Goal: Task Accomplishment & Management: Complete application form

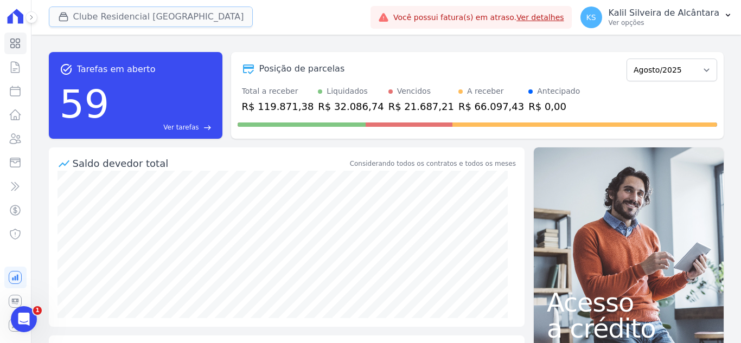
click at [86, 22] on button "Clube Residencial [GEOGRAPHIC_DATA]" at bounding box center [151, 17] width 204 height 21
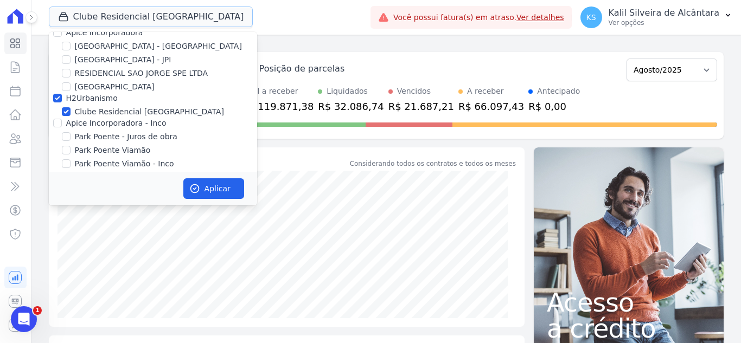
scroll to position [20, 0]
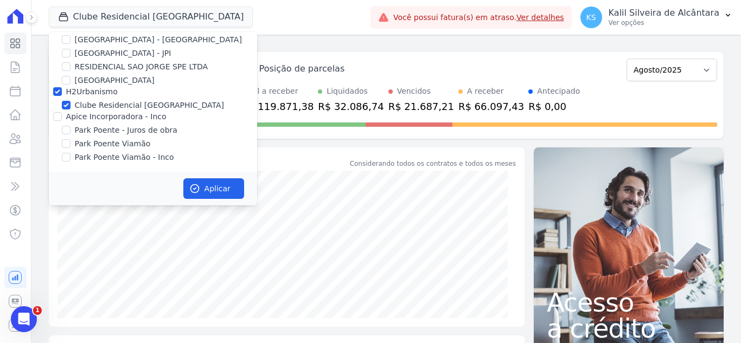
click at [70, 145] on div "Park Poente Viamão" at bounding box center [153, 143] width 208 height 11
click at [67, 144] on input "Park Poente Viamão" at bounding box center [66, 143] width 9 height 9
checkbox input "true"
click at [210, 188] on button "Aplicar" at bounding box center [213, 188] width 61 height 21
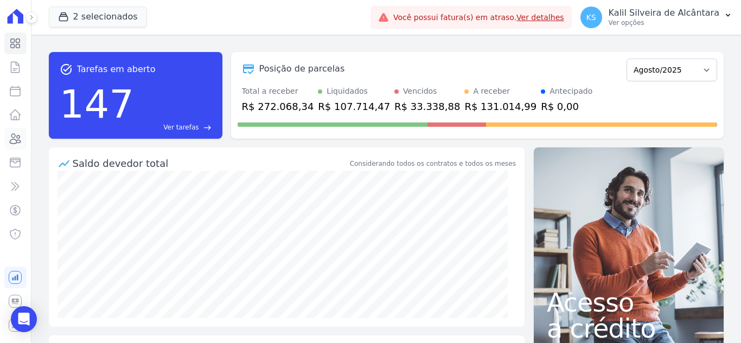
click at [25, 137] on link "Clientes" at bounding box center [15, 139] width 22 height 22
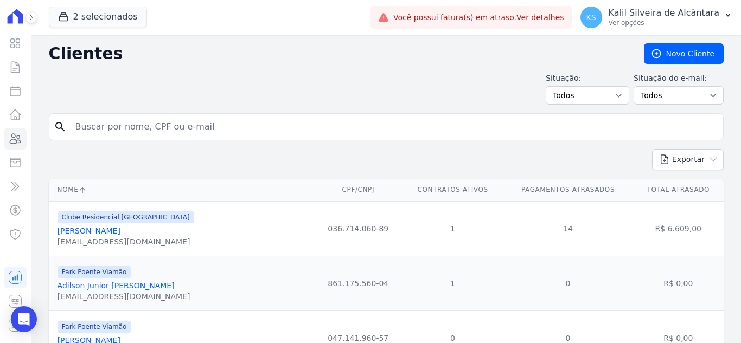
click at [214, 135] on input "search" at bounding box center [394, 127] width 650 height 22
type input "taissa"
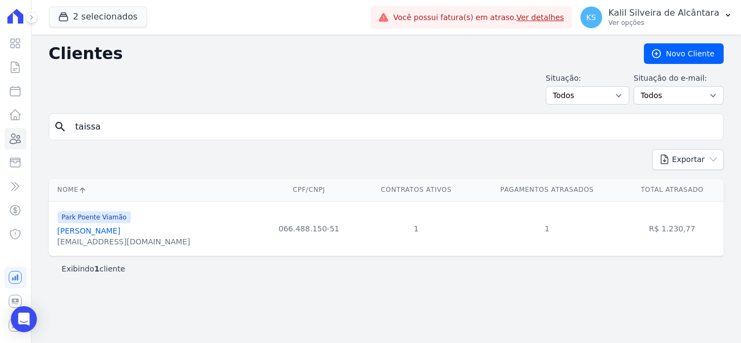
click at [111, 232] on link "[PERSON_NAME]" at bounding box center [88, 231] width 63 height 9
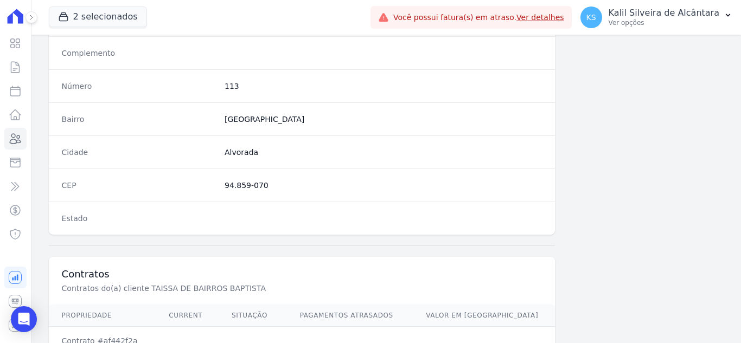
scroll to position [671, 0]
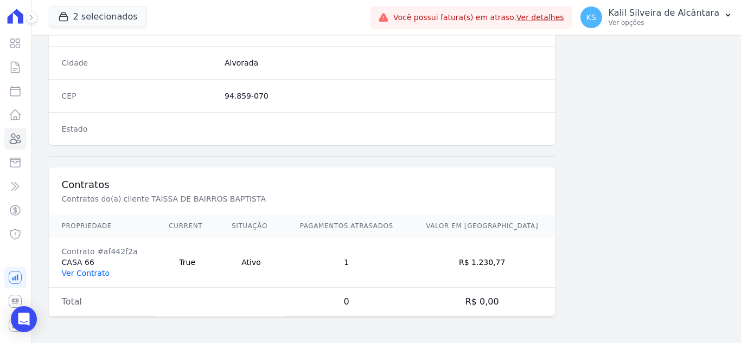
click at [78, 278] on link "Ver Contrato" at bounding box center [86, 273] width 48 height 9
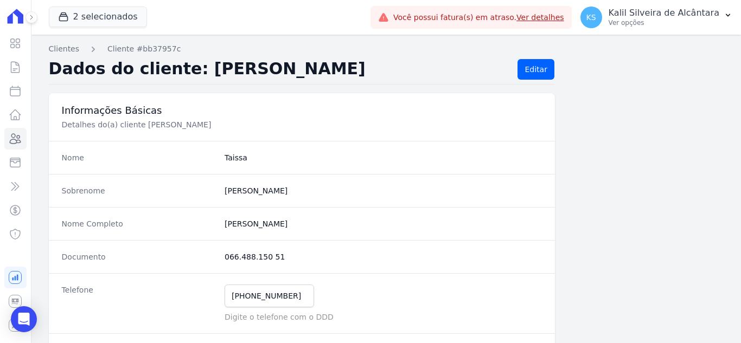
scroll to position [54, 0]
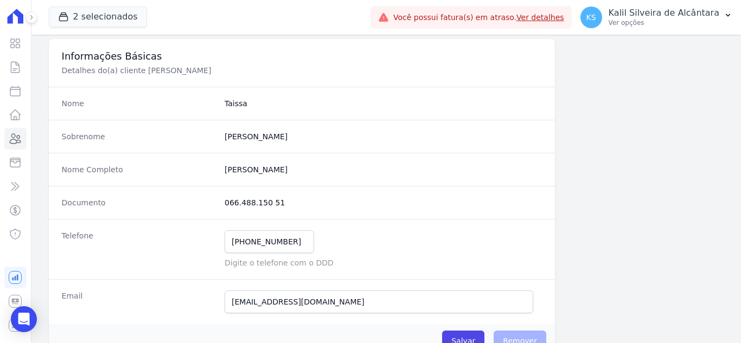
drag, startPoint x: 220, startPoint y: 171, endPoint x: 342, endPoint y: 171, distance: 122.0
click at [342, 171] on div "Nome Completo Taissa De Bairros Baptista" at bounding box center [302, 169] width 506 height 33
copy completo "[PERSON_NAME]"
drag, startPoint x: 226, startPoint y: 201, endPoint x: 275, endPoint y: 205, distance: 50.1
click at [275, 205] on dd "066.488.150 51" at bounding box center [382, 202] width 317 height 11
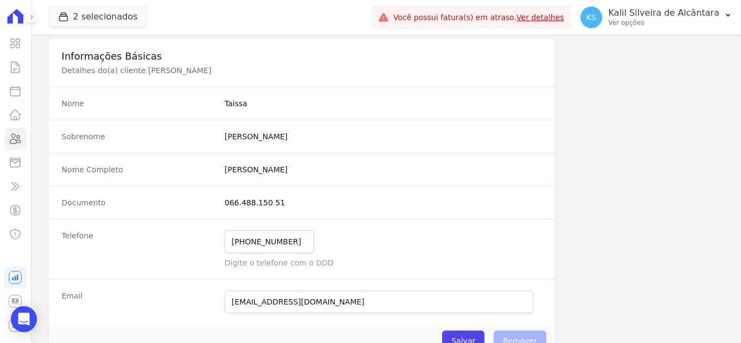
click at [277, 205] on dd "066.488.150 51" at bounding box center [382, 202] width 317 height 11
drag, startPoint x: 222, startPoint y: 202, endPoint x: 296, endPoint y: 207, distance: 74.4
click at [296, 207] on div "Documento 066.488.150 51" at bounding box center [302, 202] width 506 height 33
copy dd "066.488.150 51"
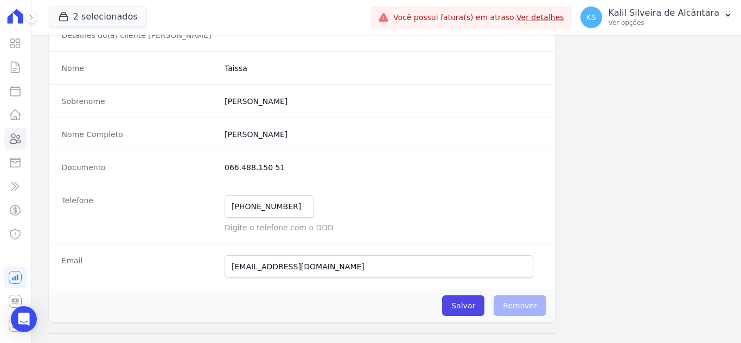
scroll to position [108, 0]
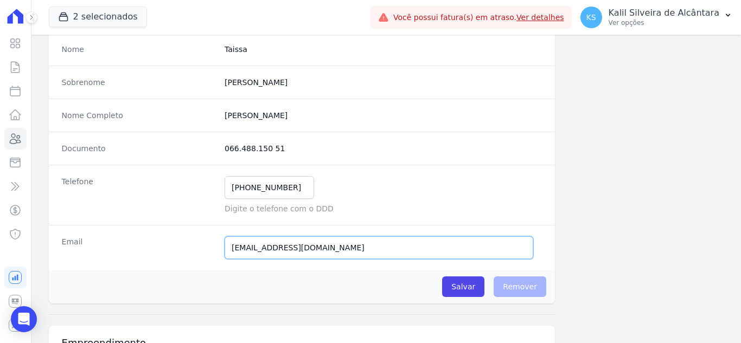
drag, startPoint x: 229, startPoint y: 246, endPoint x: 400, endPoint y: 256, distance: 171.1
click at [400, 256] on input "tayssabauptista@gmail.com" at bounding box center [378, 247] width 309 height 23
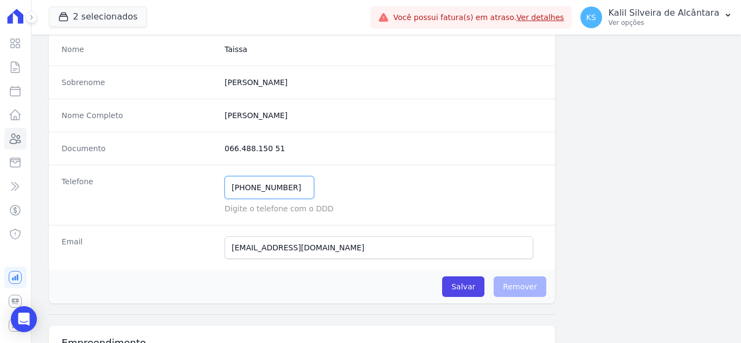
drag, startPoint x: 230, startPoint y: 185, endPoint x: 302, endPoint y: 195, distance: 72.2
click at [302, 195] on input "(51) 99126-0687" at bounding box center [268, 187] width 89 height 23
paste input "tayssabauptista"
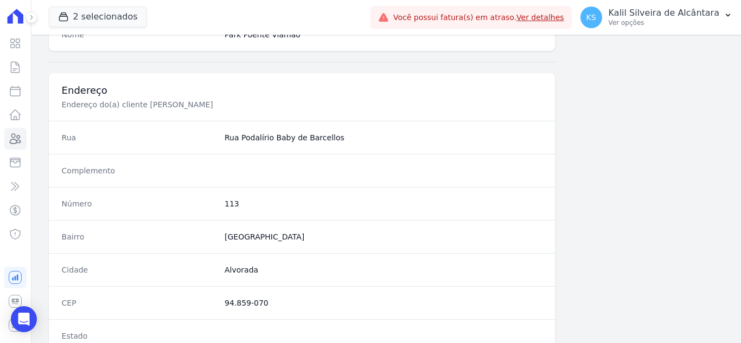
scroll to position [542, 0]
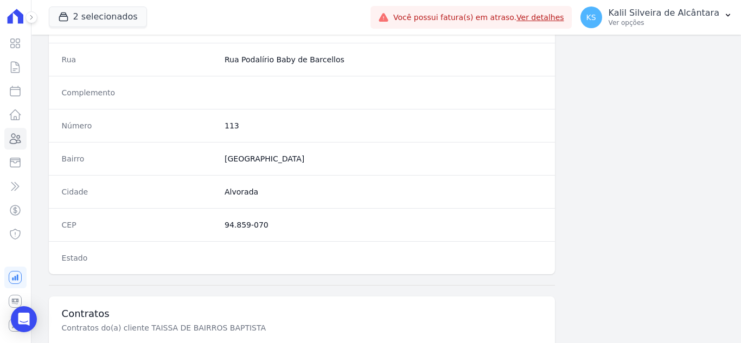
drag, startPoint x: 218, startPoint y: 226, endPoint x: 293, endPoint y: 224, distance: 75.4
click at [293, 224] on div "CEP 94.859-070" at bounding box center [302, 224] width 506 height 33
copy dd "94.859-070"
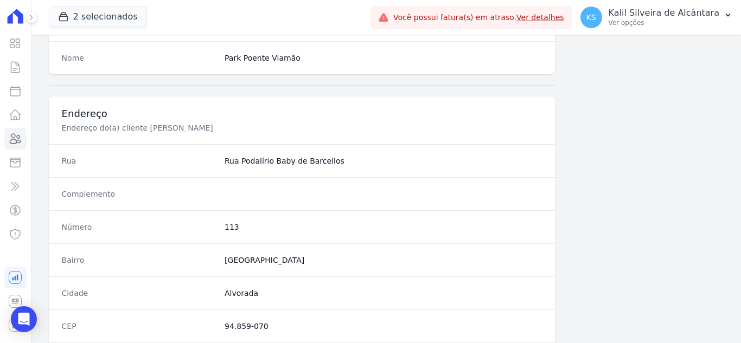
scroll to position [434, 0]
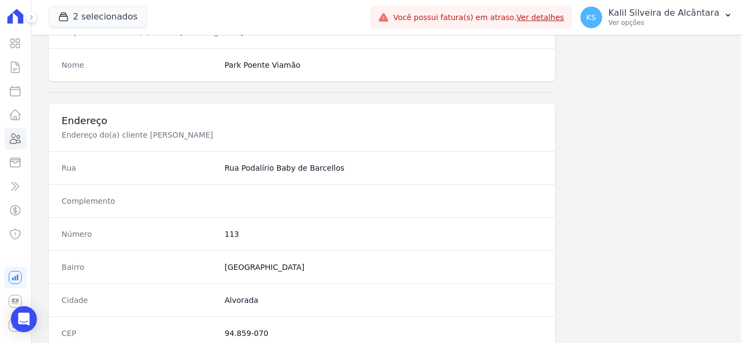
drag, startPoint x: 223, startPoint y: 170, endPoint x: 346, endPoint y: 175, distance: 123.2
click at [346, 175] on div "Rua Rua Podalírio Baby de Barcellos" at bounding box center [302, 167] width 506 height 33
copy dd "Rua Podalírio Baby de Barcellos"
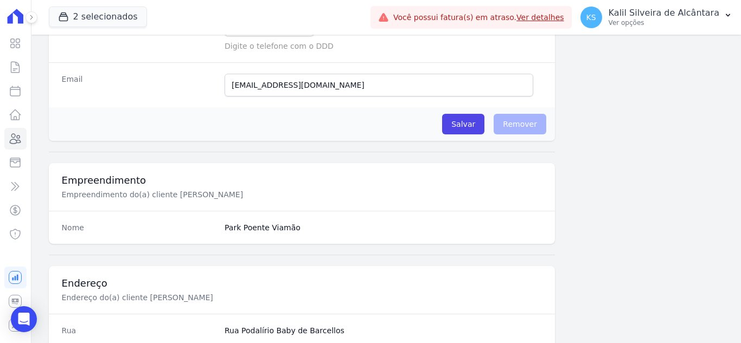
scroll to position [108, 0]
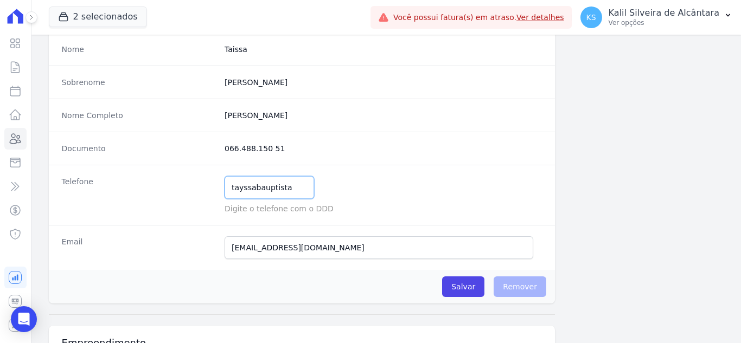
drag, startPoint x: 300, startPoint y: 191, endPoint x: 190, endPoint y: 191, distance: 110.1
click at [190, 191] on div "Telefone tayssabauptista Mensagem de SMS ainda não enviada.. Mensagem de Whatsa…" at bounding box center [302, 195] width 506 height 60
click at [389, 185] on div "tayssabauptista Mensagem de SMS ainda não enviada.. Mensagem de Whatsapp ainda …" at bounding box center [382, 187] width 317 height 23
type input "(51) 99126-0687"
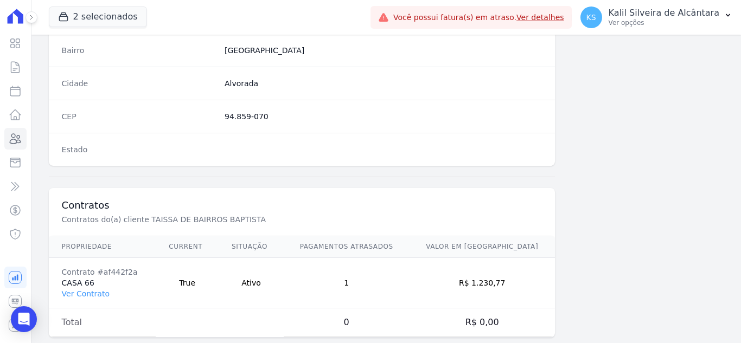
scroll to position [671, 0]
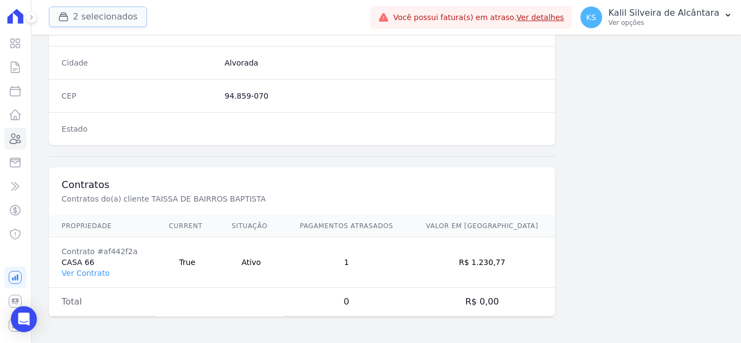
click at [66, 14] on icon "button" at bounding box center [63, 16] width 11 height 11
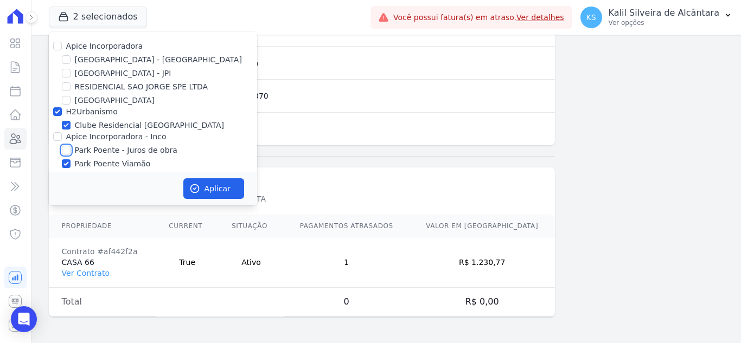
click at [69, 153] on input "Park Poente - Juros de obra" at bounding box center [66, 150] width 9 height 9
checkbox input "true"
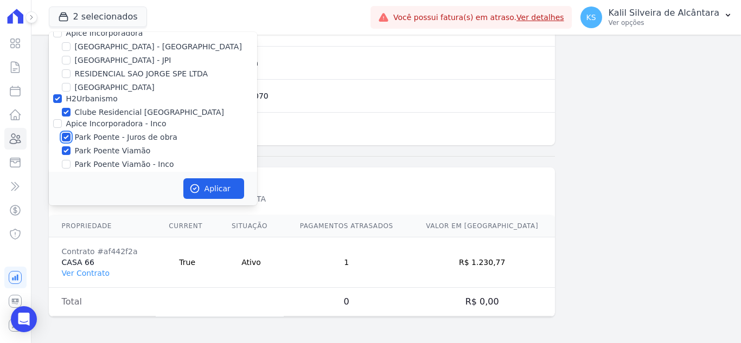
scroll to position [20, 0]
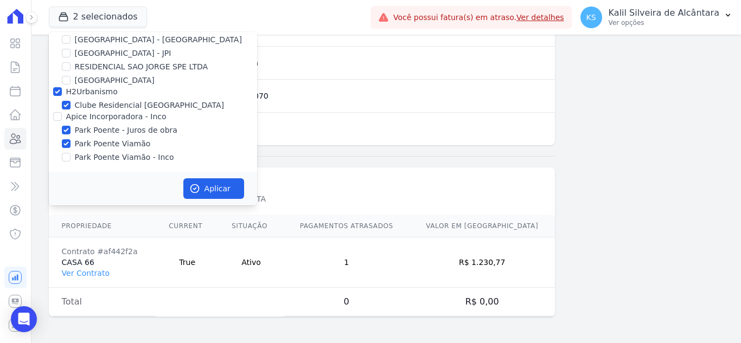
click at [465, 153] on div at bounding box center [302, 156] width 506 height 22
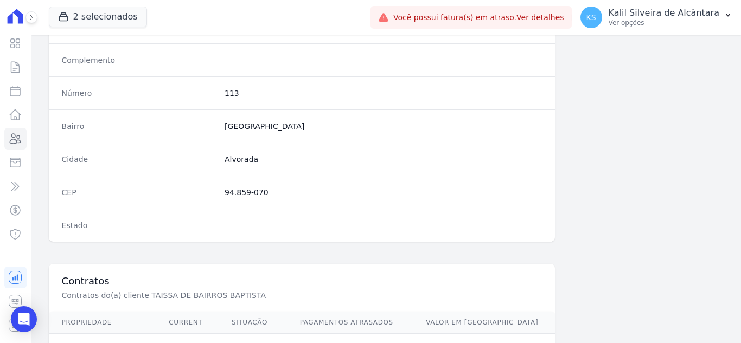
scroll to position [671, 0]
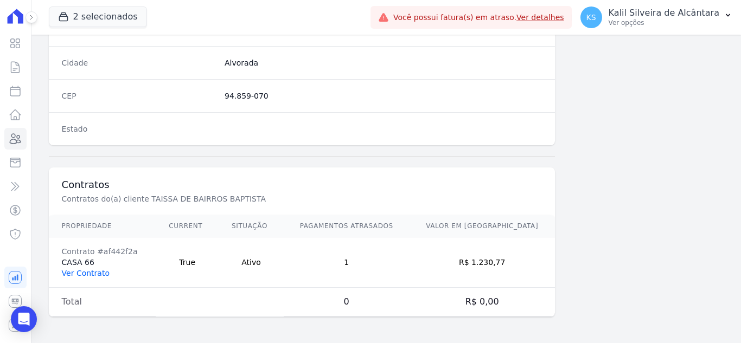
click at [72, 277] on link "Ver Contrato" at bounding box center [86, 273] width 48 height 9
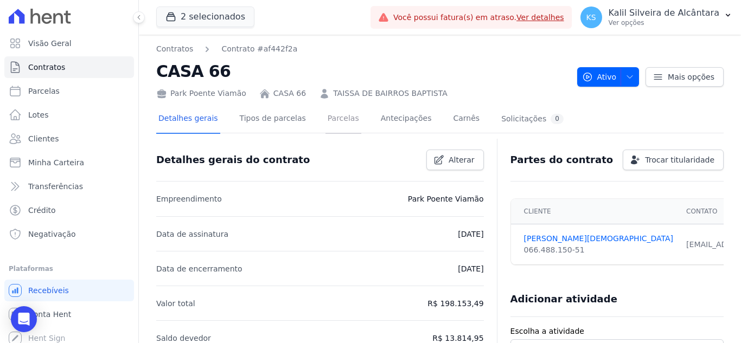
click at [330, 120] on link "Parcelas" at bounding box center [343, 119] width 36 height 29
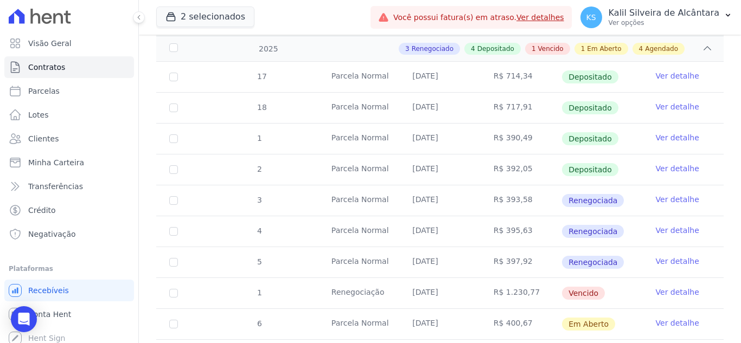
scroll to position [271, 0]
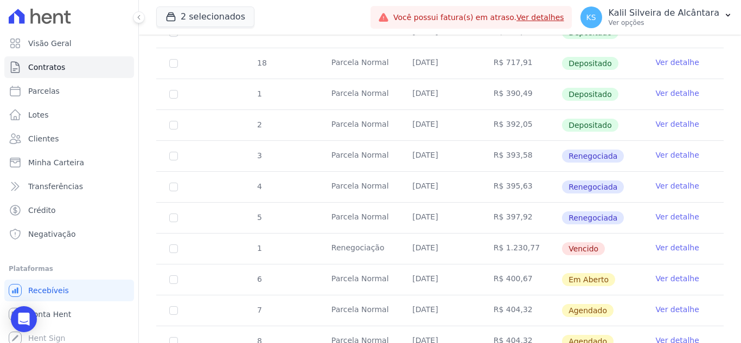
click at [671, 211] on link "Ver detalhe" at bounding box center [676, 216] width 43 height 11
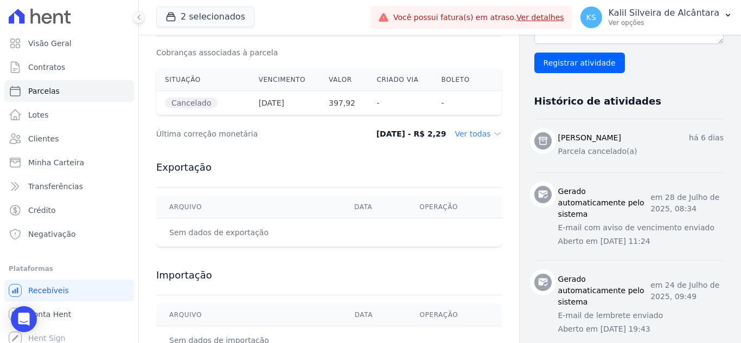
scroll to position [380, 0]
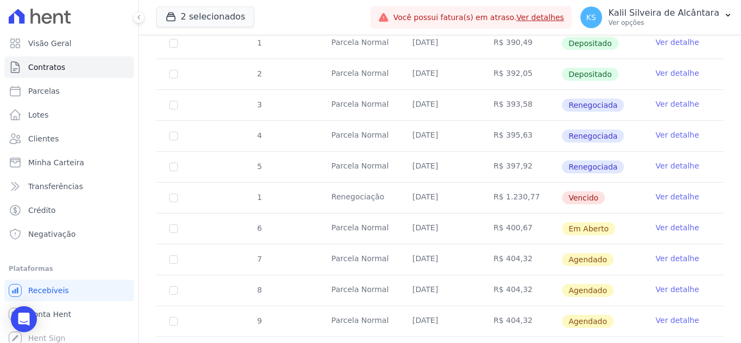
scroll to position [325, 0]
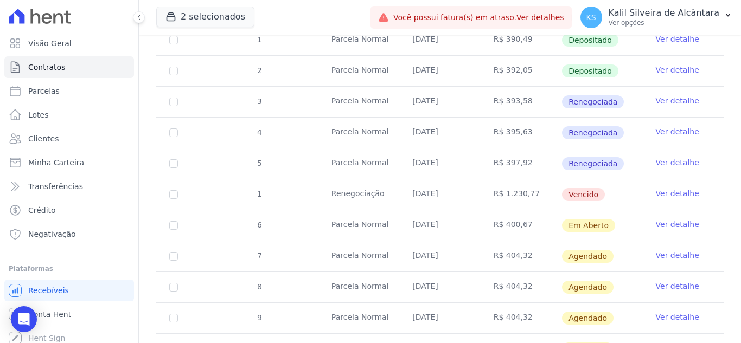
click at [674, 188] on link "Ver detalhe" at bounding box center [676, 193] width 43 height 11
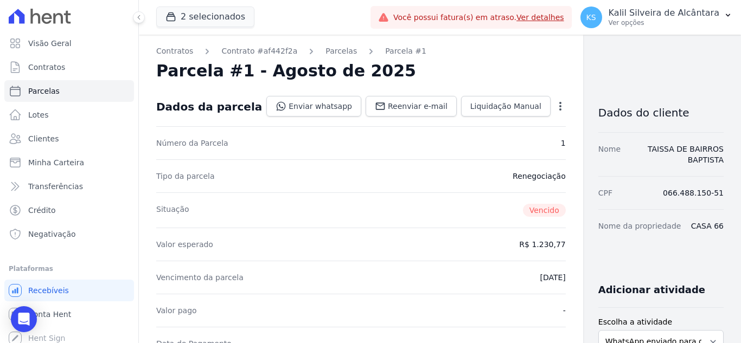
click at [555, 104] on icon "button" at bounding box center [560, 106] width 11 height 11
click at [466, 121] on link "Alterar" at bounding box center [513, 121] width 95 height 20
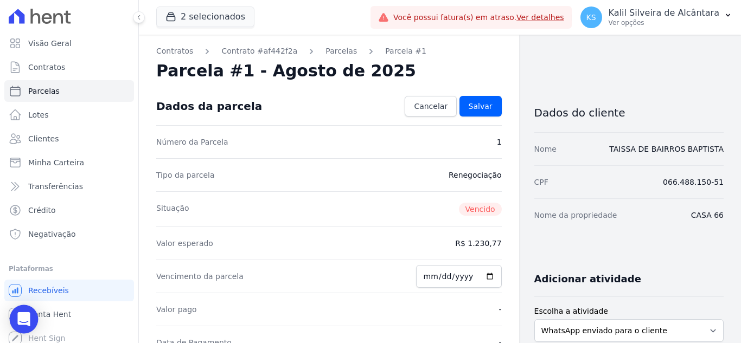
click at [18, 324] on icon "Open Intercom Messenger" at bounding box center [24, 319] width 14 height 14
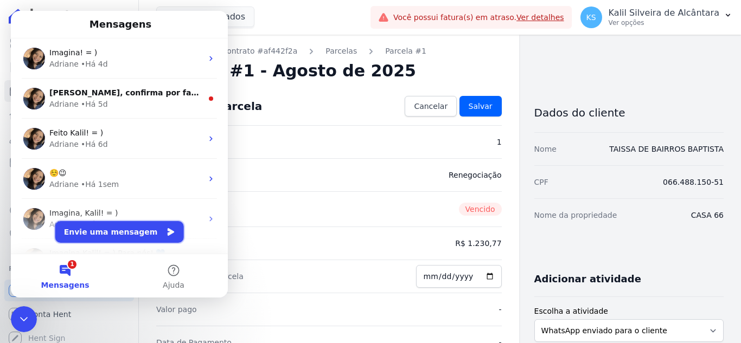
click at [139, 232] on button "Envie uma mensagem" at bounding box center [119, 232] width 128 height 22
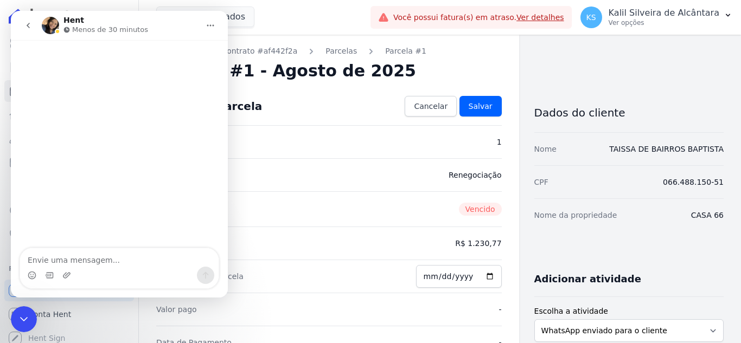
click at [138, 265] on textarea "Envie uma mensagem..." at bounding box center [119, 257] width 198 height 18
type textarea "Bom dia, tudo bem?"
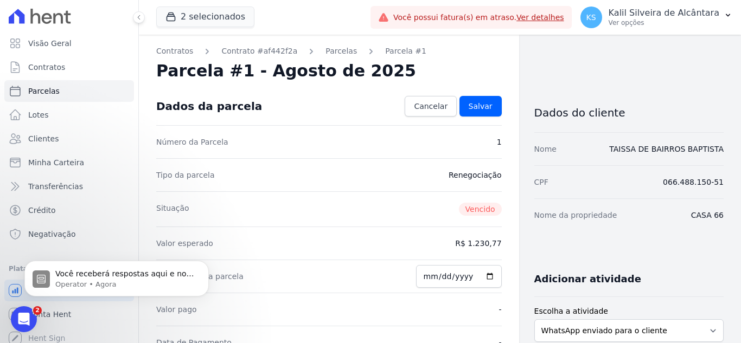
click at [20, 314] on icon "Abertura do Messenger da Intercom" at bounding box center [24, 320] width 18 height 18
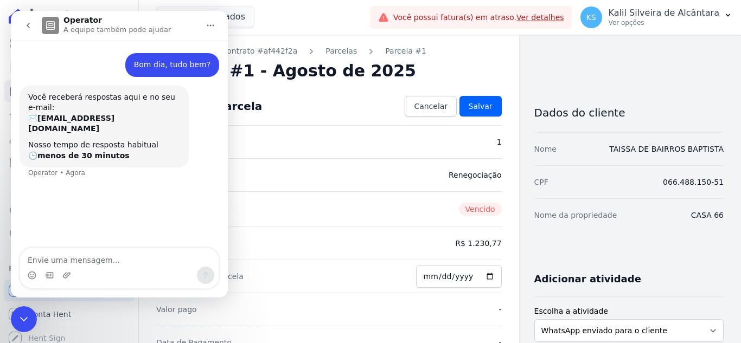
click at [30, 22] on icon "go back" at bounding box center [28, 25] width 9 height 9
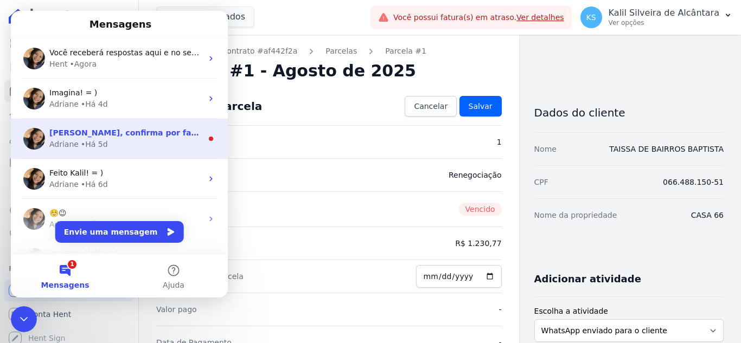
click at [116, 137] on span "Kali, confirma por favor o nome do cliente?" at bounding box center [168, 132] width 239 height 9
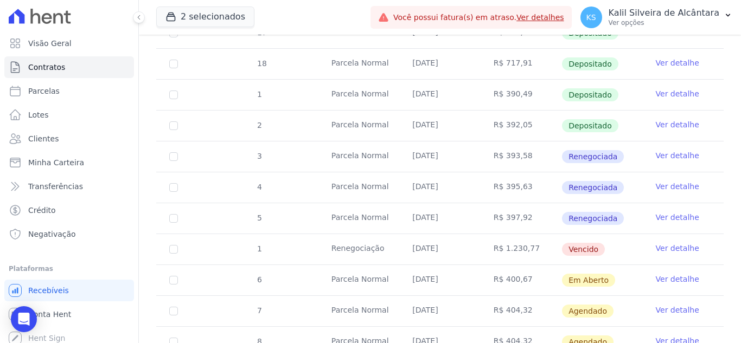
scroll to position [271, 0]
click at [674, 150] on link "Ver detalhe" at bounding box center [676, 155] width 43 height 11
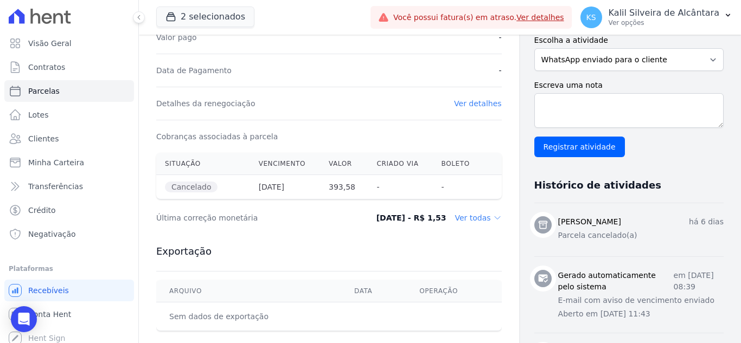
scroll to position [325, 0]
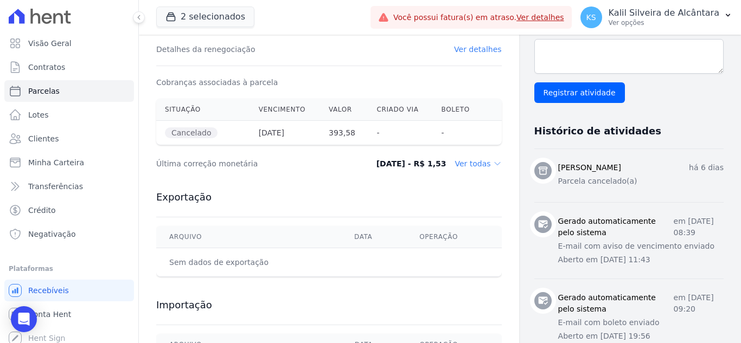
click at [485, 48] on link "Ver detalhes" at bounding box center [478, 49] width 48 height 9
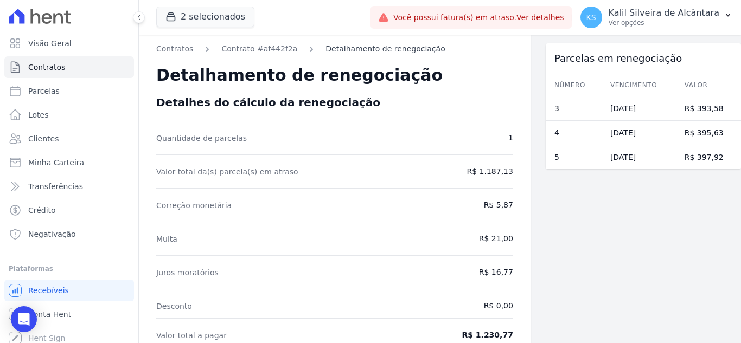
click at [390, 51] on link "Detalhamento de renegociação" at bounding box center [384, 48] width 119 height 11
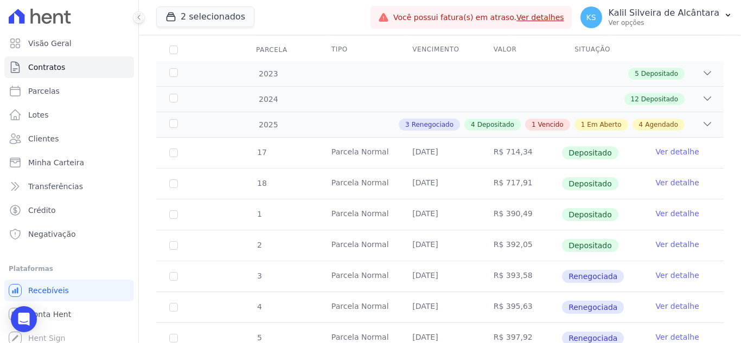
scroll to position [217, 0]
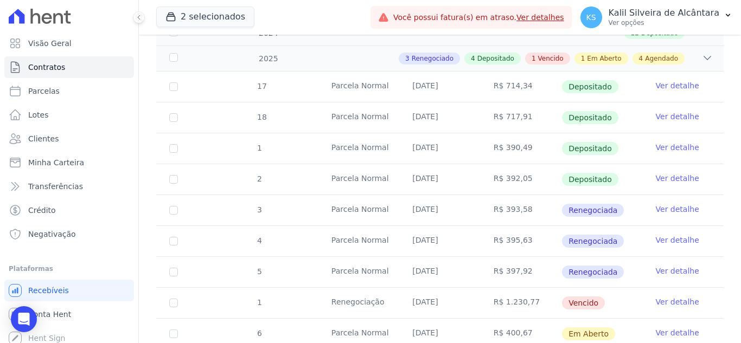
drag, startPoint x: 577, startPoint y: 203, endPoint x: 515, endPoint y: 203, distance: 62.9
click at [577, 204] on span "Renegociada" at bounding box center [593, 210] width 62 height 13
click at [193, 202] on tr "3 Parcela Normal 25/05/2025 R$ 393,58 Renegociada Ver detalhe" at bounding box center [439, 210] width 567 height 31
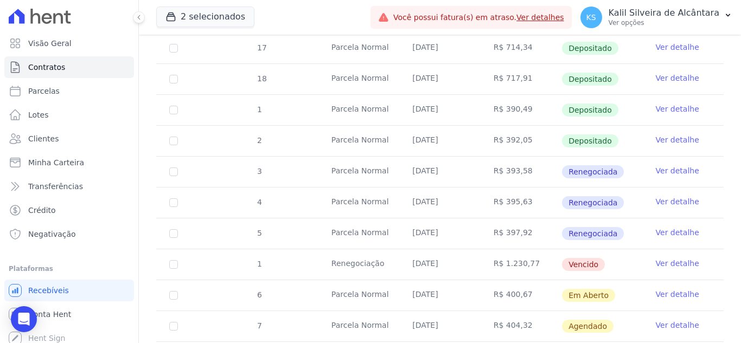
scroll to position [271, 0]
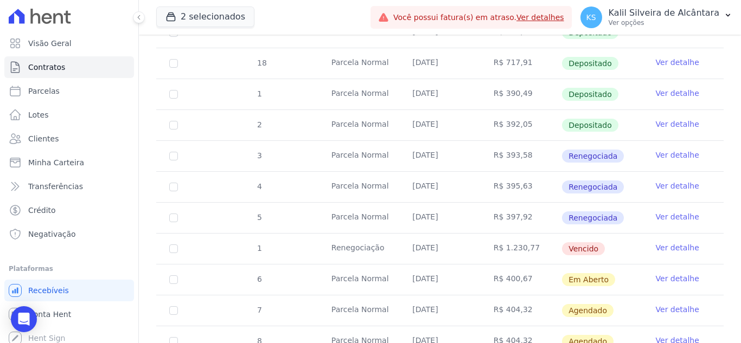
click at [178, 246] on td "1" at bounding box center [173, 249] width 35 height 30
click at [184, 241] on td "1" at bounding box center [173, 249] width 35 height 30
click at [176, 245] on input "checkbox" at bounding box center [173, 249] width 9 height 9
checkbox input "true"
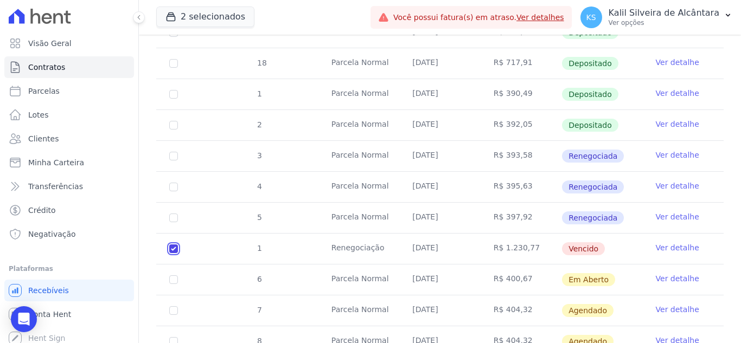
checkbox input "true"
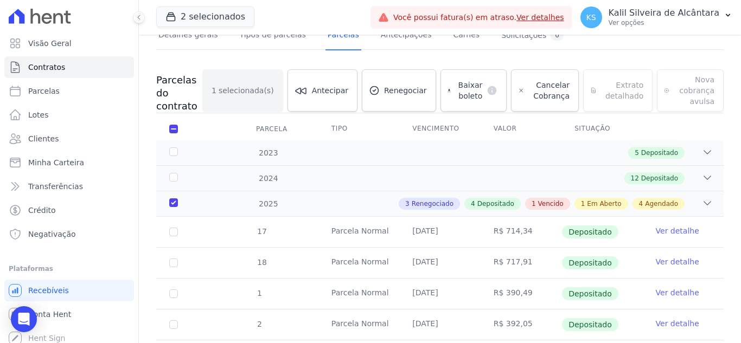
scroll to position [0, 0]
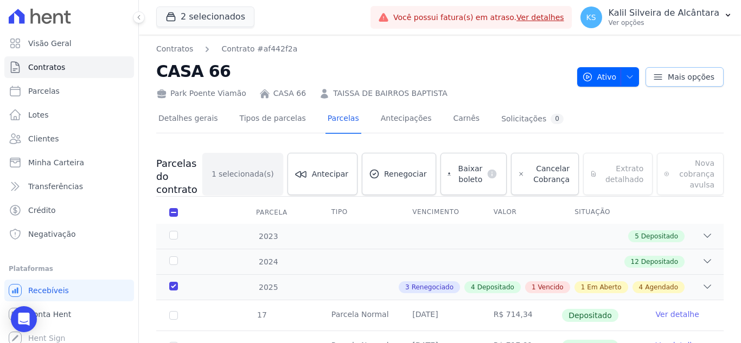
click at [680, 78] on span "Mais opções" at bounding box center [690, 77] width 47 height 11
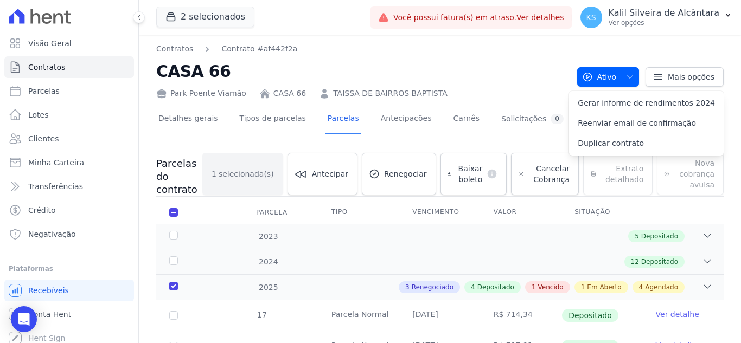
click at [340, 56] on div "Contratos Contrato #af442f2a CASA 66 Park Poente Viamão CASA 66 TAISSA DE BAIRR…" at bounding box center [362, 71] width 412 height 56
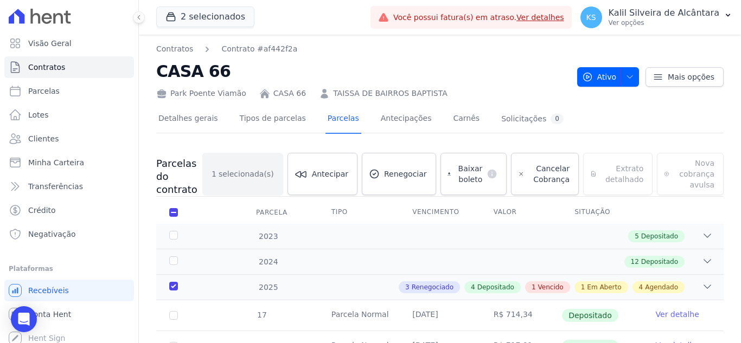
click at [481, 82] on h2 "CASA 66" at bounding box center [362, 71] width 412 height 24
click at [68, 136] on link "Clientes" at bounding box center [69, 139] width 130 height 22
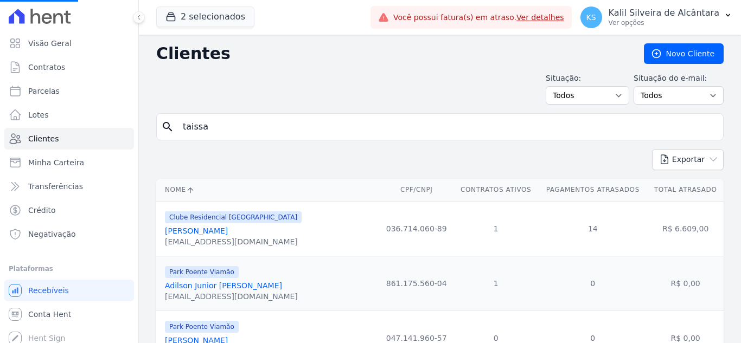
click at [311, 127] on input "taissa" at bounding box center [447, 127] width 542 height 22
click at [29, 93] on div "Visão Geral Contratos Parcelas Lotes Clientes Minha Carteira Transferências Cré…" at bounding box center [370, 171] width 741 height 343
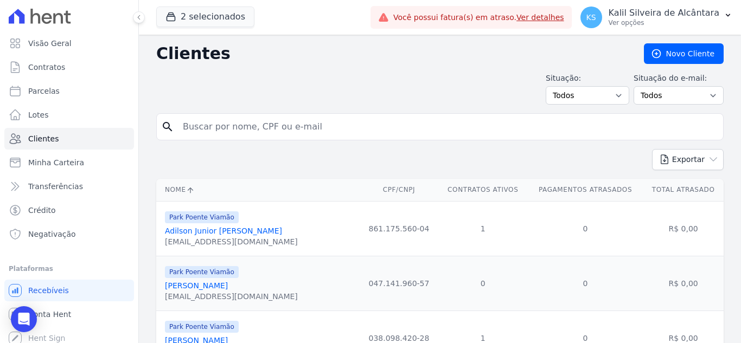
click at [322, 126] on input "search" at bounding box center [447, 127] width 542 height 22
click at [185, 17] on button "2 selecionados" at bounding box center [205, 17] width 98 height 21
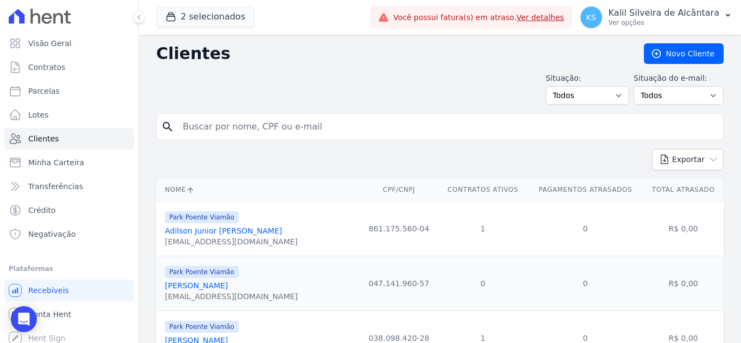
click at [158, 43] on div "Clientes Novo Cliente" at bounding box center [439, 53] width 567 height 21
click at [169, 21] on icon "button" at bounding box center [171, 17] width 8 height 8
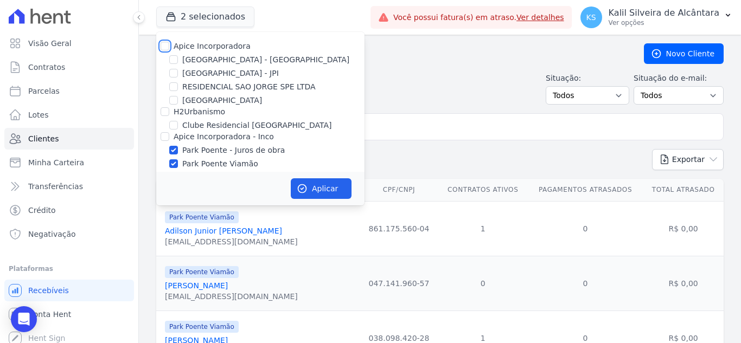
click at [168, 47] on input "Apice Incorporadora" at bounding box center [164, 46] width 9 height 9
checkbox input "true"
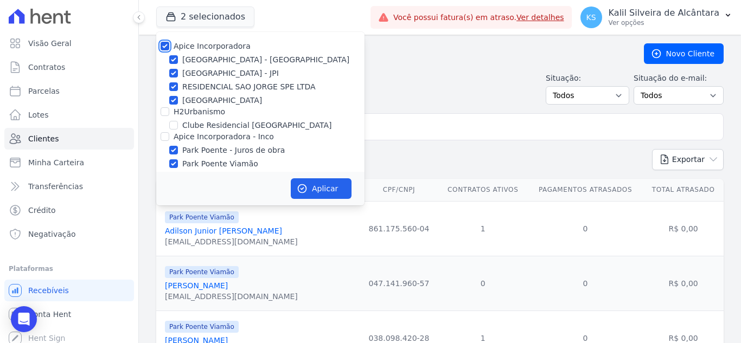
checkbox input "true"
click at [360, 188] on div "Aplicar" at bounding box center [260, 189] width 208 height 34
click at [343, 188] on button "Aplicar" at bounding box center [321, 188] width 61 height 21
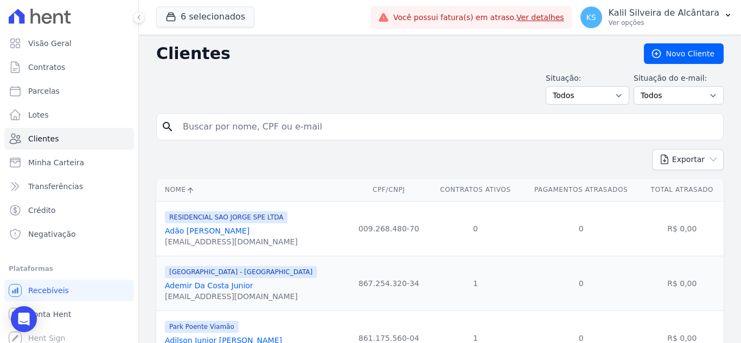
drag, startPoint x: 370, startPoint y: 108, endPoint x: 364, endPoint y: 119, distance: 12.4
click at [364, 120] on input "search" at bounding box center [447, 127] width 542 height 22
type input "jose kuis"
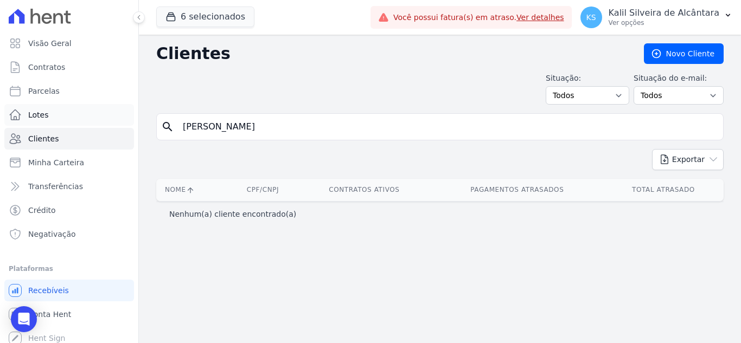
drag, startPoint x: 173, startPoint y: 124, endPoint x: 24, endPoint y: 124, distance: 149.1
click at [24, 124] on div "Visão Geral Contratos Parcelas Lotes Clientes Minha Carteira Transferências Cré…" at bounding box center [370, 171] width 741 height 343
type input "jose luis"
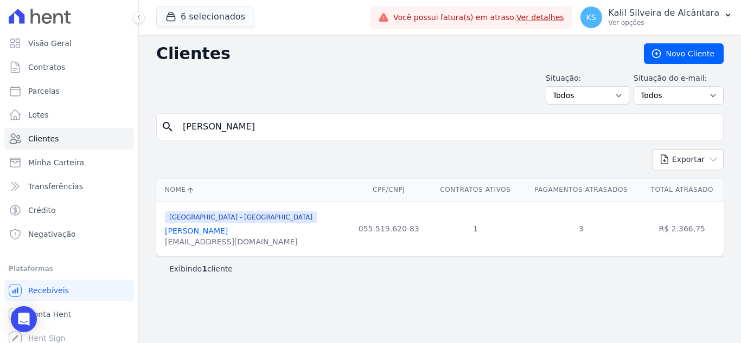
click at [228, 233] on link "Jose Luis De Oliveira Cardoso" at bounding box center [196, 231] width 63 height 9
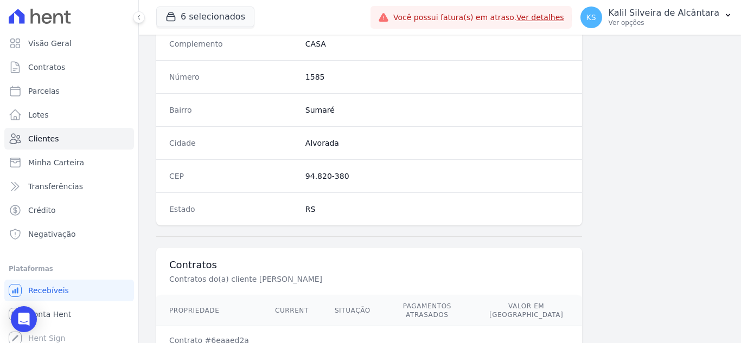
scroll to position [671, 0]
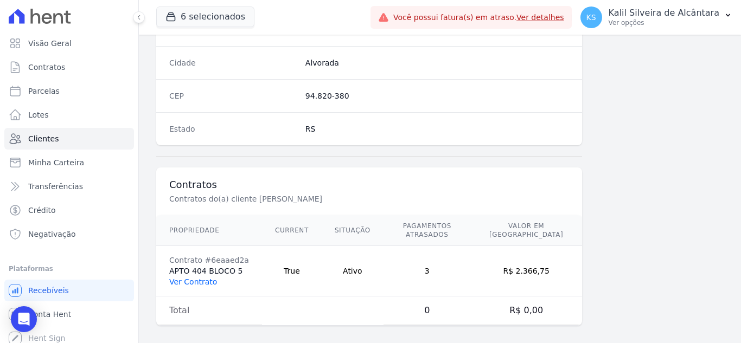
click at [197, 278] on link "Ver Contrato" at bounding box center [193, 282] width 48 height 9
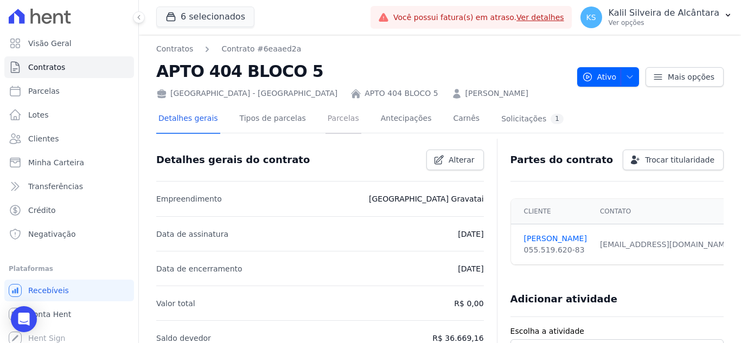
click at [325, 118] on link "Parcelas" at bounding box center [343, 119] width 36 height 29
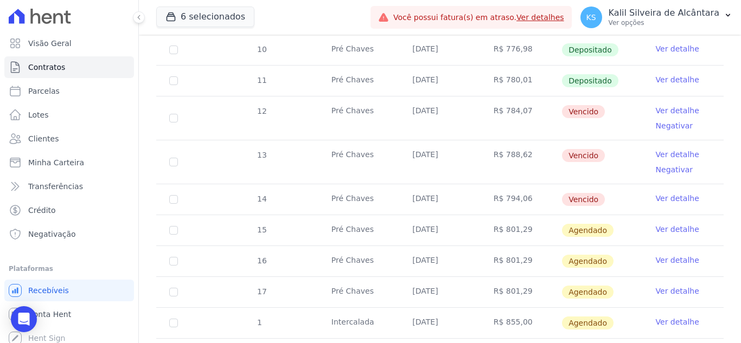
scroll to position [325, 0]
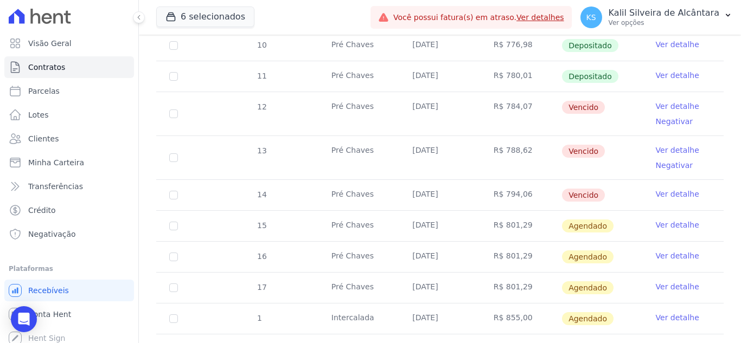
click at [667, 70] on link "Ver detalhe" at bounding box center [676, 75] width 43 height 11
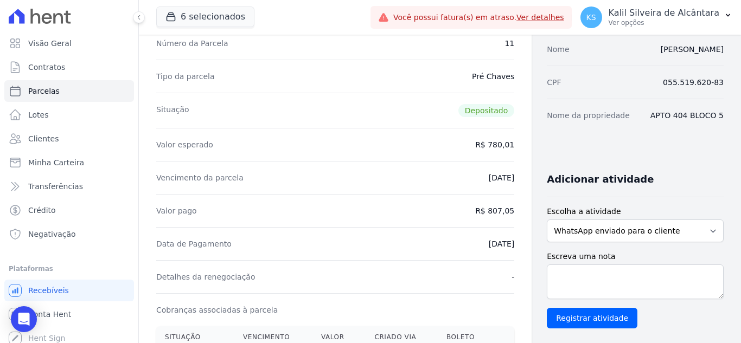
scroll to position [108, 0]
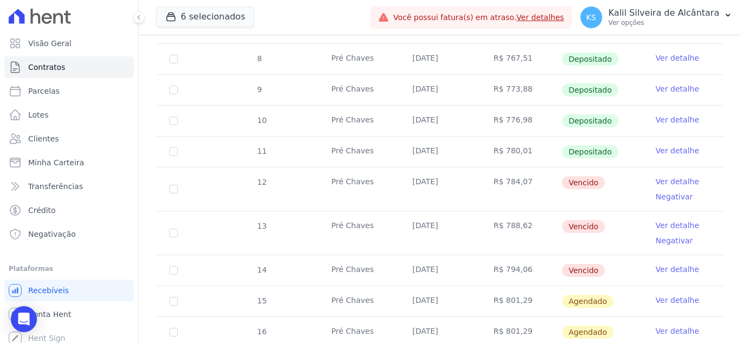
scroll to position [271, 0]
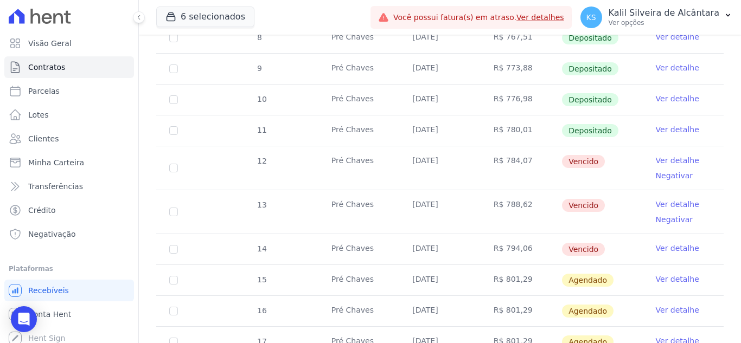
click at [663, 155] on link "Ver detalhe" at bounding box center [676, 160] width 43 height 11
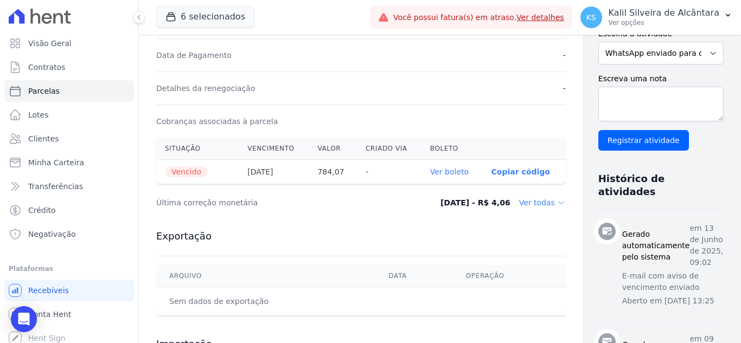
scroll to position [380, 0]
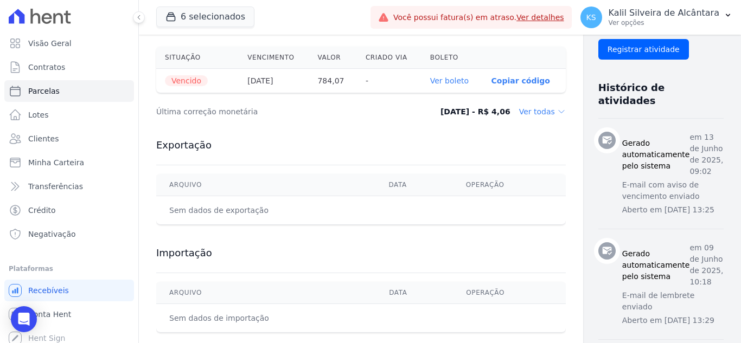
click at [441, 80] on link "Ver boleto" at bounding box center [449, 80] width 38 height 9
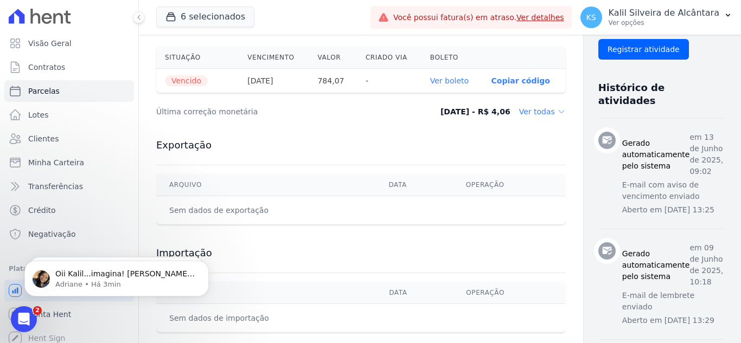
scroll to position [0, 0]
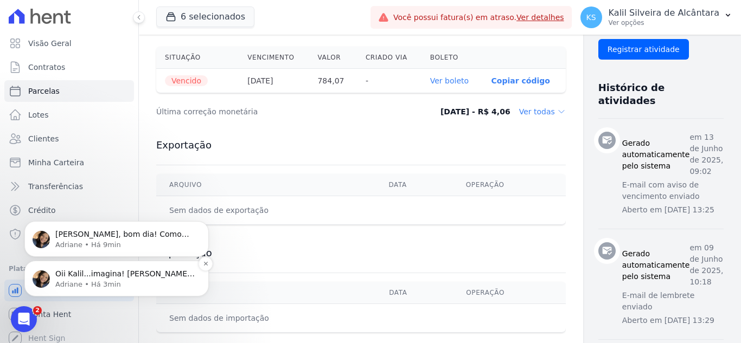
click at [84, 281] on p "Adriane • Há 3min" at bounding box center [125, 285] width 140 height 10
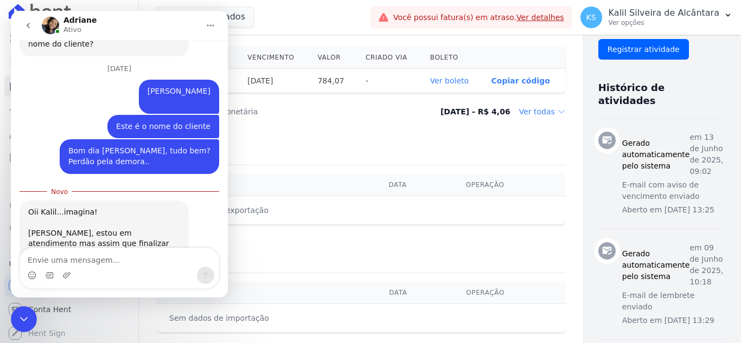
scroll to position [6, 0]
click at [18, 326] on div "Encerramento do Messenger da Intercom" at bounding box center [24, 319] width 26 height 26
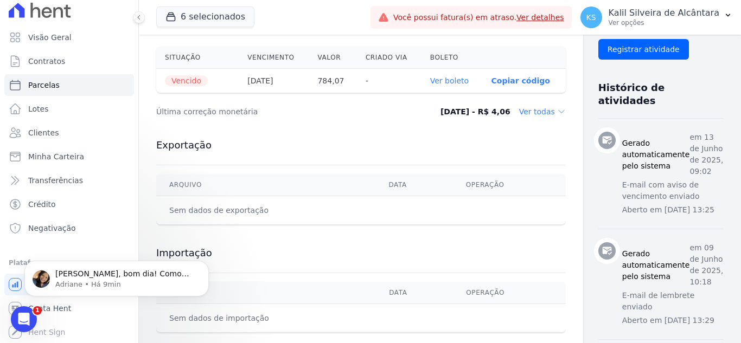
scroll to position [0, 0]
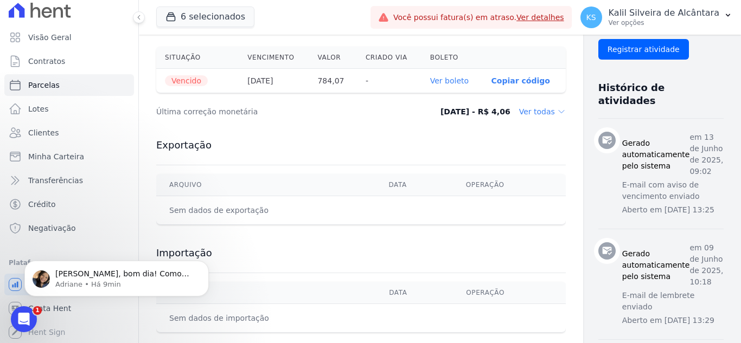
click at [15, 323] on div "Abertura do Messenger da Intercom" at bounding box center [24, 319] width 36 height 36
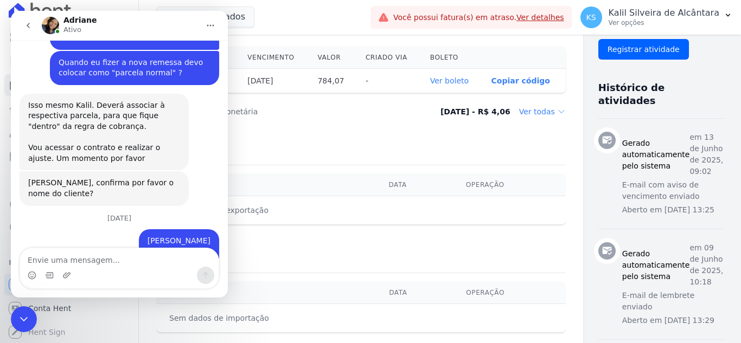
scroll to position [1106, 0]
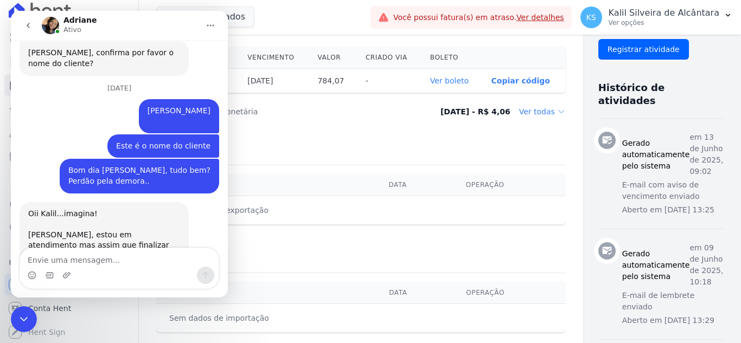
click at [29, 25] on icon "go back" at bounding box center [28, 25] width 9 height 9
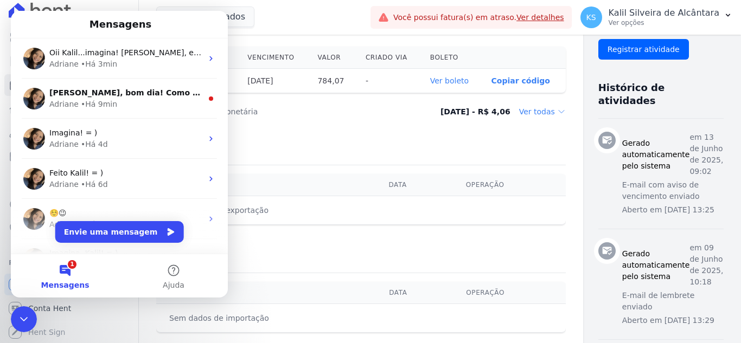
scroll to position [0, 0]
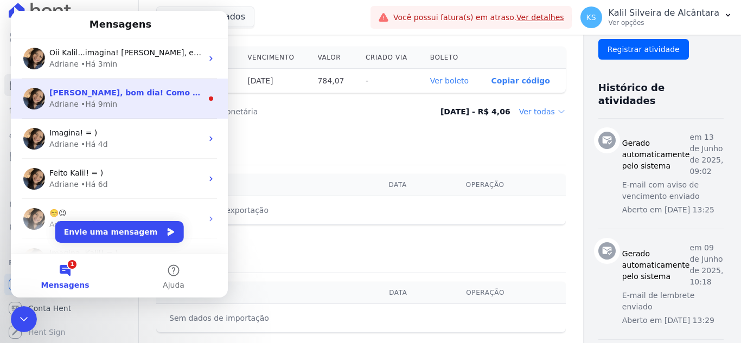
click at [141, 104] on div "Adriane • Há 9min" at bounding box center [125, 104] width 153 height 11
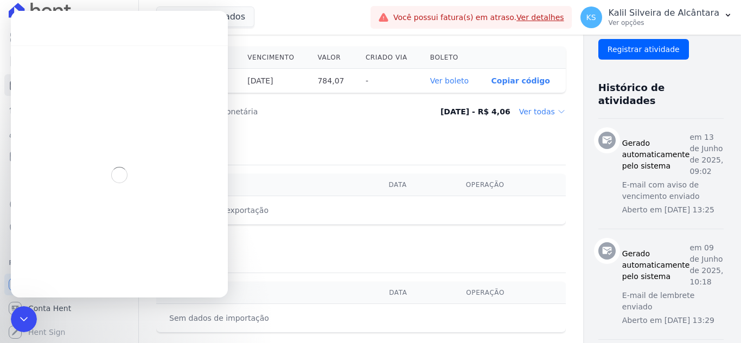
scroll to position [2, 0]
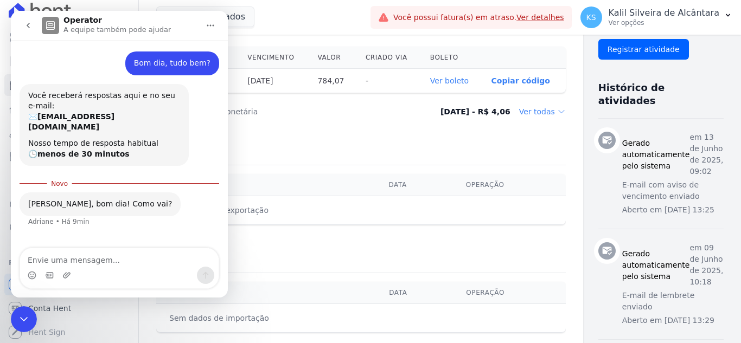
click at [26, 309] on div "Encerramento do Messenger da Intercom" at bounding box center [24, 319] width 26 height 26
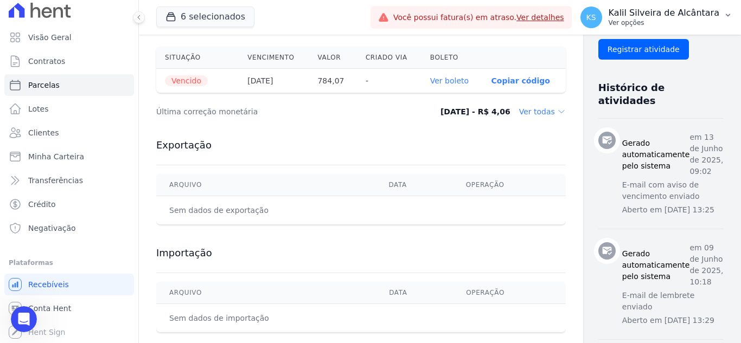
click at [683, 21] on p "Ver opções" at bounding box center [663, 22] width 111 height 9
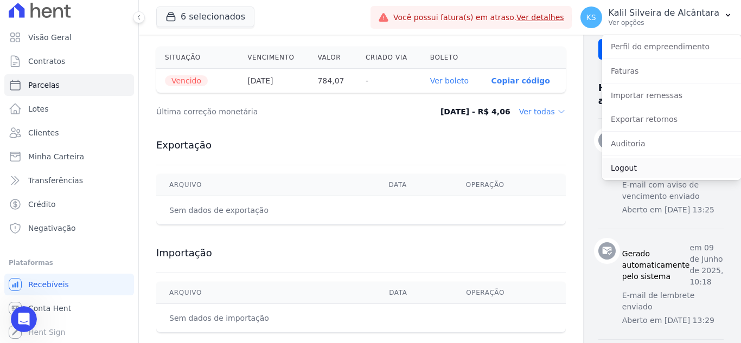
click at [628, 163] on link "Logout" at bounding box center [671, 168] width 139 height 20
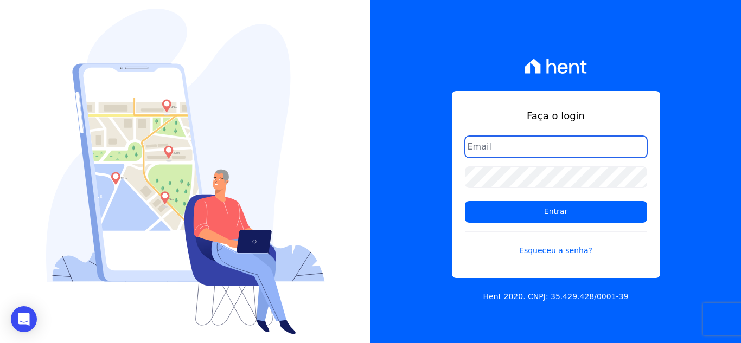
type input "carolcentena@gmail.com"
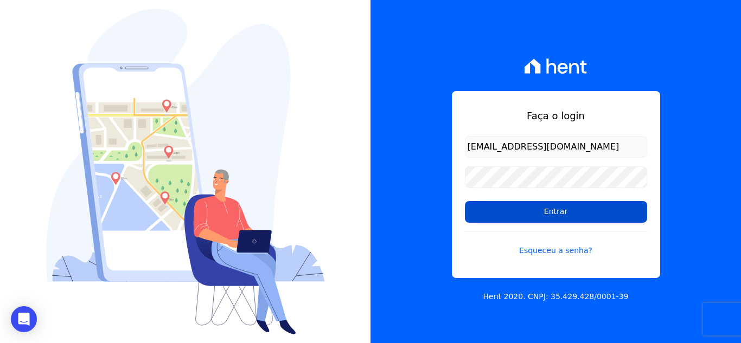
click at [539, 209] on input "Entrar" at bounding box center [556, 212] width 182 height 22
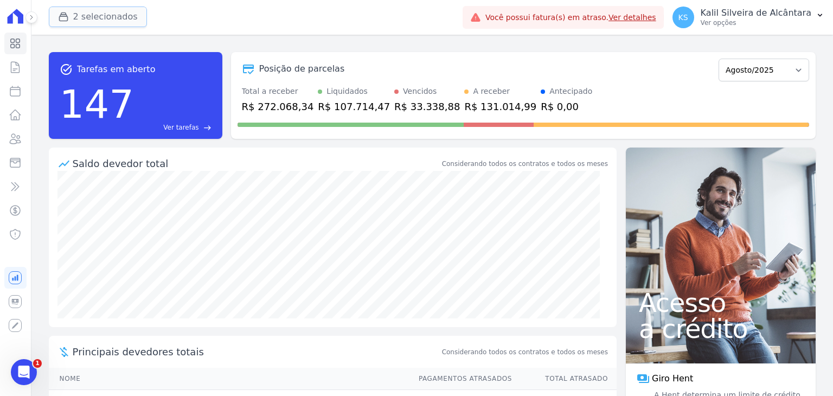
click at [70, 19] on div "button" at bounding box center [65, 16] width 15 height 11
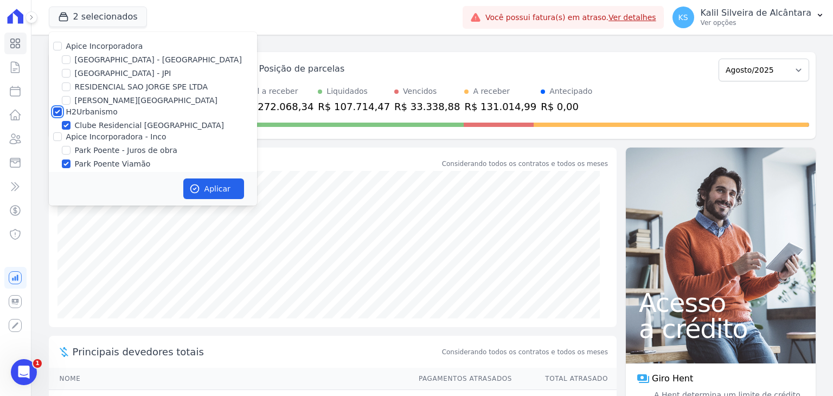
click at [55, 115] on input "H2Urbanismo" at bounding box center [57, 111] width 9 height 9
checkbox input "false"
click at [62, 150] on input "Park Poente - Juros de obra" at bounding box center [66, 150] width 9 height 9
checkbox input "true"
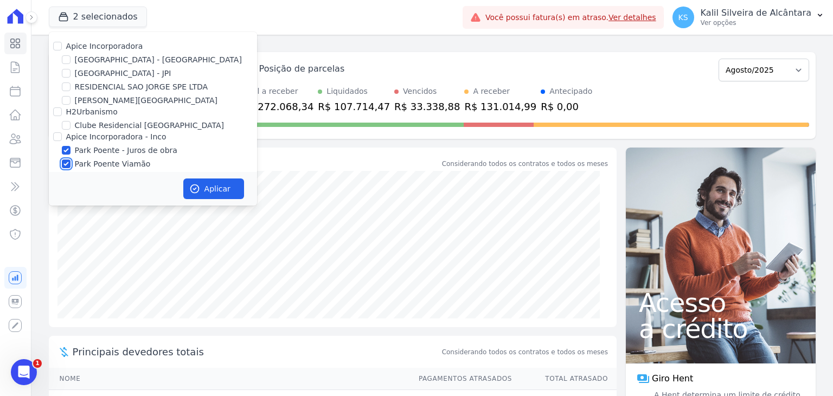
click at [67, 166] on input "Park Poente Viamão" at bounding box center [66, 163] width 9 height 9
checkbox input "false"
click at [205, 183] on button "Aplicar" at bounding box center [213, 188] width 61 height 21
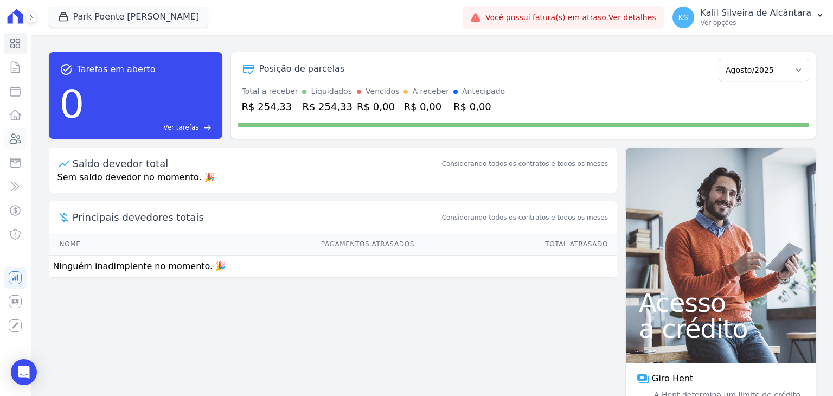
click at [23, 136] on link "Clientes" at bounding box center [15, 139] width 22 height 22
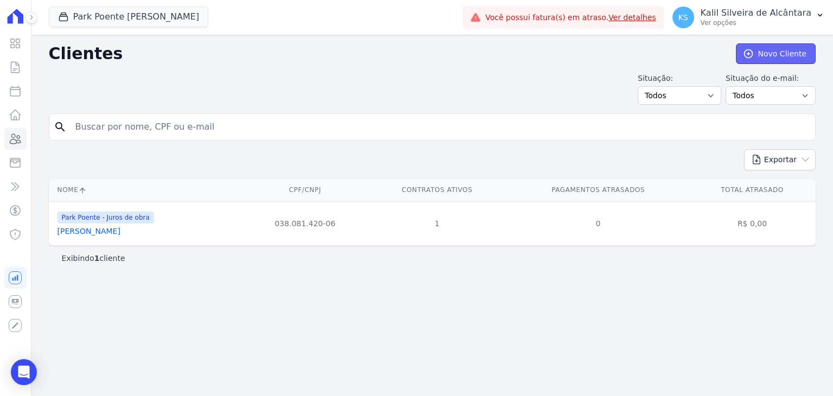
click at [789, 53] on link "Novo Cliente" at bounding box center [776, 53] width 80 height 21
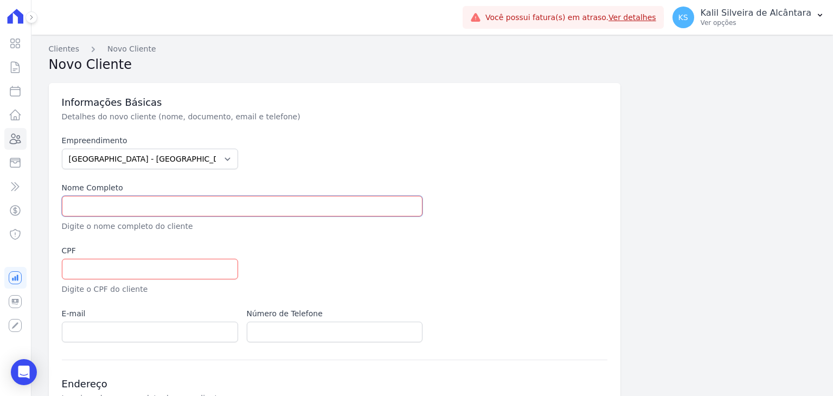
click at [169, 198] on input "text" at bounding box center [242, 206] width 361 height 21
paste input "[PERSON_NAME]"
type input "[PERSON_NAME]"
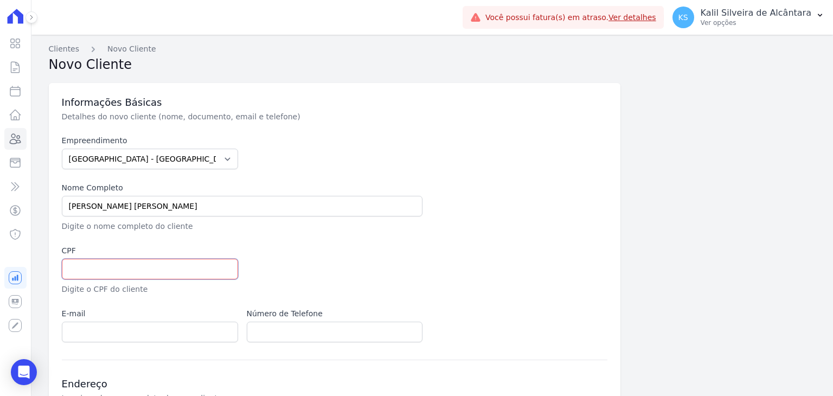
click at [119, 263] on input "text" at bounding box center [150, 269] width 176 height 21
click at [113, 269] on input "text" at bounding box center [150, 269] width 176 height 21
paste input "066.488.150 51"
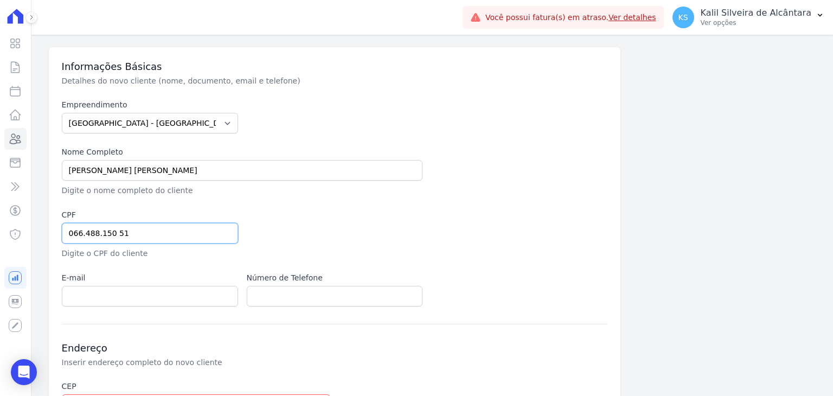
scroll to position [54, 0]
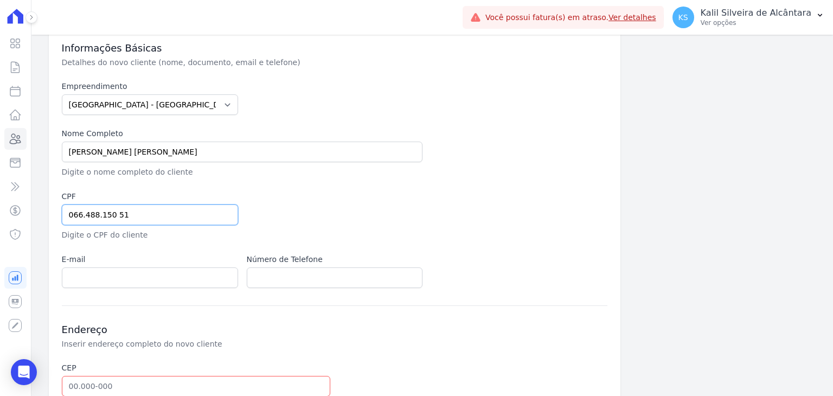
type input "066.488.150 51"
click at [100, 287] on input "email" at bounding box center [150, 277] width 176 height 21
click at [132, 274] on input "email" at bounding box center [150, 277] width 176 height 21
paste input "[EMAIL_ADDRESS][DOMAIN_NAME]"
type input "[EMAIL_ADDRESS][DOMAIN_NAME]"
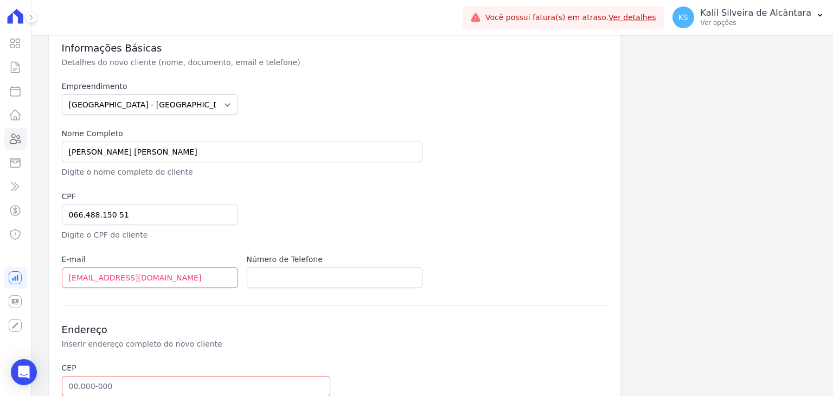
click at [354, 262] on label "Número de Telefone" at bounding box center [335, 259] width 176 height 11
click at [333, 278] on input "text" at bounding box center [335, 277] width 176 height 21
click at [317, 277] on input "text" at bounding box center [335, 277] width 176 height 21
paste input "[EMAIL_ADDRESS][DOMAIN_NAME]"
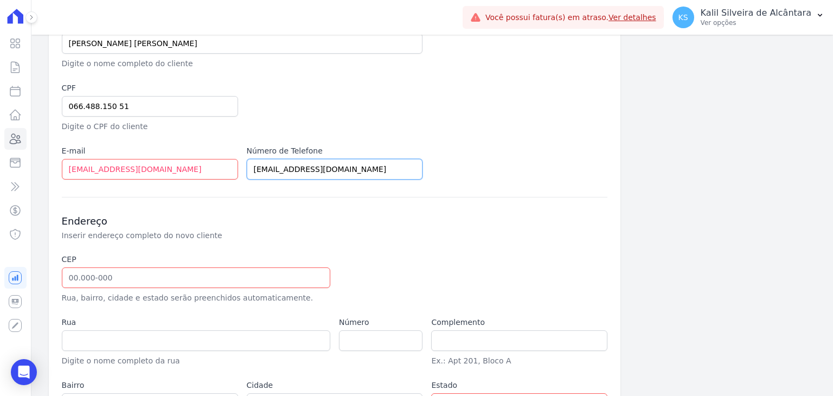
type input "[EMAIL_ADDRESS][DOMAIN_NAME]"
click at [122, 272] on input "text" at bounding box center [196, 277] width 268 height 21
click at [150, 271] on input "text" at bounding box center [196, 277] width 268 height 21
paste input "94.859-070"
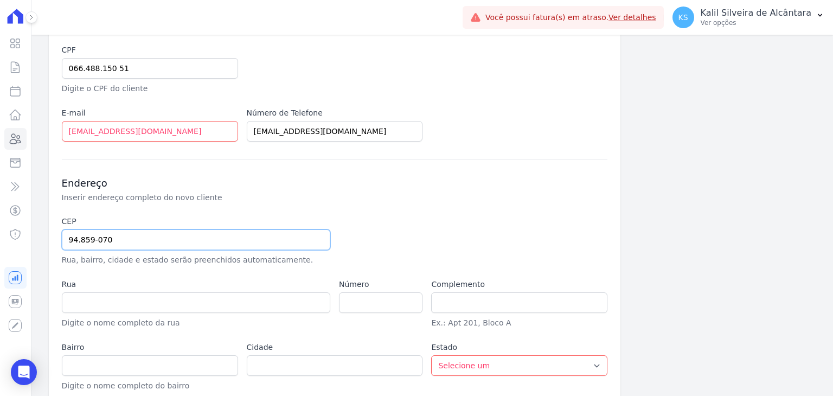
scroll to position [217, 0]
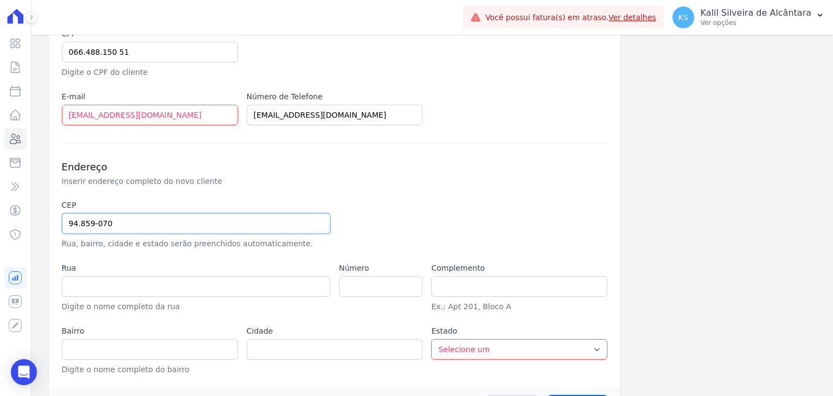
type input "94.859-070"
click at [137, 285] on input "text" at bounding box center [196, 286] width 268 height 21
type input "Rua Podalírio Baby de Barcellos"
type input "Jardim Algarve"
type input "Alvorada"
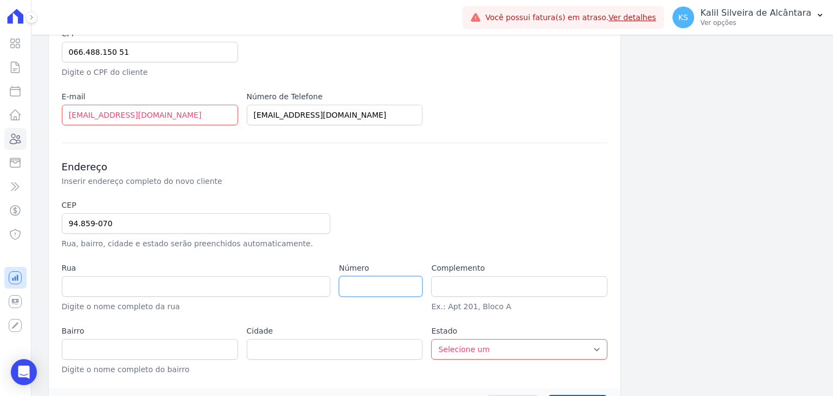
select select "RS"
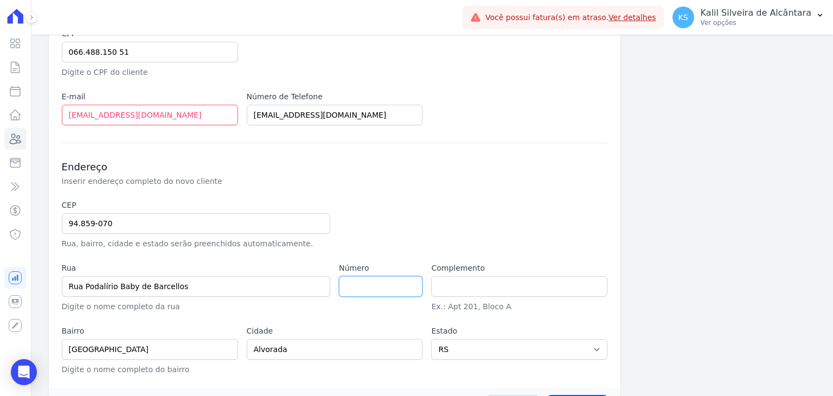
click at [351, 280] on input "number" at bounding box center [380, 286] width 83 height 21
type input "113"
click at [467, 269] on label "Complemento" at bounding box center [519, 267] width 176 height 11
click at [477, 276] on input "text" at bounding box center [519, 286] width 176 height 21
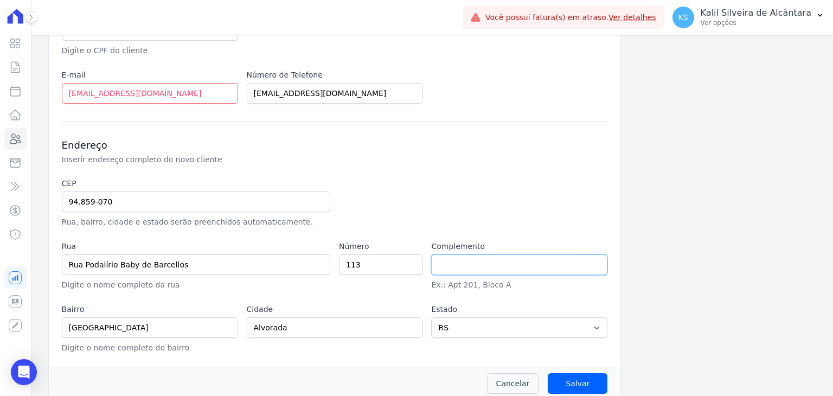
scroll to position [249, 0]
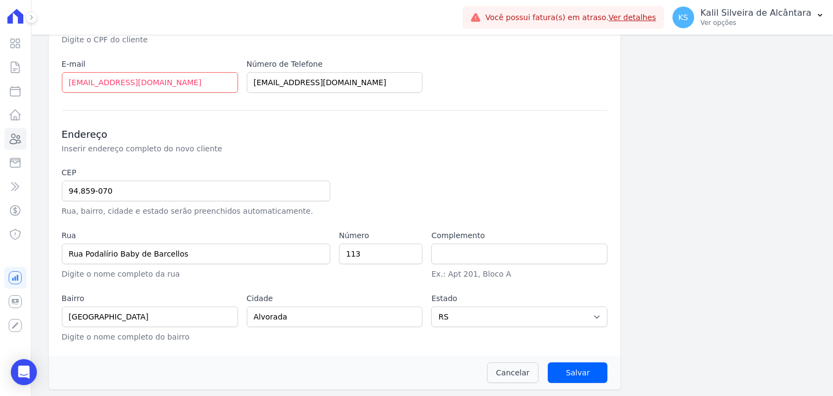
click at [356, 293] on label "Cidade" at bounding box center [335, 298] width 176 height 11
click at [571, 369] on input "Salvar" at bounding box center [578, 372] width 60 height 21
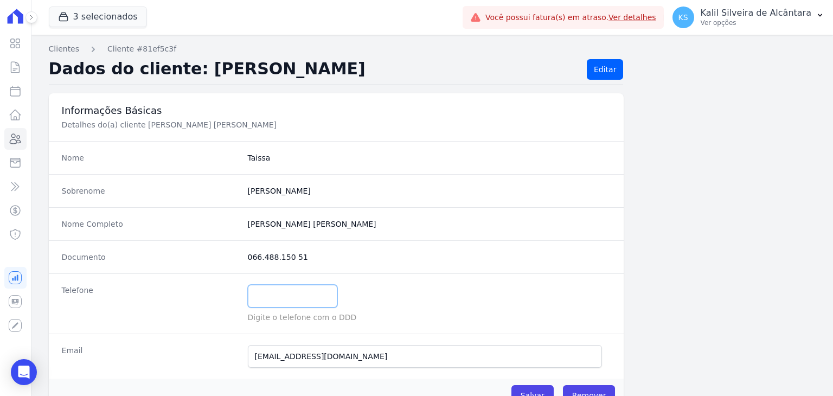
click at [271, 299] on input "text" at bounding box center [292, 296] width 89 height 23
paste input "(51) 99126-0687"
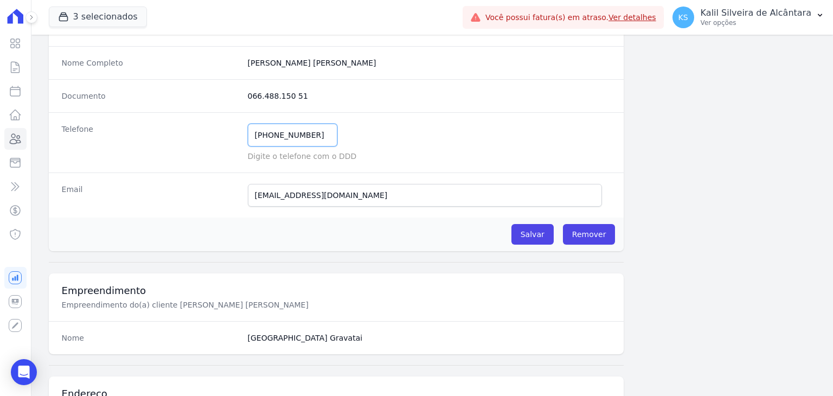
scroll to position [163, 0]
type input "(51) 99126-0687"
click at [531, 233] on input "Salvar" at bounding box center [532, 232] width 42 height 21
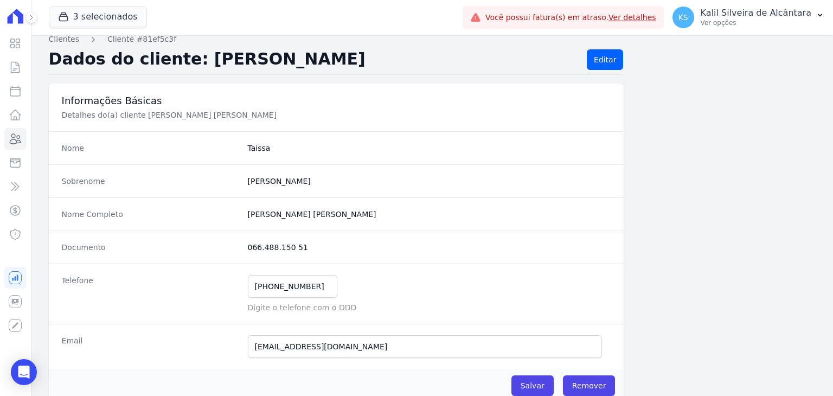
scroll to position [0, 0]
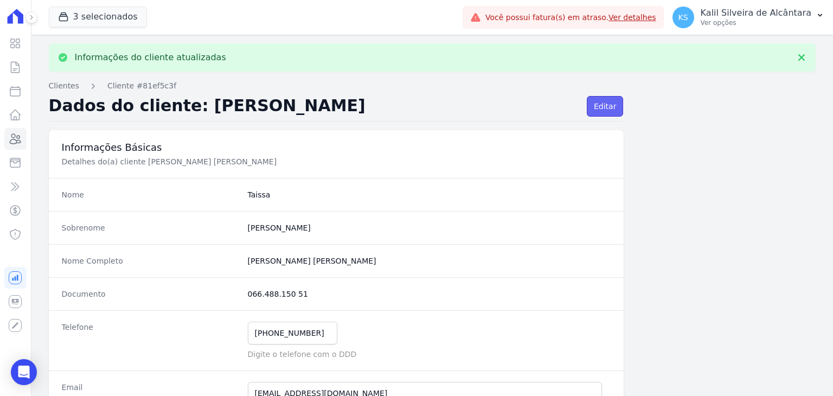
click at [600, 108] on link "Editar" at bounding box center [605, 106] width 36 height 21
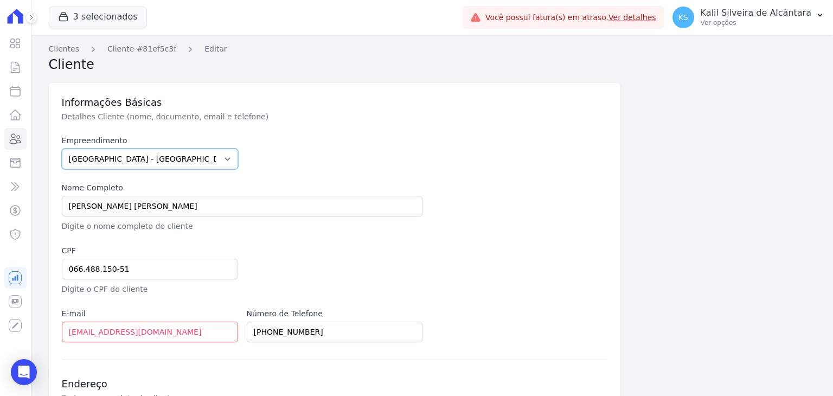
click at [156, 154] on select "Arty Park - Gravatai Arty Park - JPI Clube Residencial Saint Louis Park Poente …" at bounding box center [150, 159] width 176 height 21
select select "a809cdca-e68c-4b96-ac7a-7f2da9de2f46"
click at [62, 149] on select "Arty Park - Gravatai Arty Park - JPI Clube Residencial Saint Louis Park Poente …" at bounding box center [150, 159] width 176 height 21
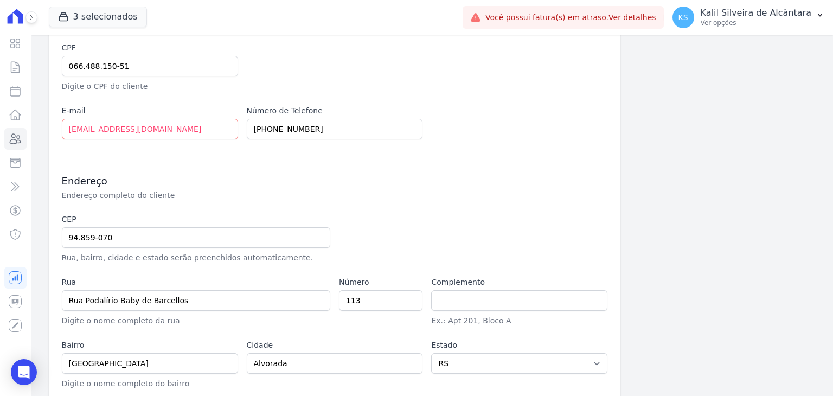
scroll to position [249, 0]
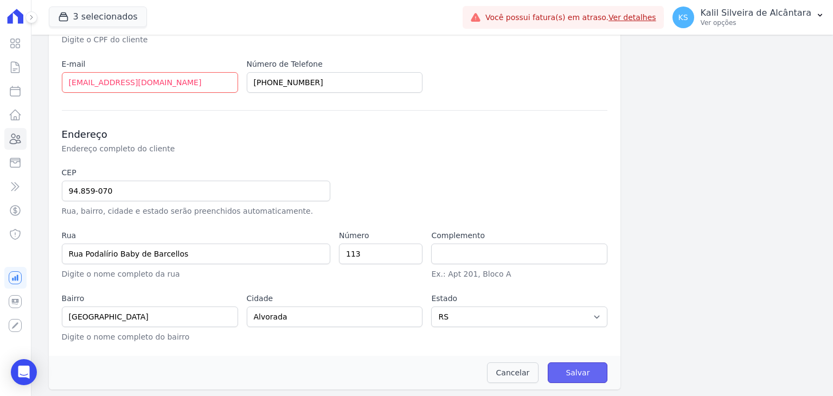
click at [583, 362] on input "Salvar" at bounding box center [578, 372] width 60 height 21
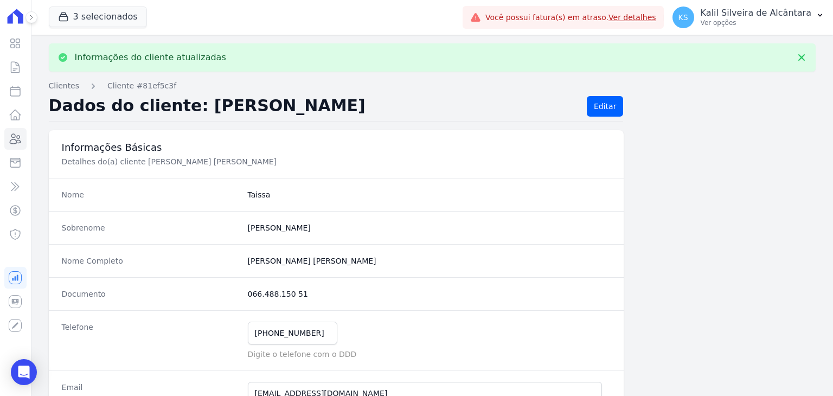
scroll to position [163, 0]
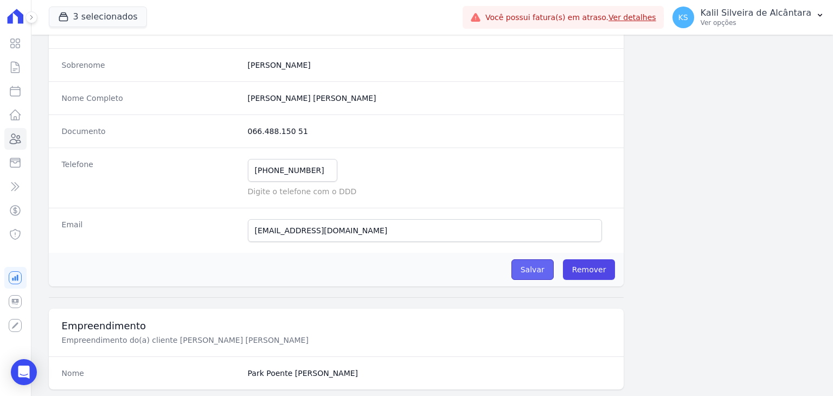
click at [539, 267] on input "Salvar" at bounding box center [532, 269] width 42 height 21
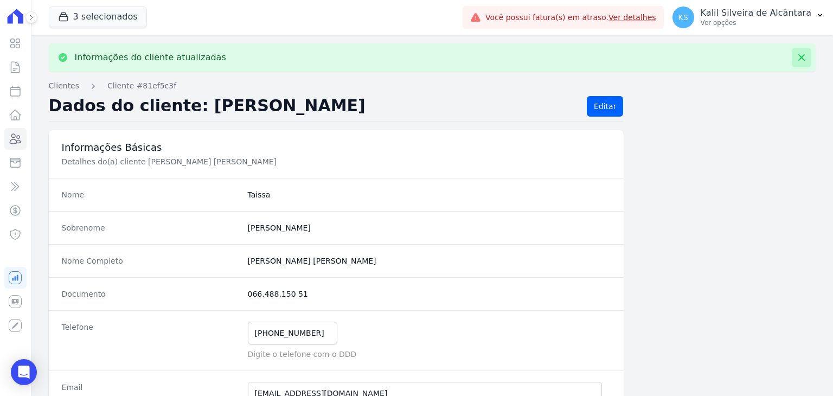
click at [796, 57] on icon at bounding box center [801, 57] width 11 height 11
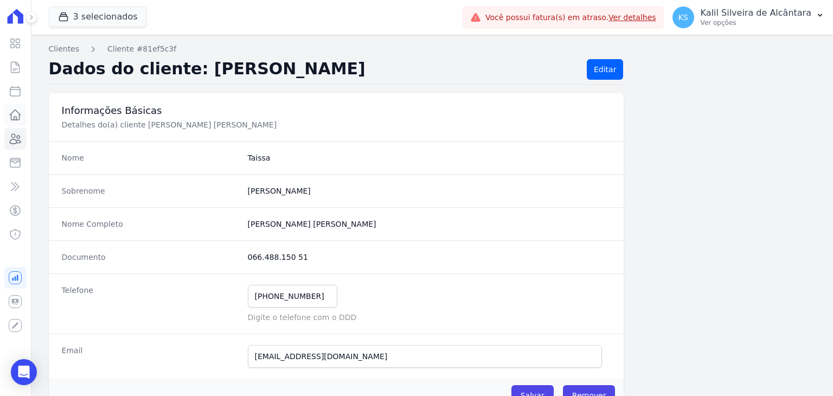
click at [15, 111] on icon at bounding box center [15, 114] width 13 height 13
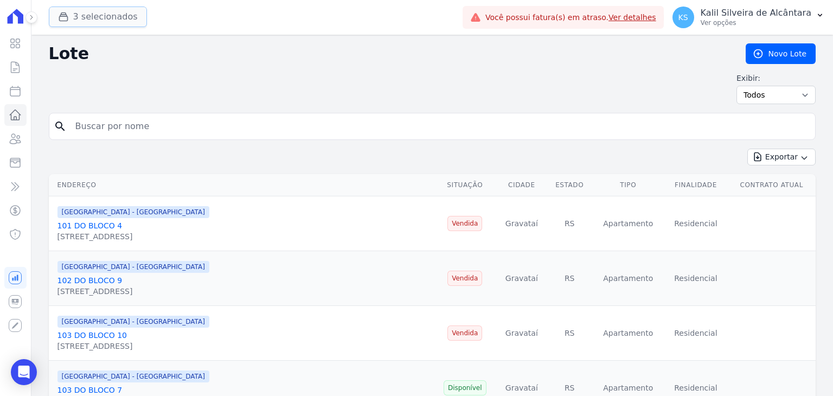
click at [99, 20] on button "3 selecionados" at bounding box center [98, 17] width 98 height 21
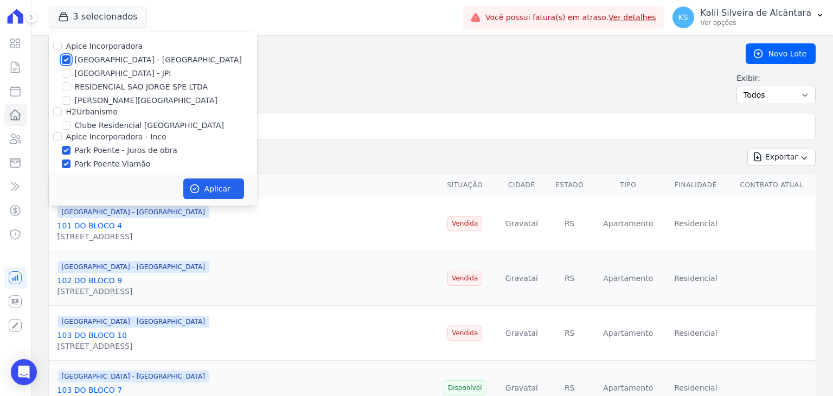
click at [68, 62] on input "[GEOGRAPHIC_DATA] - [GEOGRAPHIC_DATA]" at bounding box center [66, 59] width 9 height 9
checkbox input "false"
click at [65, 163] on input "Park Poente Viamão" at bounding box center [66, 163] width 9 height 9
checkbox input "false"
click at [210, 187] on button "Aplicar" at bounding box center [213, 188] width 61 height 21
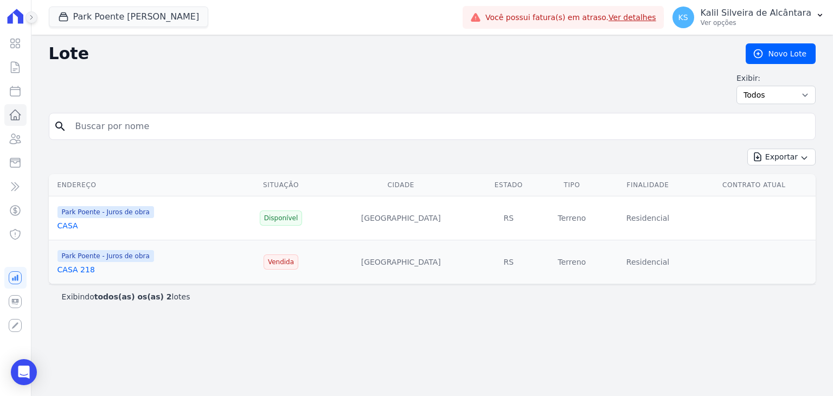
click at [30, 18] on icon at bounding box center [31, 17] width 7 height 7
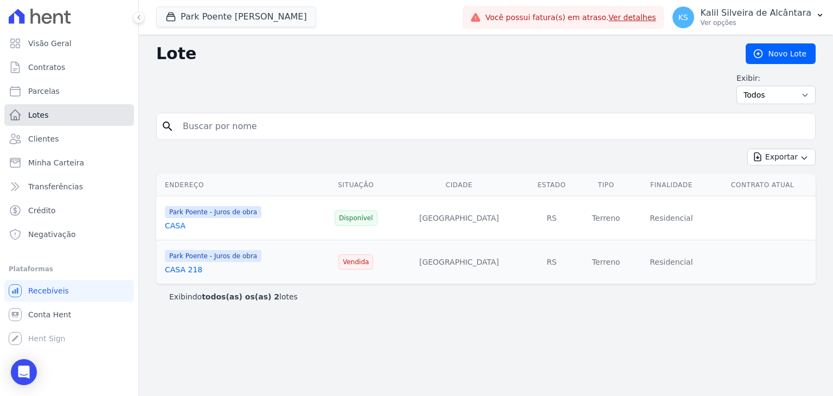
click at [61, 113] on link "Lotes" at bounding box center [69, 115] width 130 height 22
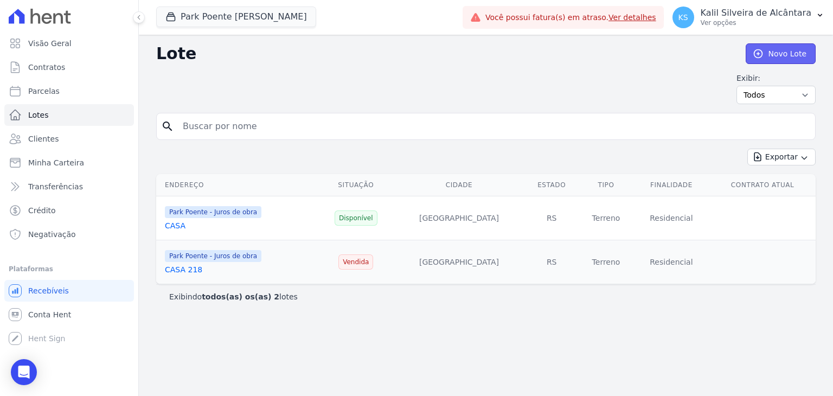
click at [790, 53] on link "Novo Lote" at bounding box center [780, 53] width 70 height 21
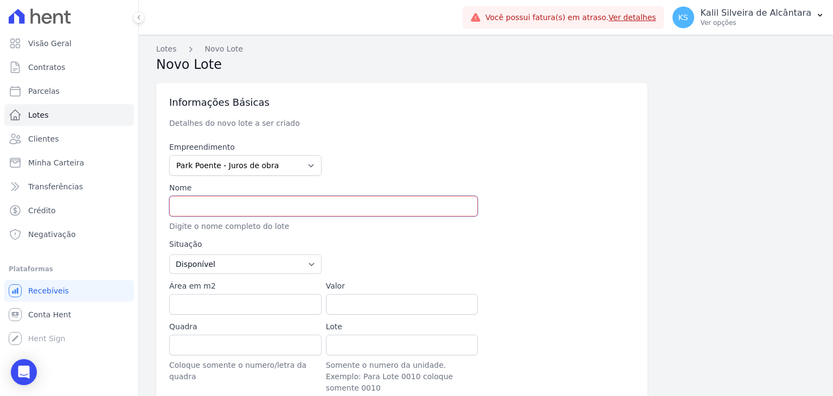
click at [236, 202] on input "text" at bounding box center [323, 206] width 309 height 21
type input "c"
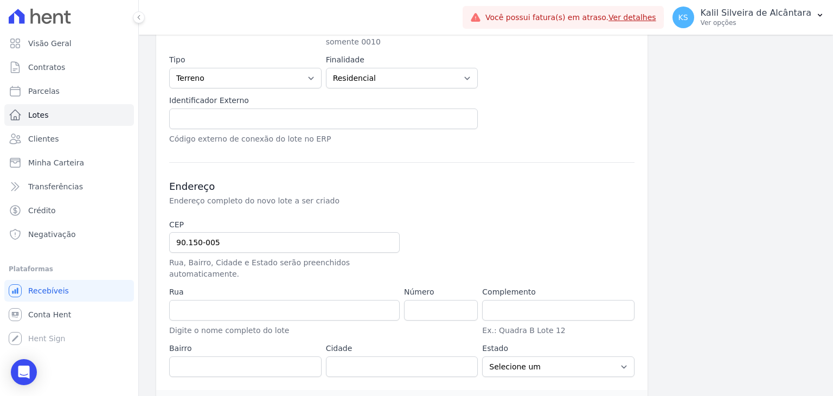
scroll to position [357, 0]
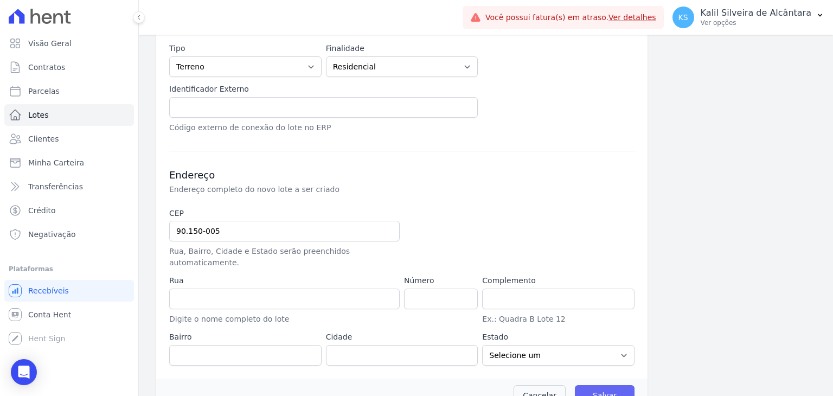
type input "CASA 66"
click at [614, 385] on input "Salvar" at bounding box center [605, 395] width 60 height 21
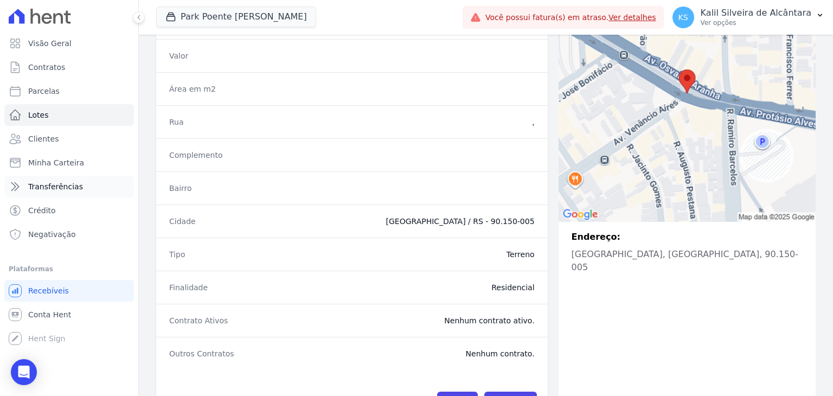
scroll to position [117, 0]
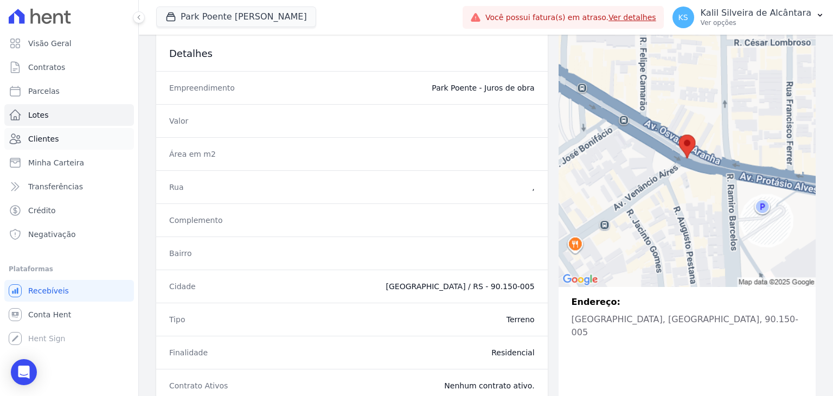
click at [69, 142] on link "Clientes" at bounding box center [69, 139] width 130 height 22
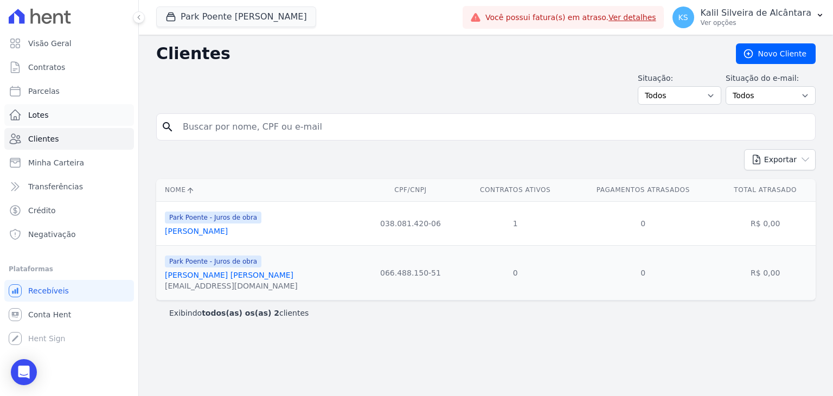
click at [48, 115] on link "Lotes" at bounding box center [69, 115] width 130 height 22
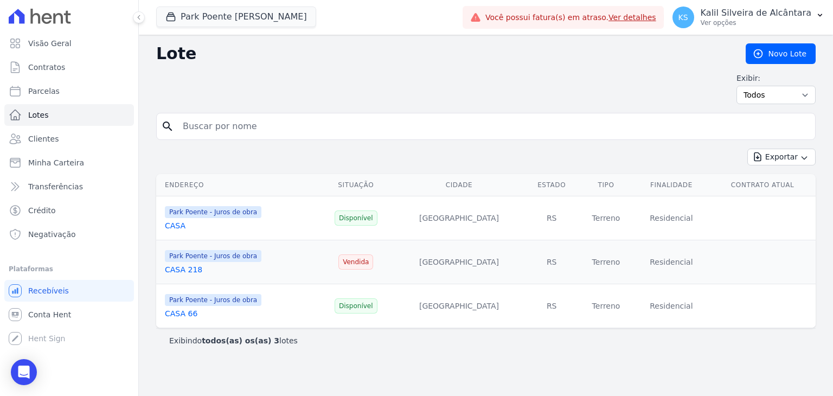
click at [189, 309] on link "CASA 66" at bounding box center [181, 313] width 33 height 9
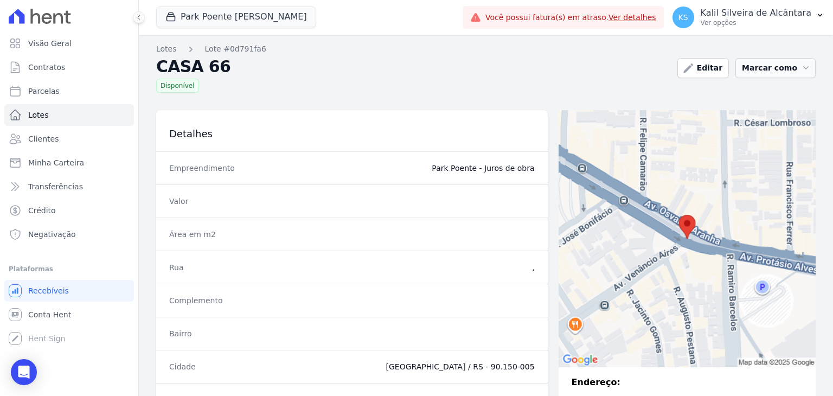
click at [744, 73] on button "Marcar como" at bounding box center [775, 68] width 80 height 20
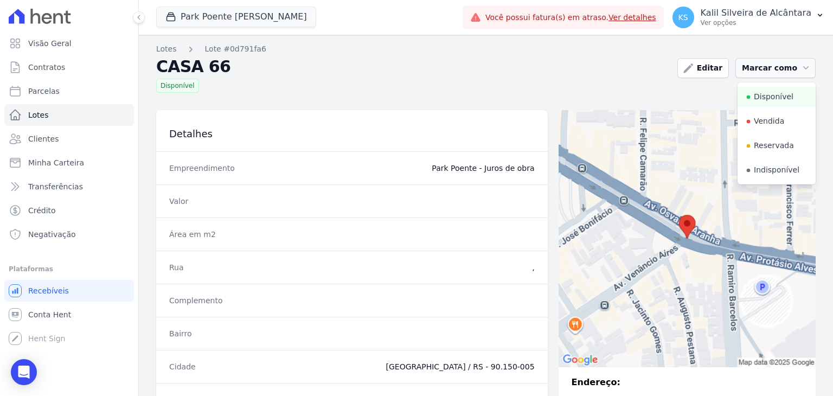
click at [744, 73] on button "Marcar como" at bounding box center [775, 68] width 80 height 20
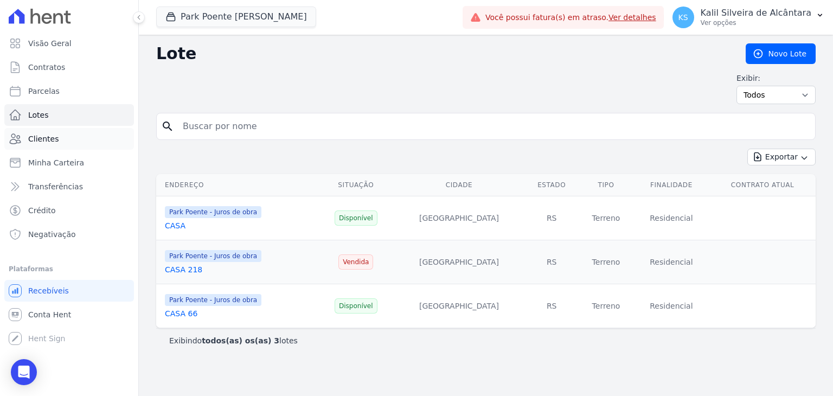
click at [60, 148] on link "Clientes" at bounding box center [69, 139] width 130 height 22
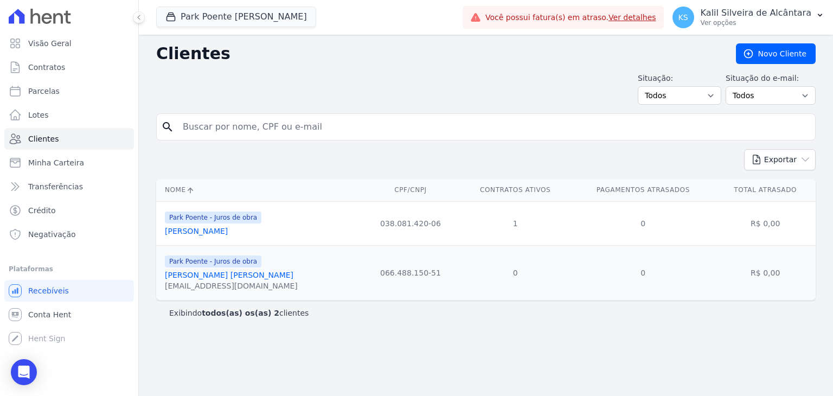
click at [215, 278] on link "[PERSON_NAME]" at bounding box center [229, 275] width 128 height 9
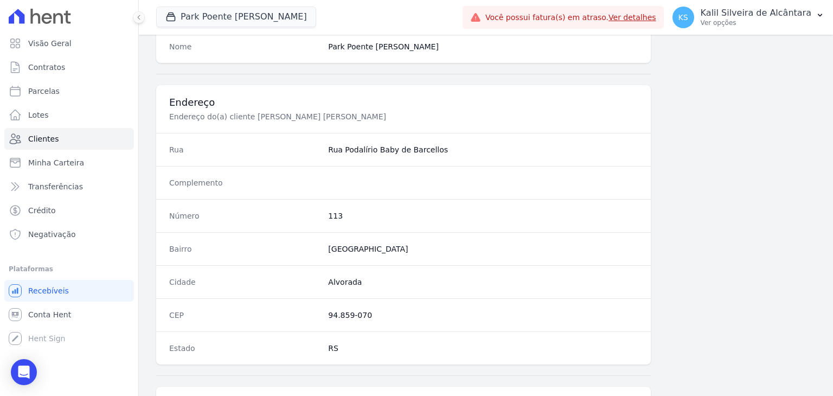
scroll to position [565, 0]
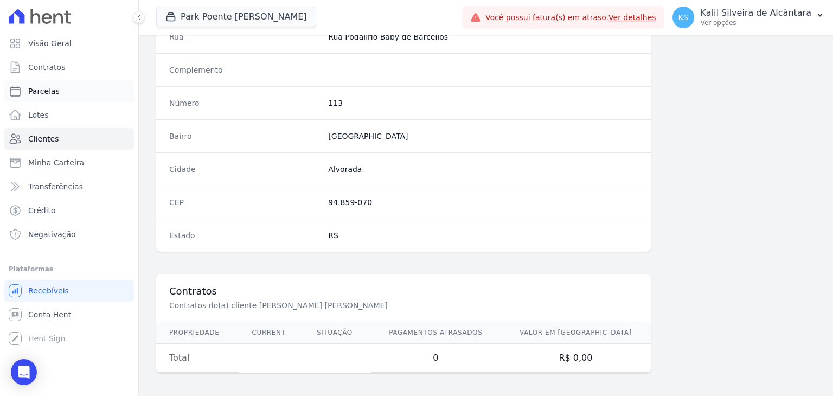
click at [61, 88] on link "Parcelas" at bounding box center [69, 91] width 130 height 22
select select
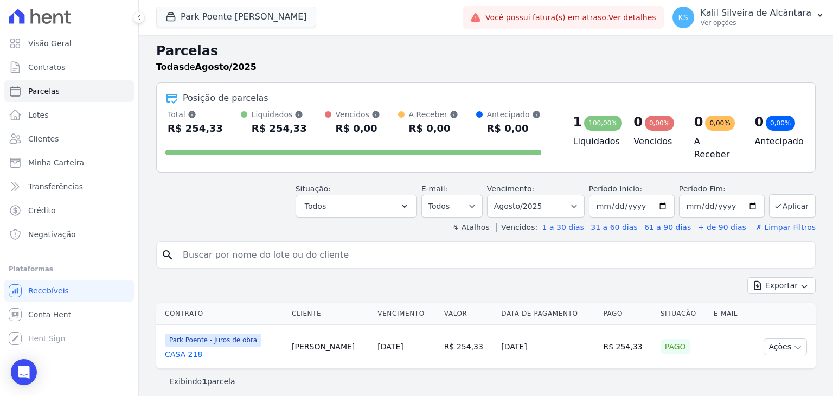
scroll to position [3, 0]
click at [324, 255] on input "search" at bounding box center [493, 254] width 634 height 22
type input "C"
type input "TAISSA"
select select
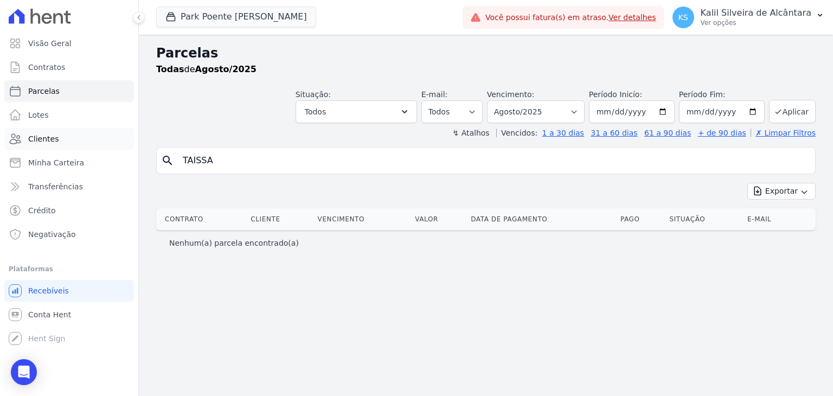
click at [59, 138] on link "Clientes" at bounding box center [69, 139] width 130 height 22
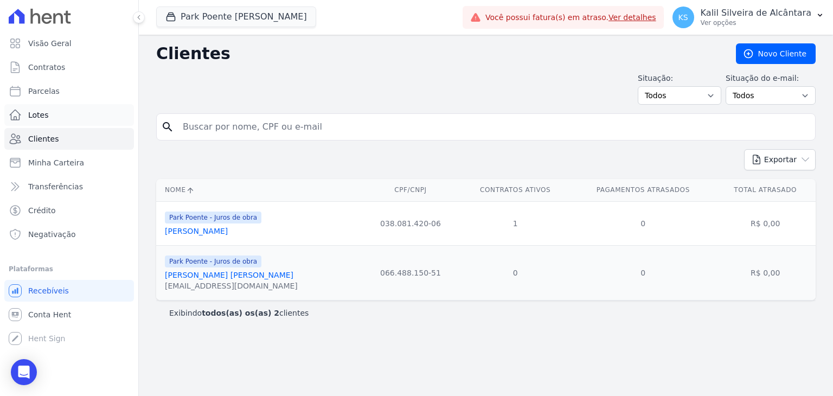
click at [39, 113] on span "Lotes" at bounding box center [38, 115] width 21 height 11
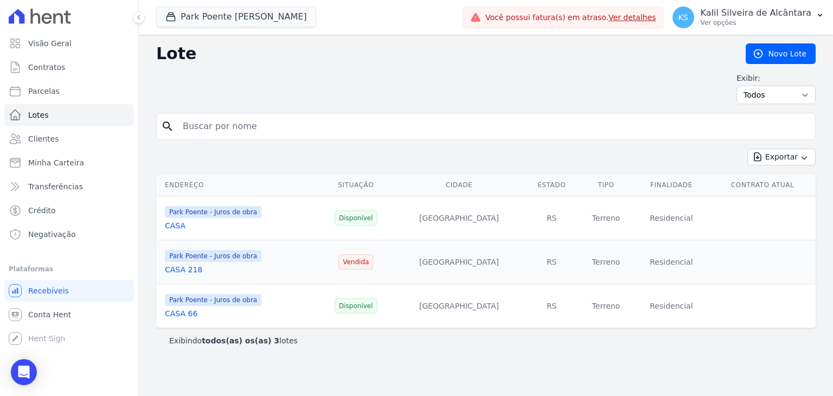
click at [226, 305] on span "Park Poente - Juros de obra" at bounding box center [213, 300] width 97 height 12
click at [183, 316] on link "CASA 66" at bounding box center [181, 313] width 33 height 9
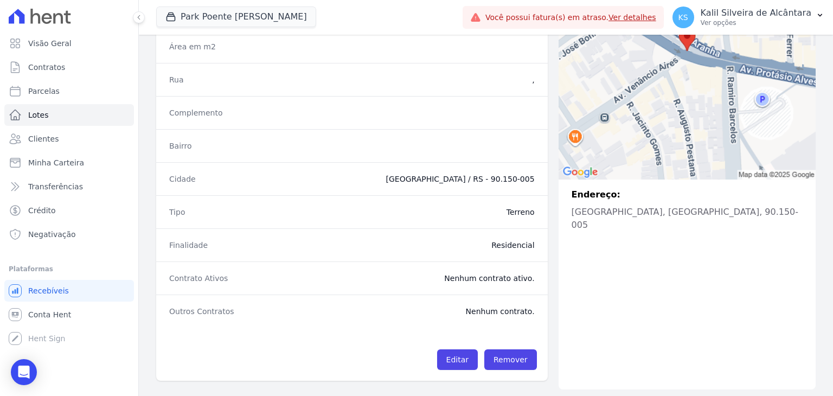
scroll to position [189, 0]
click at [464, 359] on link "Editar" at bounding box center [457, 358] width 41 height 21
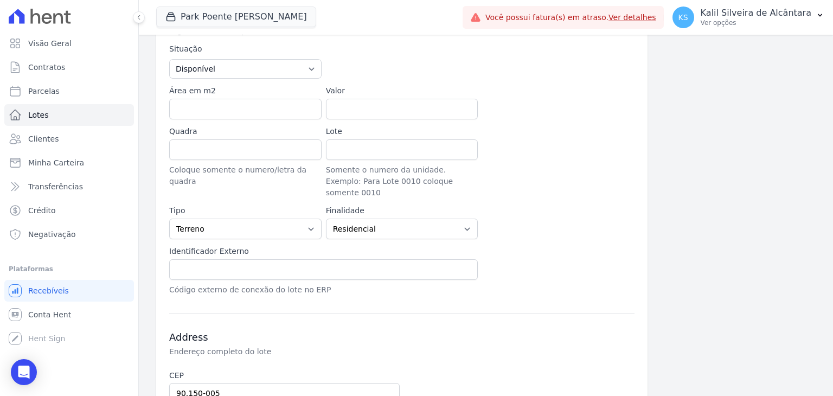
scroll to position [195, 0]
click at [252, 262] on input "text" at bounding box center [323, 270] width 309 height 21
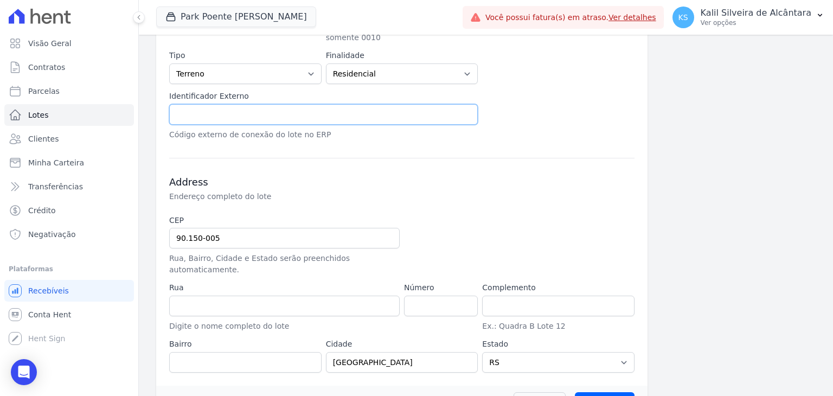
scroll to position [357, 0]
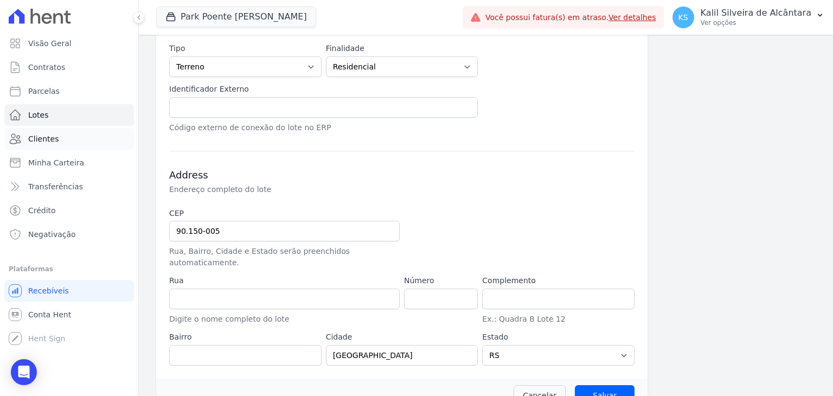
click at [65, 147] on link "Clientes" at bounding box center [69, 139] width 130 height 22
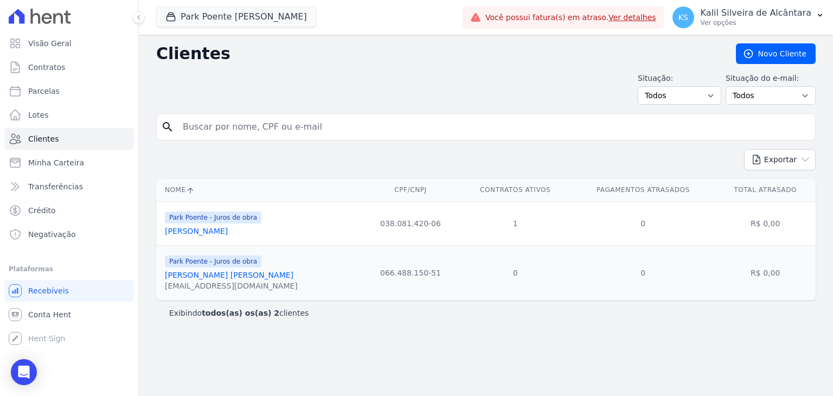
click at [217, 278] on link "[PERSON_NAME]" at bounding box center [229, 275] width 128 height 9
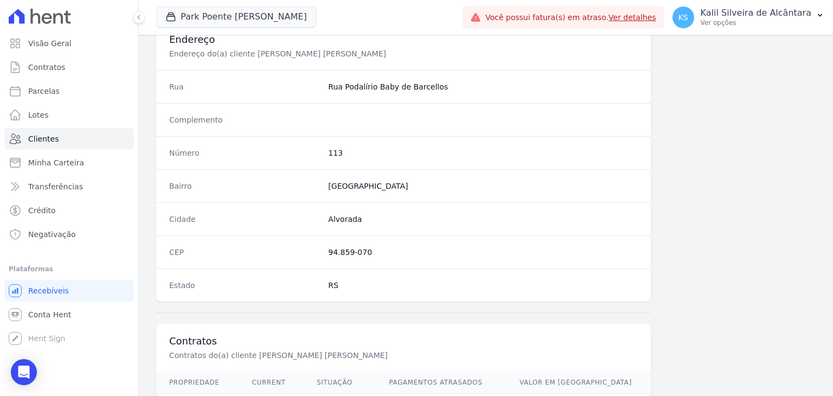
scroll to position [565, 0]
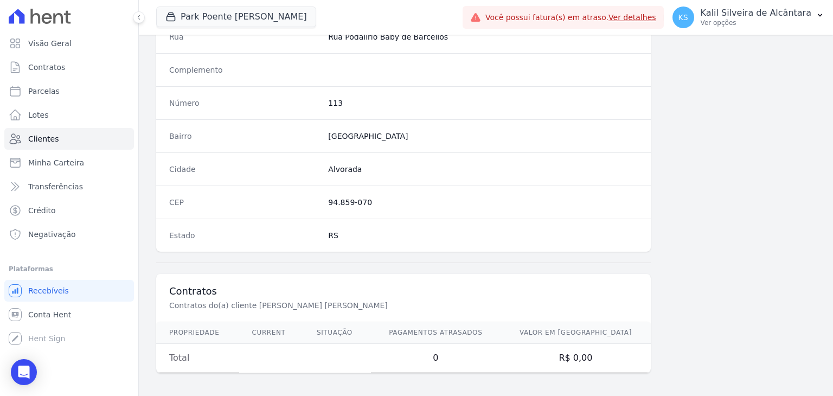
click at [178, 333] on th "Propriedade" at bounding box center [197, 333] width 83 height 22
click at [52, 96] on span "Parcelas" at bounding box center [43, 91] width 31 height 11
select select
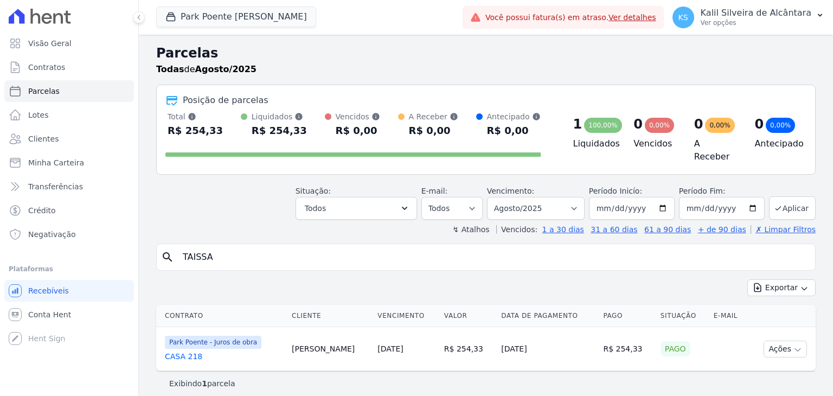
select select
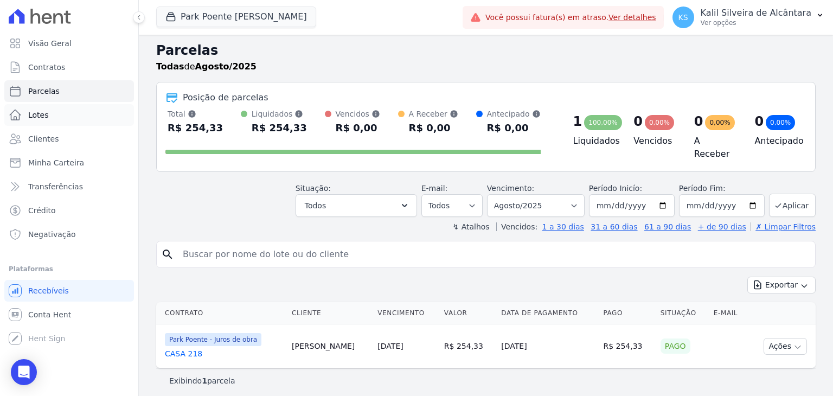
click at [61, 117] on link "Lotes" at bounding box center [69, 115] width 130 height 22
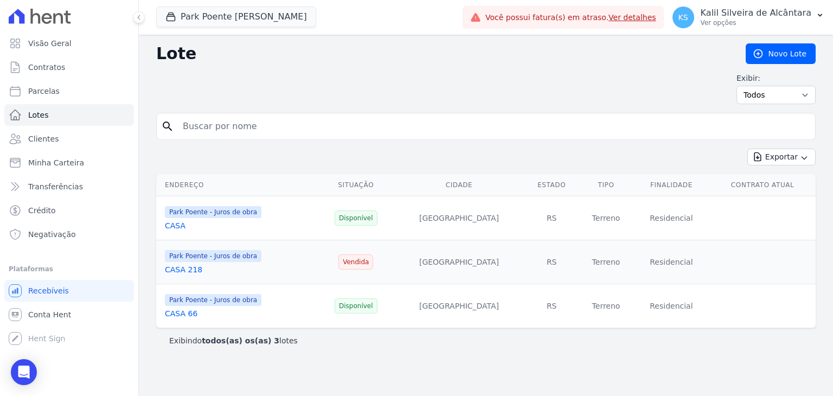
click at [204, 246] on td "Park Poente - Juros de obra CASA 218" at bounding box center [237, 262] width 162 height 44
click at [214, 253] on span "Park Poente - Juros de obra" at bounding box center [213, 256] width 97 height 12
click at [189, 263] on div "Park Poente - Juros de obra CASA 218" at bounding box center [213, 262] width 97 height 26
click at [187, 271] on link "CASA 218" at bounding box center [183, 269] width 37 height 9
click at [49, 142] on span "Clientes" at bounding box center [43, 138] width 30 height 11
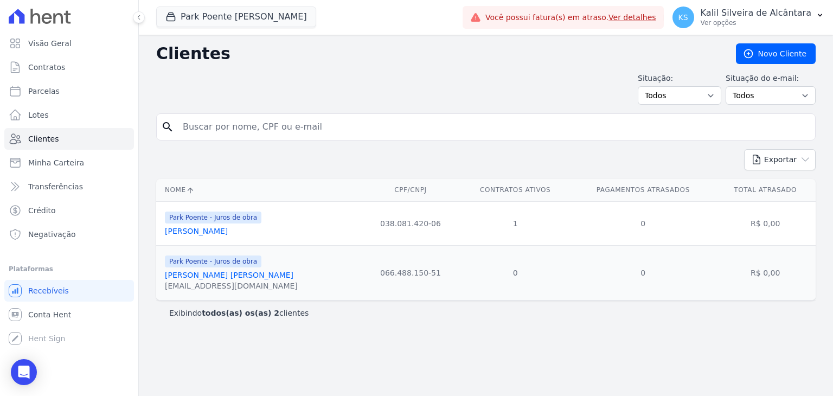
click at [214, 276] on link "[PERSON_NAME]" at bounding box center [229, 275] width 128 height 9
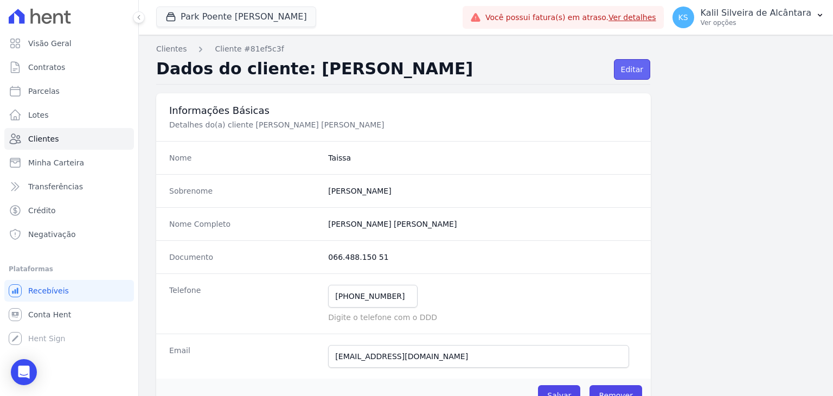
click at [632, 64] on link "Editar" at bounding box center [632, 69] width 36 height 21
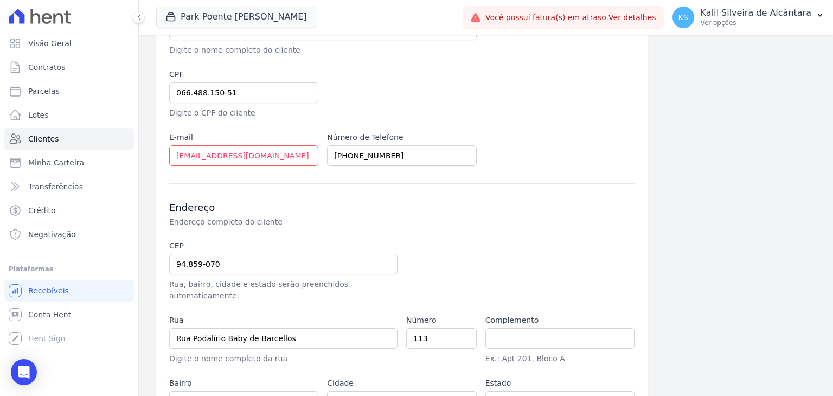
scroll to position [249, 0]
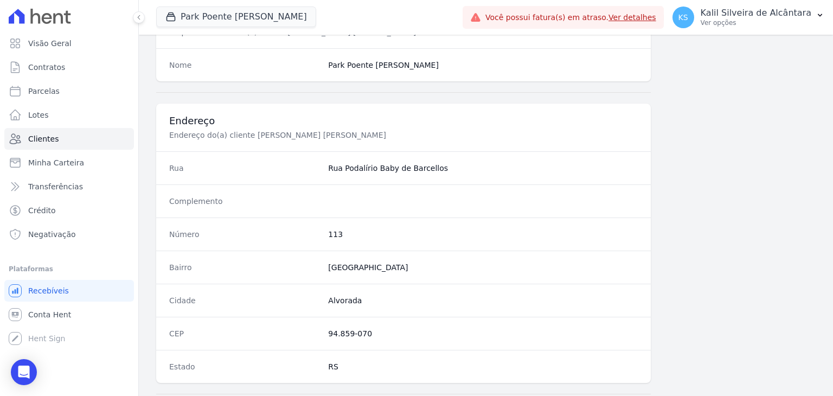
scroll to position [565, 0]
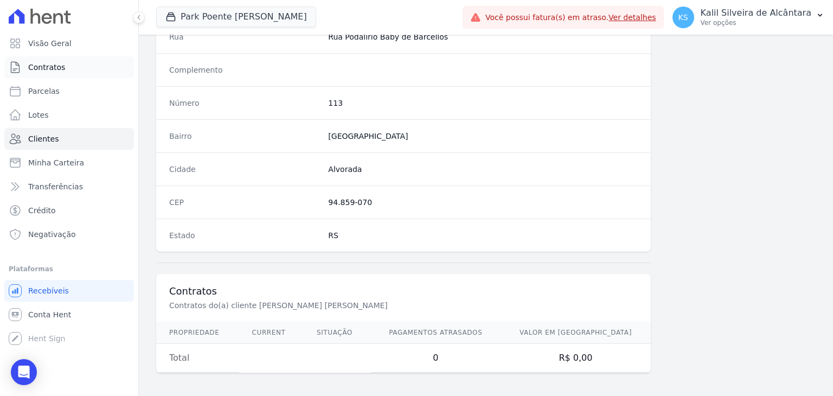
click at [63, 61] on link "Contratos" at bounding box center [69, 67] width 130 height 22
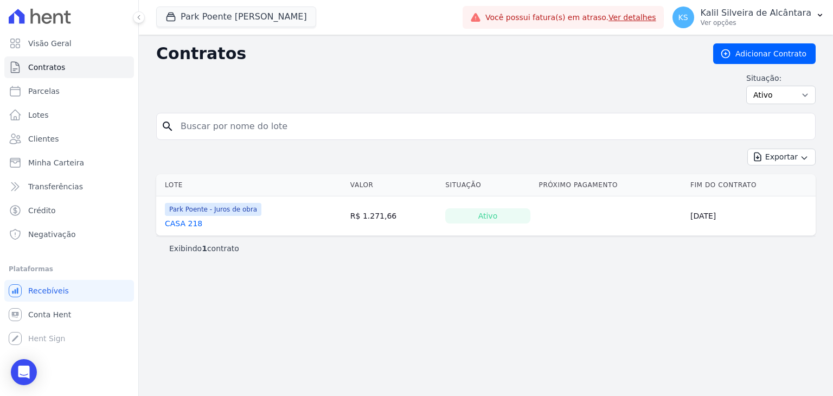
click at [249, 126] on input "search" at bounding box center [492, 126] width 637 height 22
type input "CASA"
click at [70, 164] on span "Minha Carteira" at bounding box center [56, 162] width 56 height 11
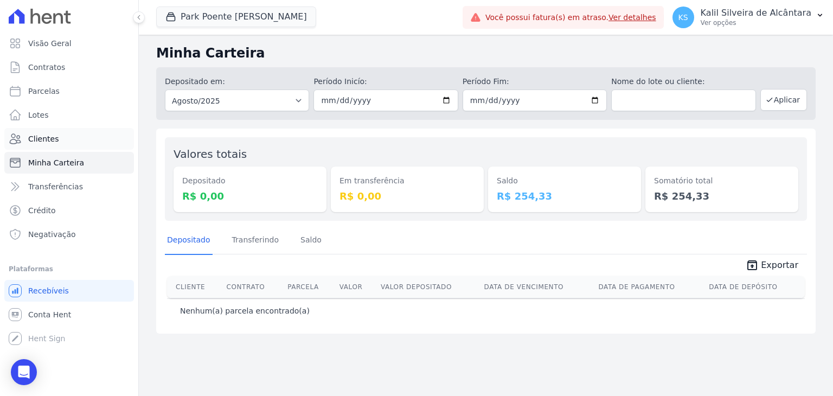
click at [76, 145] on link "Clientes" at bounding box center [69, 139] width 130 height 22
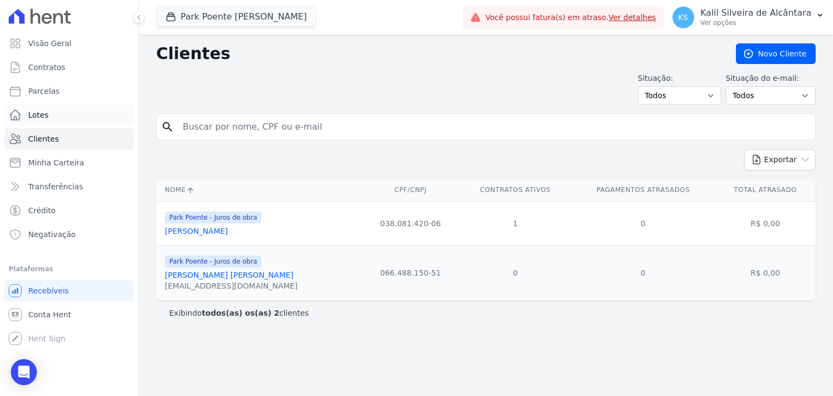
click at [36, 113] on span "Lotes" at bounding box center [38, 115] width 21 height 11
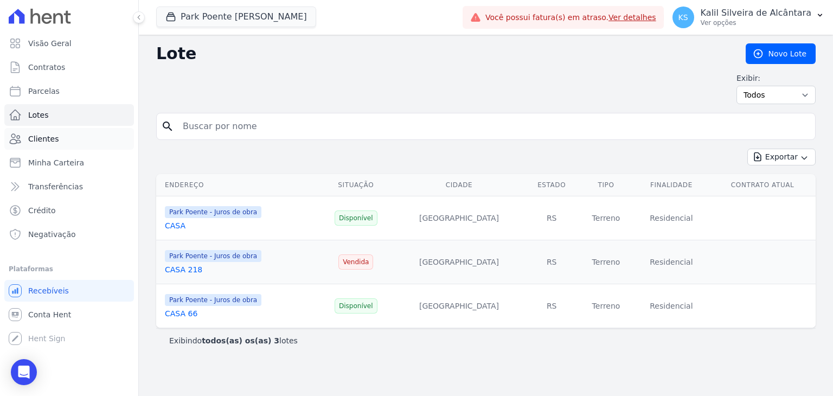
click at [51, 140] on span "Clientes" at bounding box center [43, 138] width 30 height 11
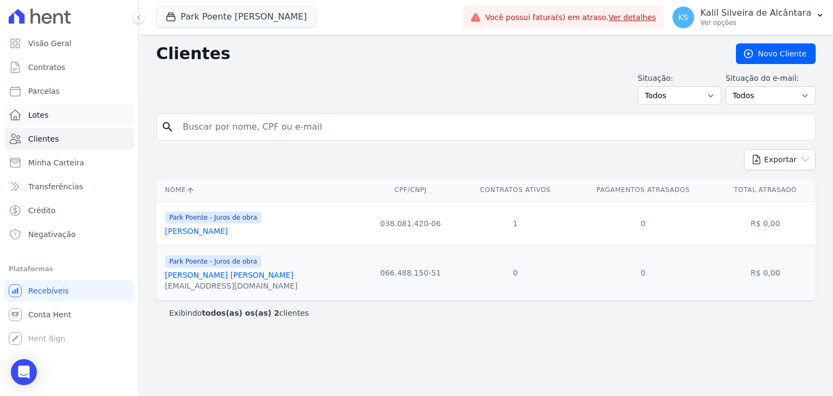
click at [44, 112] on span "Lotes" at bounding box center [38, 115] width 21 height 11
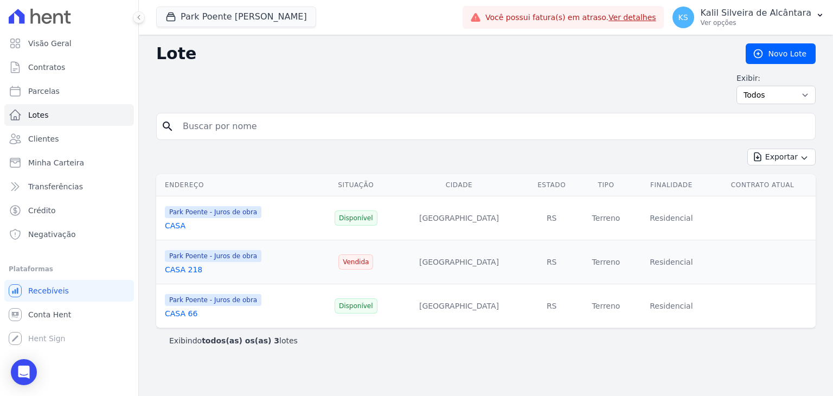
click at [174, 317] on link "CASA 66" at bounding box center [181, 313] width 33 height 9
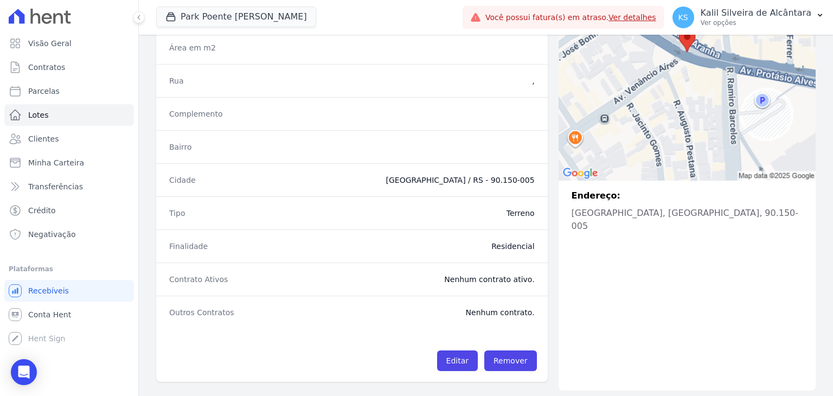
scroll to position [189, 0]
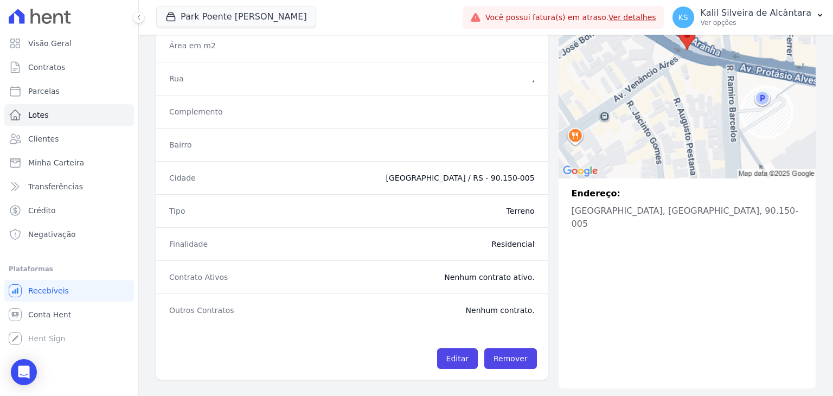
click at [501, 277] on dd "Nenhum contrato ativo." at bounding box center [414, 277] width 241 height 11
click at [458, 356] on link "Editar" at bounding box center [457, 358] width 41 height 21
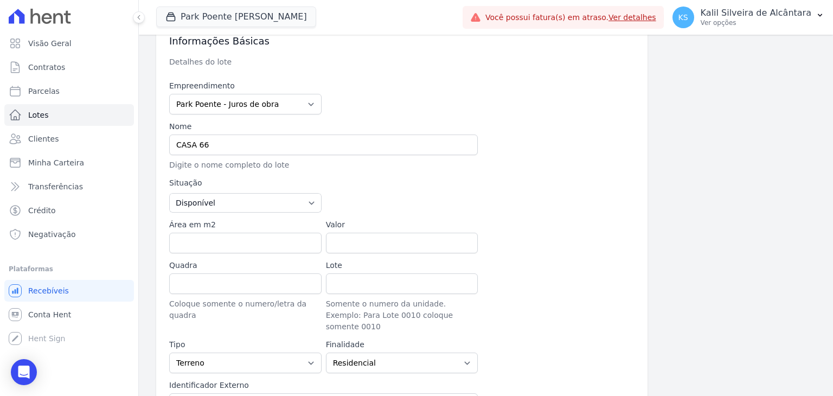
scroll to position [32, 0]
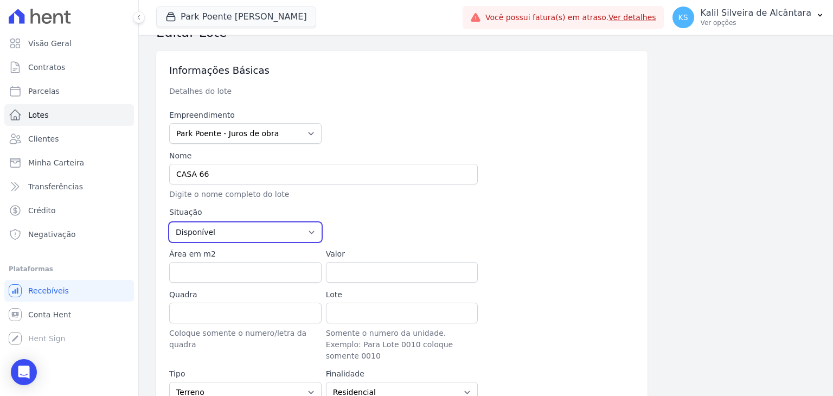
click at [291, 230] on select "Disponível Vendida Reservada Indisponível" at bounding box center [245, 232] width 152 height 20
click at [169, 222] on select "Disponível Vendida Reservada Indisponível" at bounding box center [245, 232] width 152 height 20
click at [278, 240] on select "Disponível Vendida Reservada Indisponível" at bounding box center [245, 232] width 152 height 20
click at [295, 230] on select "Disponível Vendida Reservada Indisponível" at bounding box center [245, 232] width 152 height 20
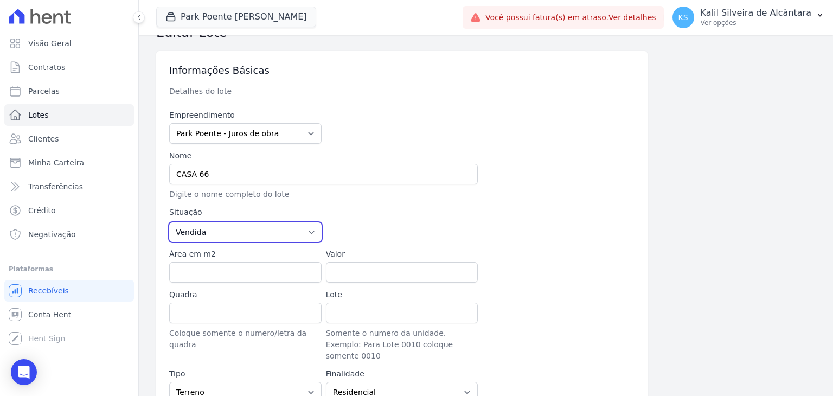
select select "available"
click at [169, 222] on select "Disponível Vendida Reservada Indisponível" at bounding box center [245, 232] width 152 height 20
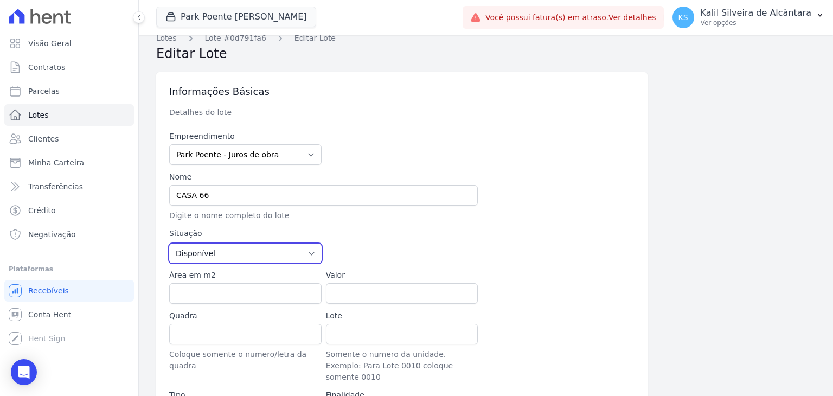
scroll to position [0, 0]
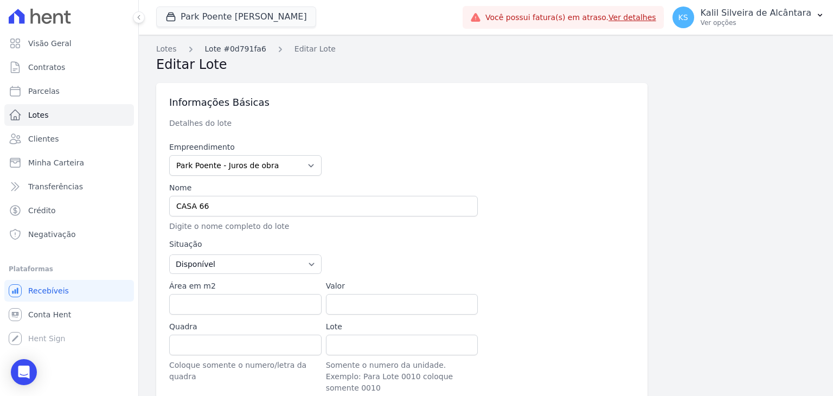
click at [234, 48] on link "Lote #0d791fa6" at bounding box center [235, 48] width 61 height 11
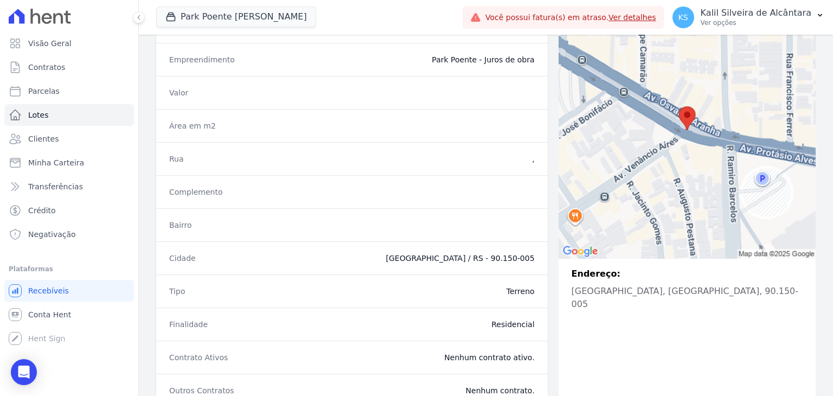
scroll to position [189, 0]
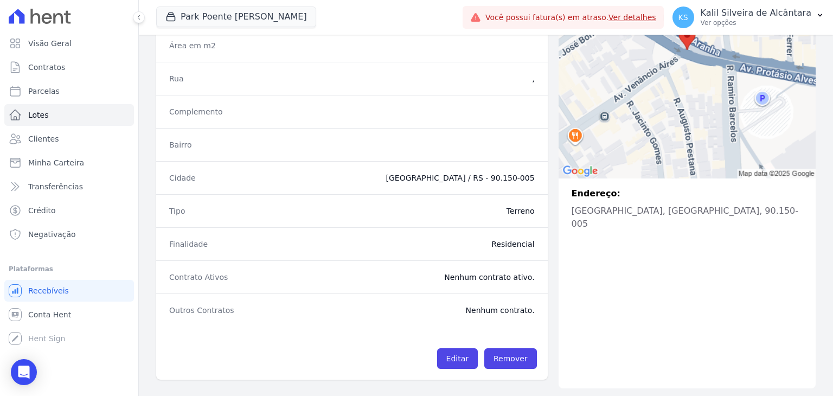
click at [498, 317] on div "Outros Contratos Nenhum contrato." at bounding box center [351, 309] width 391 height 33
click at [42, 70] on span "Contratos" at bounding box center [46, 67] width 37 height 11
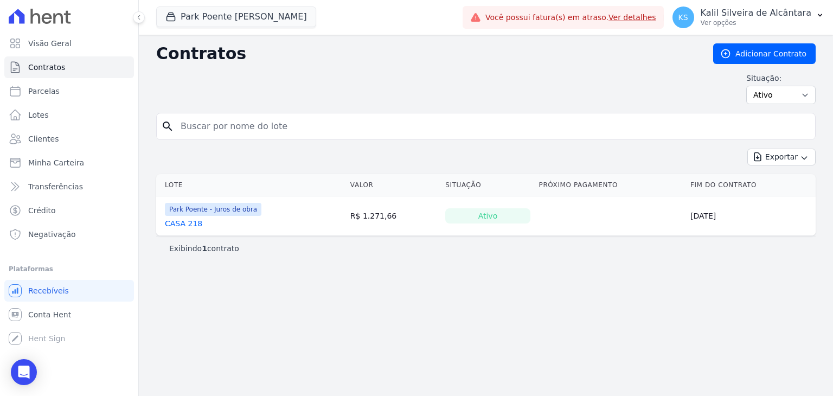
click at [187, 221] on link "CASA 218" at bounding box center [183, 223] width 37 height 11
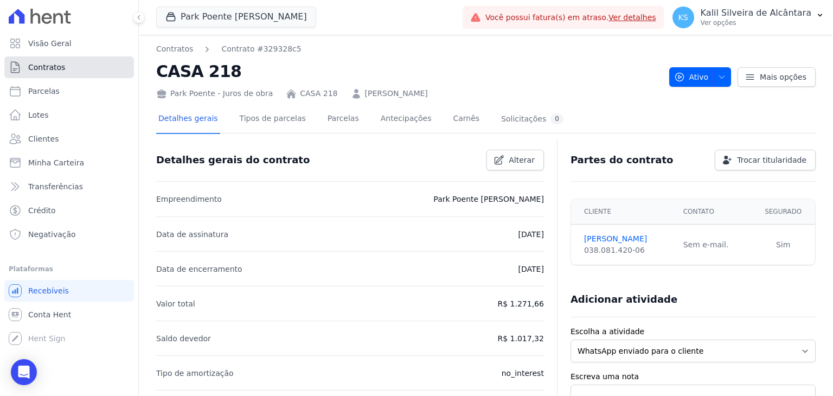
click at [61, 72] on span "Contratos" at bounding box center [46, 67] width 37 height 11
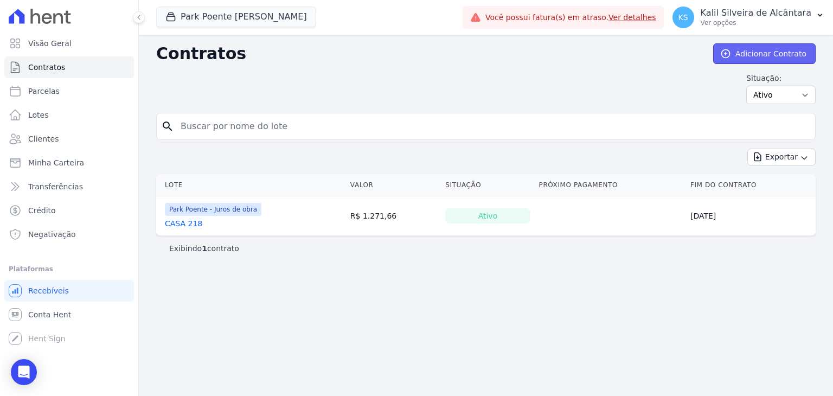
click at [757, 55] on link "Adicionar Contrato" at bounding box center [764, 53] width 102 height 21
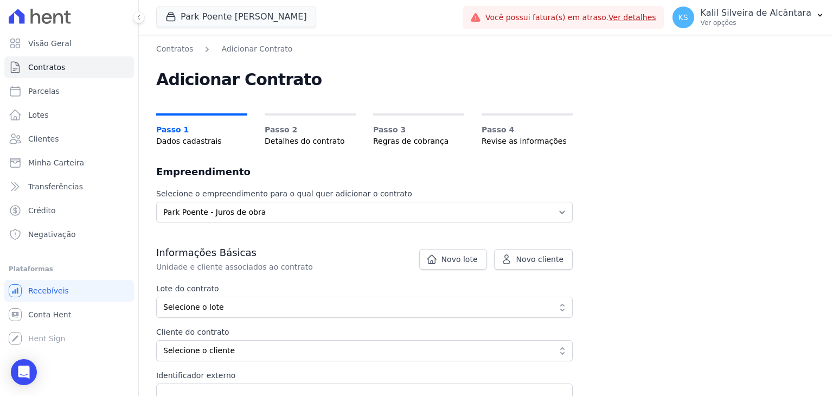
scroll to position [54, 0]
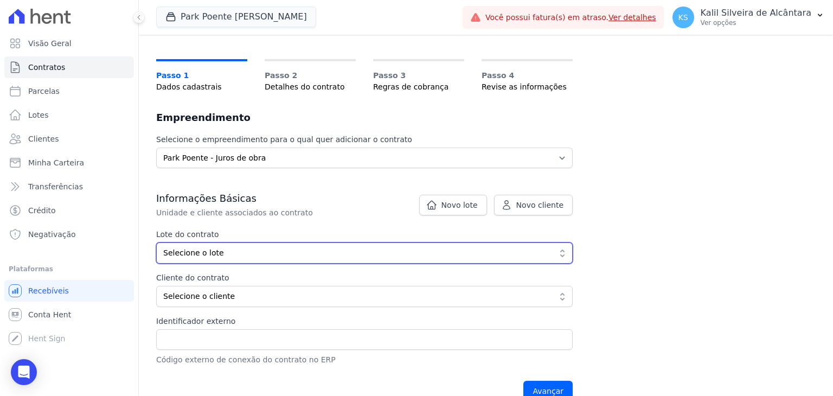
click at [222, 247] on span "Selecione o lote" at bounding box center [356, 252] width 387 height 11
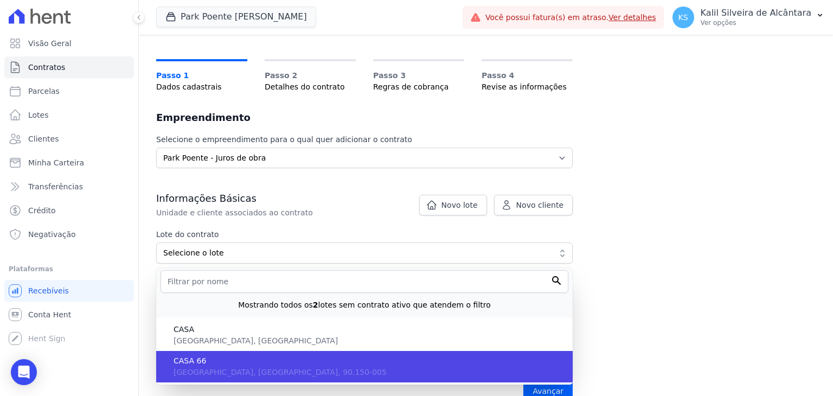
click at [215, 359] on span "CASA 66" at bounding box center [368, 360] width 390 height 11
type input "0d791fa6-6d60-4f6b-8608-6649e261363f"
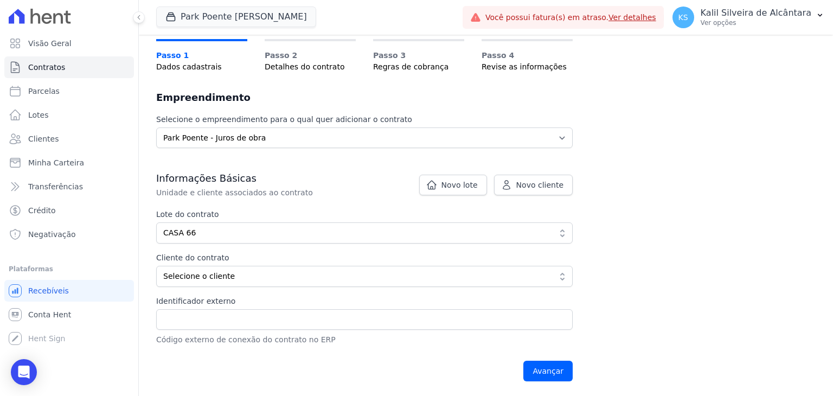
scroll to position [85, 0]
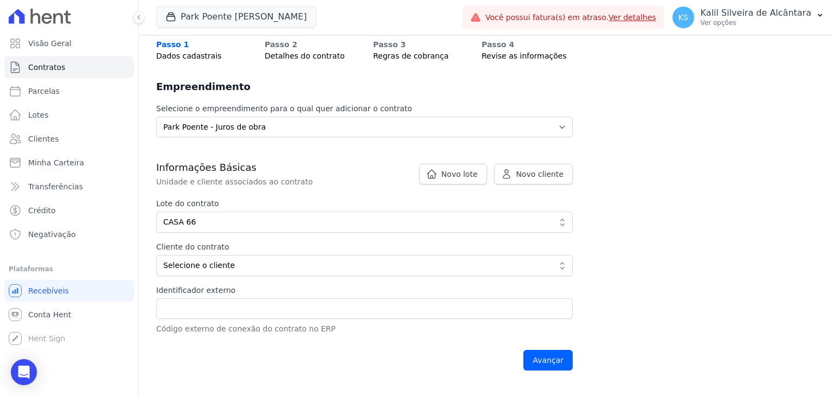
click at [223, 277] on div "Informações Básicas Unidade e cliente associados ao contrato Lote do contrato 0…" at bounding box center [364, 247] width 416 height 173
click at [223, 269] on span "Selecione o cliente" at bounding box center [356, 265] width 387 height 11
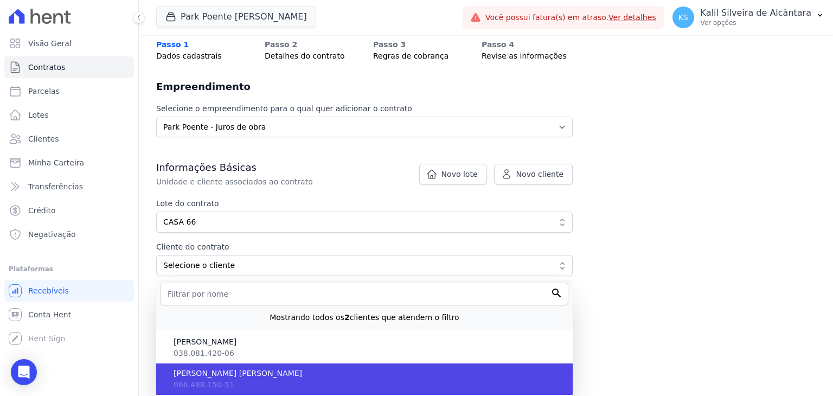
click at [209, 372] on span "[PERSON_NAME]" at bounding box center [368, 373] width 390 height 11
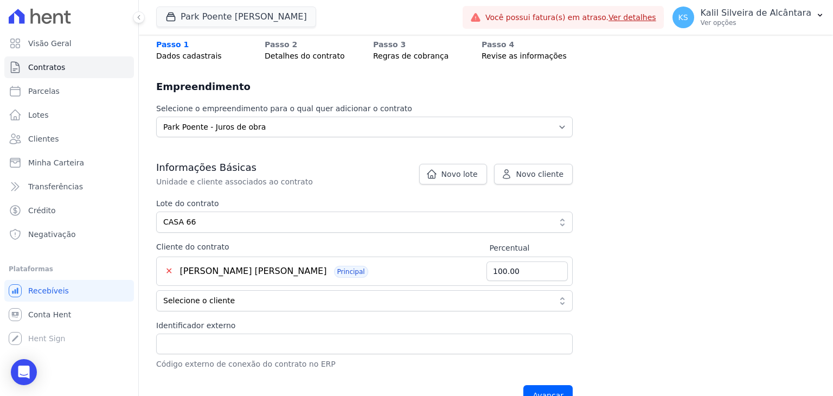
scroll to position [108, 0]
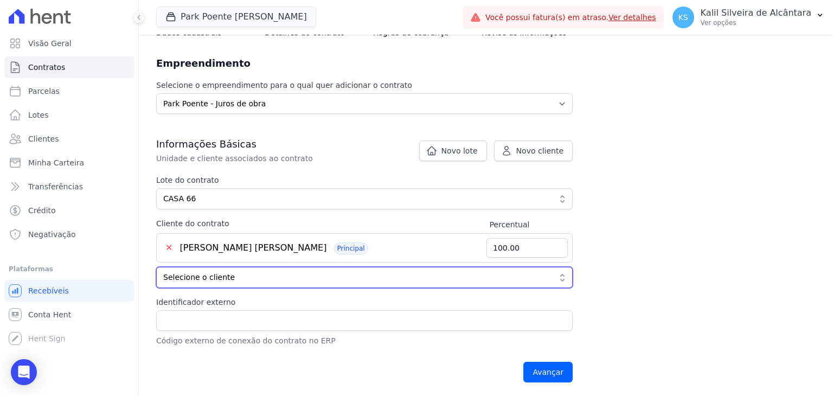
click at [238, 280] on span "Selecione o cliente" at bounding box center [356, 277] width 387 height 11
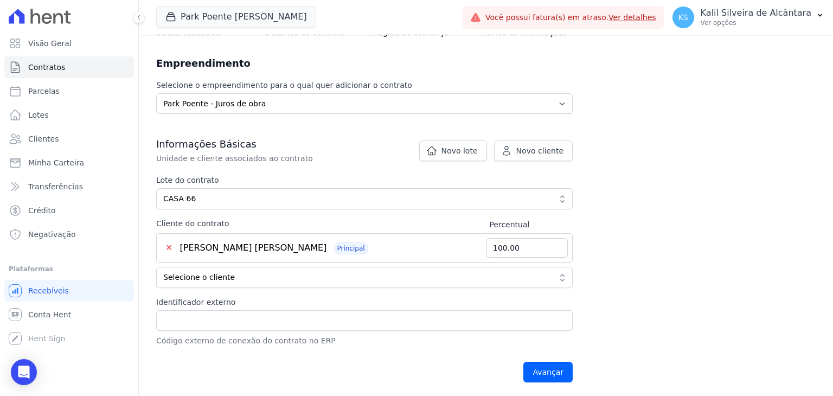
click at [627, 257] on div "Contratos Adicionar Contrato Adicionar Contrato Passo 1 Dados cadastrais Passo …" at bounding box center [486, 161] width 694 height 471
click at [560, 369] on input "Avançar" at bounding box center [547, 372] width 49 height 21
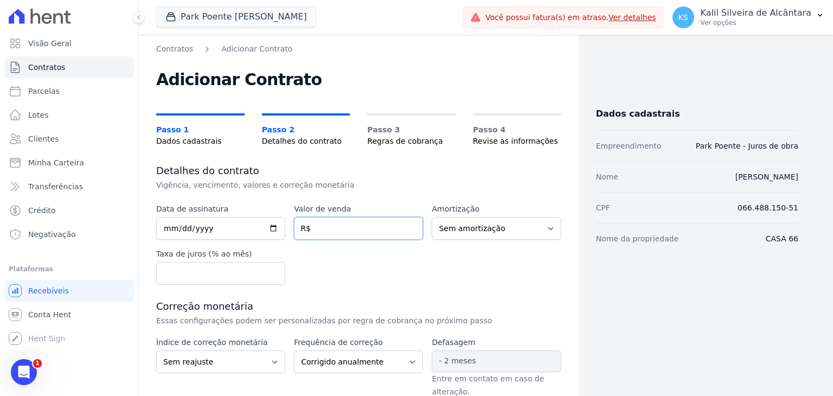
click at [349, 226] on input "number" at bounding box center [358, 228] width 129 height 23
click at [370, 226] on input "817.62" at bounding box center [358, 228] width 129 height 23
type input "817.82"
click at [226, 229] on input "date" at bounding box center [220, 228] width 129 height 23
type input "[DATE]"
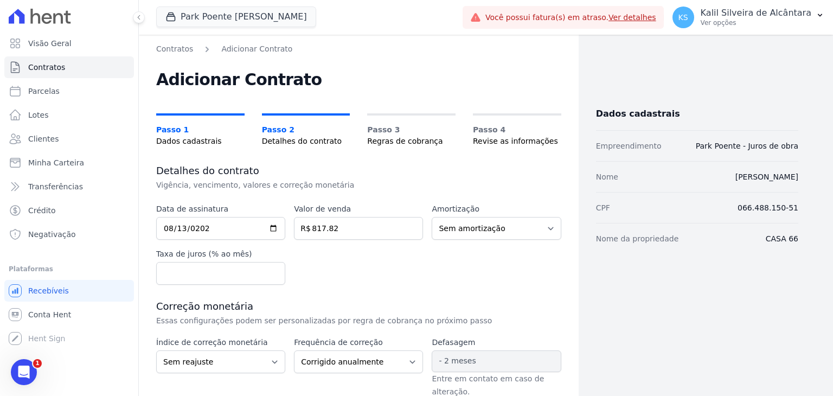
click at [402, 266] on div "Data de assinatura [DATE] Valor de venda 817.82 R$ Amortização Sem amortização …" at bounding box center [358, 243] width 405 height 81
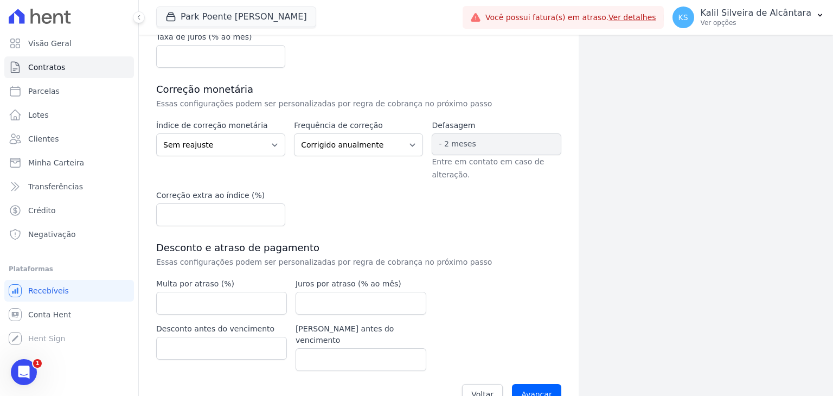
scroll to position [230, 0]
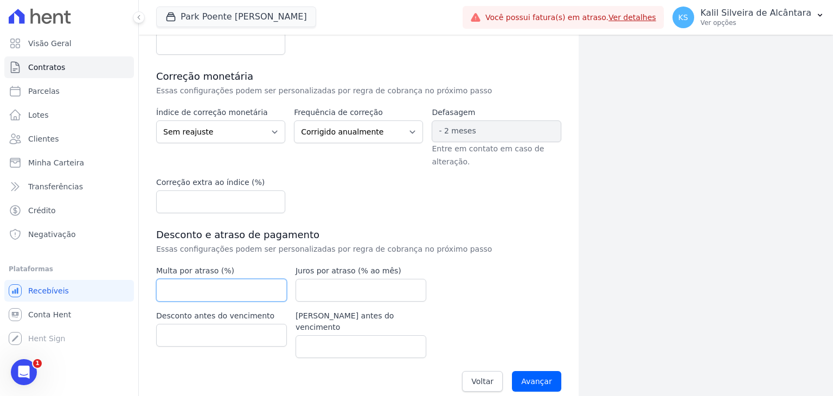
click at [267, 280] on input "number" at bounding box center [221, 290] width 131 height 23
type input "1"
click at [502, 279] on div "Data de assinatura [DATE] Valor de venda 817.82 R$ Amortização Sem amortização …" at bounding box center [358, 185] width 405 height 425
click at [531, 289] on div "Data de assinatura [DATE] Valor de venda 817.82 R$ Amortização Sem amortização …" at bounding box center [358, 185] width 405 height 425
drag, startPoint x: 209, startPoint y: 285, endPoint x: 119, endPoint y: 285, distance: 90.5
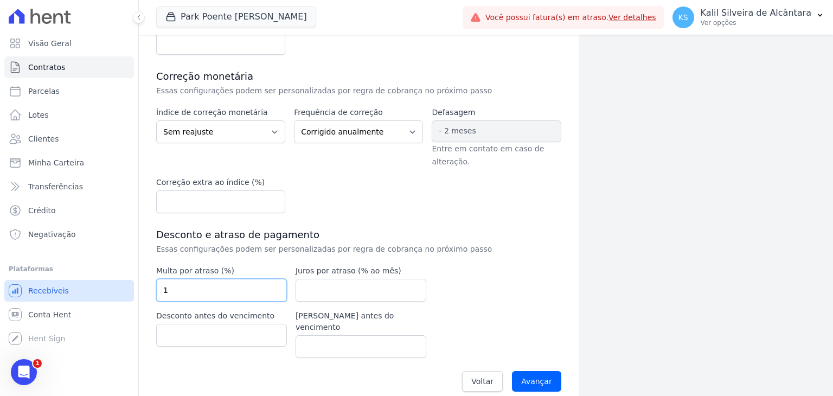
click at [119, 285] on div "Visão Geral Contratos [GEOGRAPHIC_DATA] Lotes Clientes Minha Carteira Transferê…" at bounding box center [416, 198] width 833 height 396
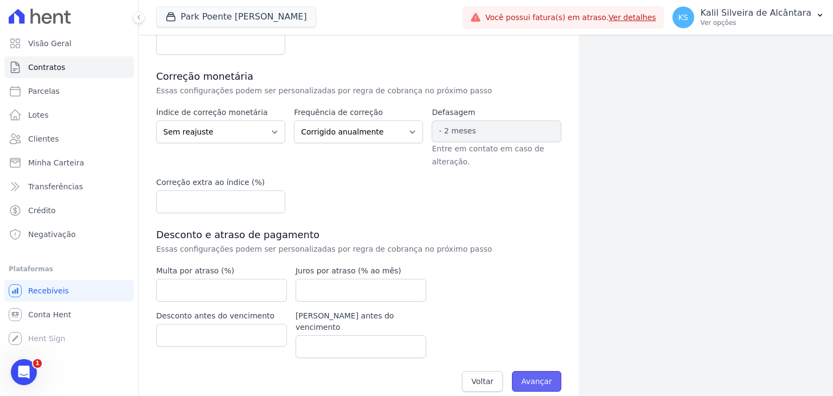
click at [524, 371] on input "Avançar" at bounding box center [536, 381] width 49 height 21
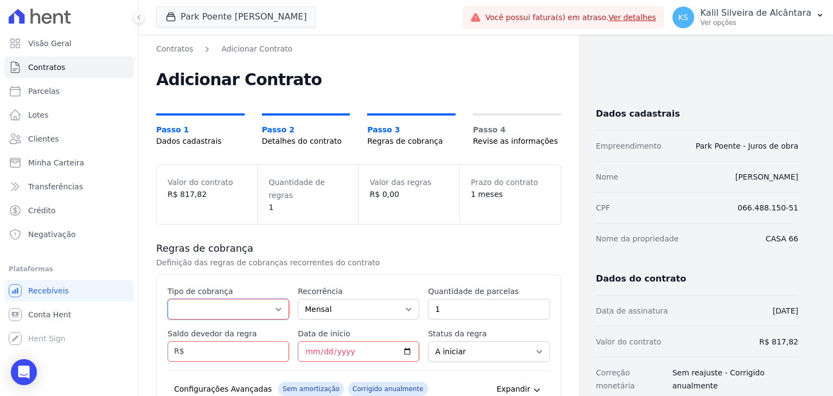
click at [258, 299] on select "Parcela Normal Entrada Sinal Intercalada Chaves Pré-chaves Pós-chaves Impostos …" at bounding box center [228, 309] width 121 height 21
select select "standard"
click at [168, 299] on select "Parcela Normal Entrada Sinal Intercalada Chaves Pré-chaves Pós-chaves Impostos …" at bounding box center [228, 309] width 121 height 21
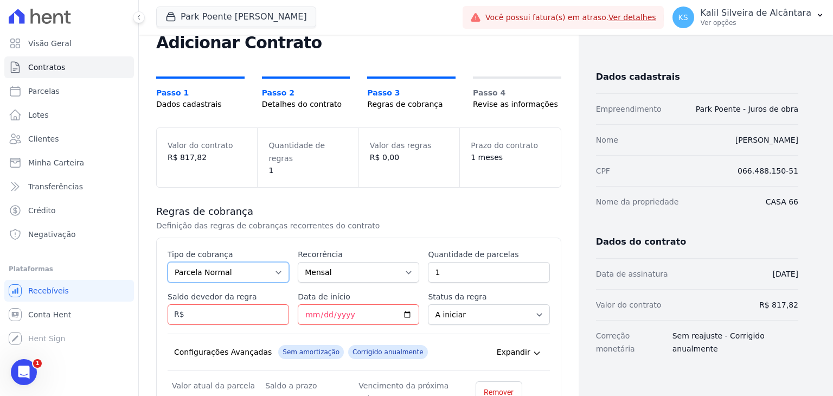
scroll to position [54, 0]
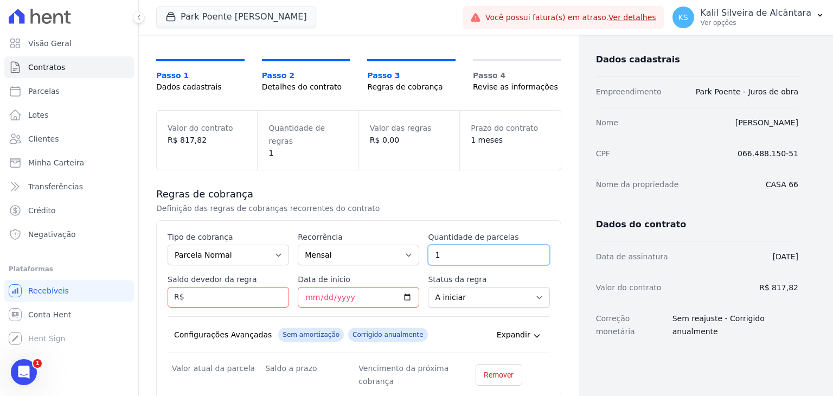
drag, startPoint x: 466, startPoint y: 242, endPoint x: 431, endPoint y: 241, distance: 34.7
click at [431, 245] on input "1" at bounding box center [488, 255] width 121 height 21
type input "4"
click at [240, 287] on input "Saldo devedor da regra" at bounding box center [228, 297] width 121 height 21
click at [368, 287] on input "Data de início" at bounding box center [358, 297] width 121 height 21
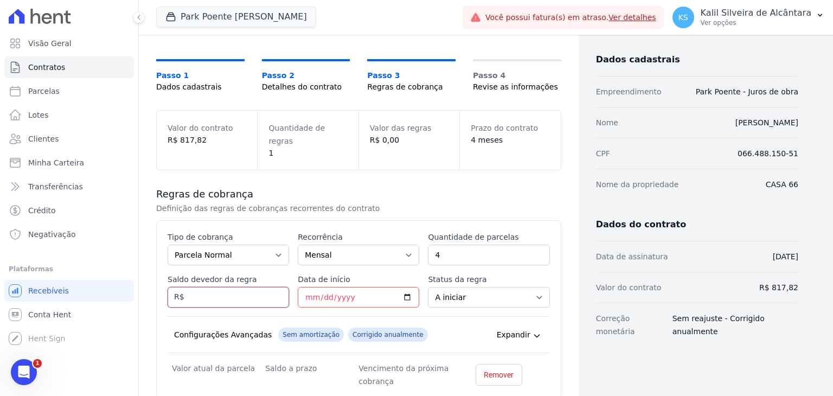
click at [252, 287] on input "Saldo devedor da regra" at bounding box center [228, 297] width 121 height 21
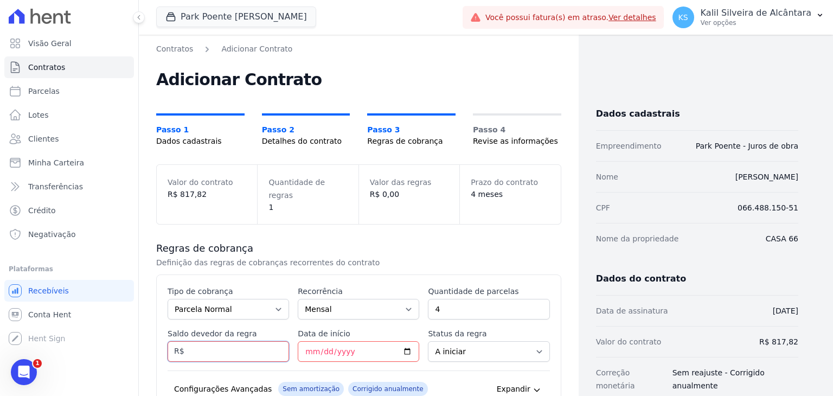
click at [211, 341] on input "Saldo devedor da regra" at bounding box center [228, 351] width 121 height 21
type input "204.45"
click at [343, 341] on input "Data de início" at bounding box center [358, 351] width 121 height 21
type input "[DATE]"
click at [475, 341] on select "A iniciar Em aberto" at bounding box center [488, 351] width 121 height 21
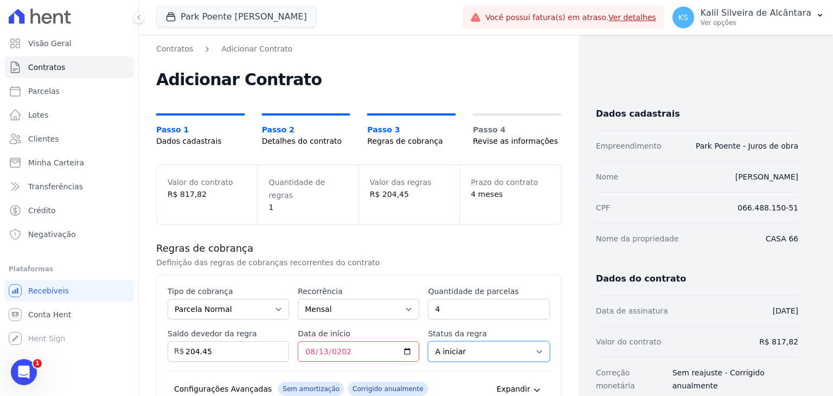
select select "started"
click at [428, 341] on select "A iniciar Em aberto" at bounding box center [488, 351] width 121 height 21
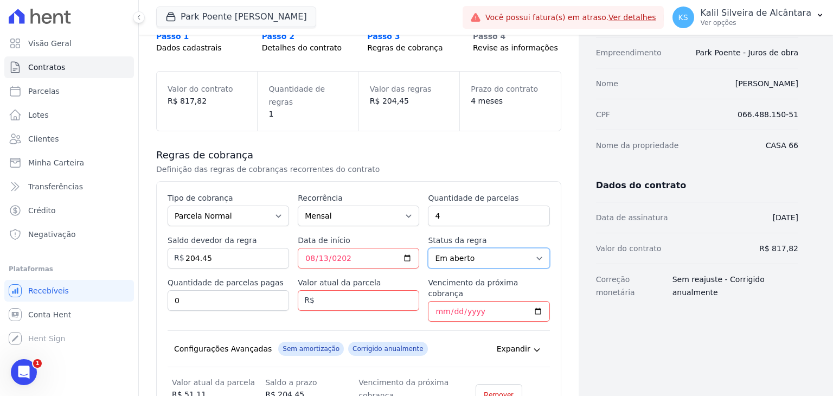
scroll to position [108, 0]
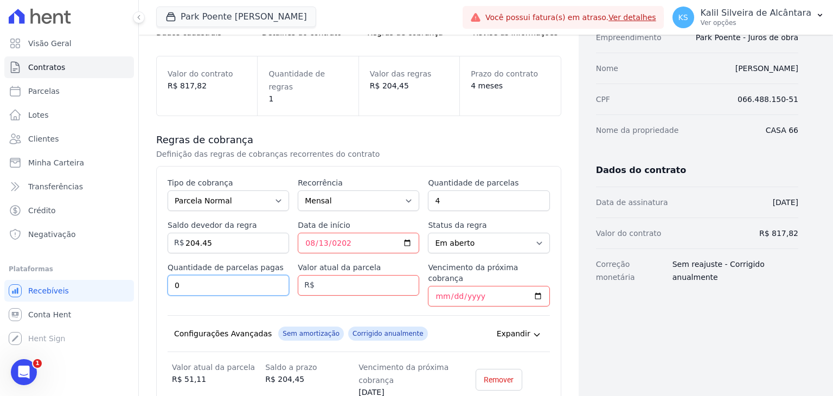
click at [229, 276] on input "0" at bounding box center [228, 285] width 121 height 21
type input "4"
type input "3"
drag, startPoint x: 246, startPoint y: 228, endPoint x: 204, endPoint y: 223, distance: 42.0
click at [193, 233] on input "204.45" at bounding box center [228, 243] width 121 height 21
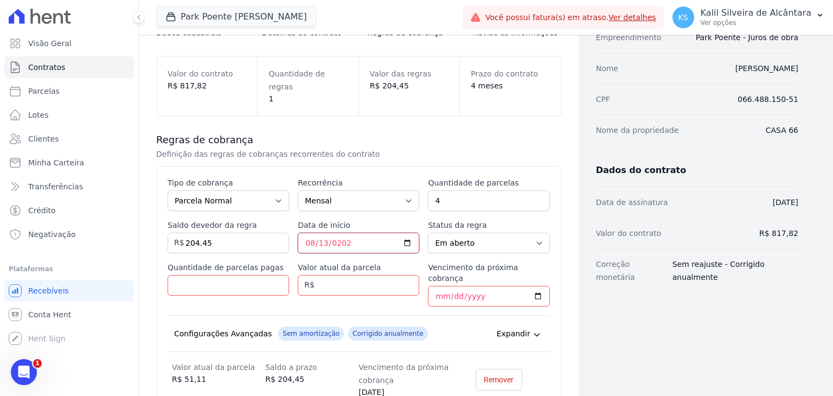
click at [357, 233] on input "[DATE]" at bounding box center [358, 243] width 121 height 21
drag, startPoint x: 226, startPoint y: 233, endPoint x: 180, endPoint y: 228, distance: 45.8
click at [180, 228] on div "Saldo devedor da regra 204.45 R$" at bounding box center [228, 237] width 121 height 34
type input "817.82"
click at [494, 236] on select "A iniciar Em aberto" at bounding box center [488, 243] width 121 height 21
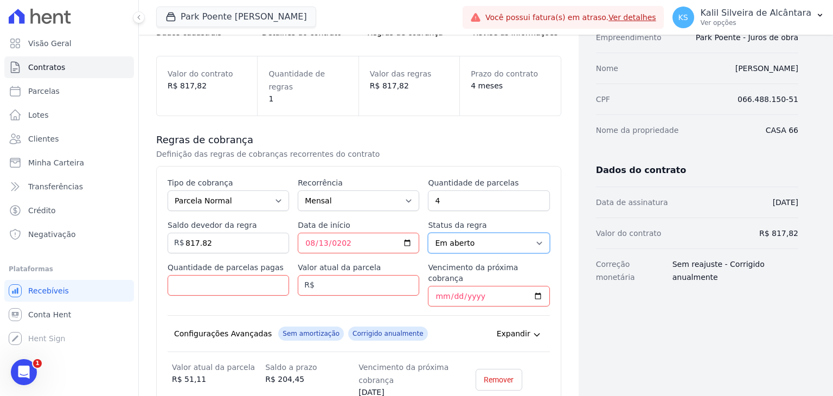
select select "not_started"
click at [428, 233] on select "A iniciar Em aberto" at bounding box center [488, 243] width 121 height 21
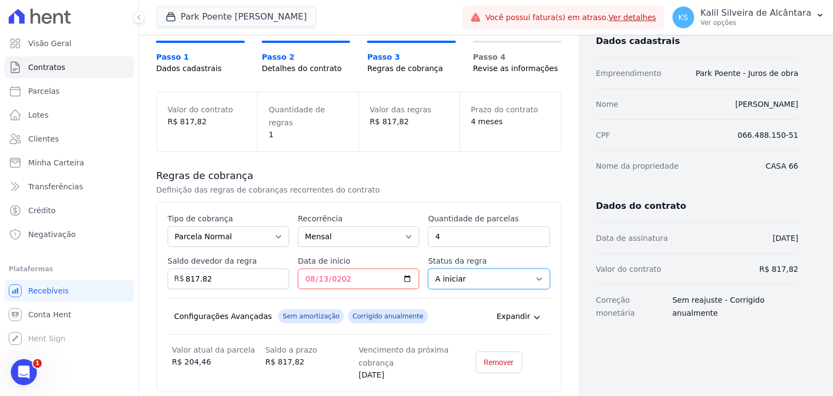
scroll to position [162, 0]
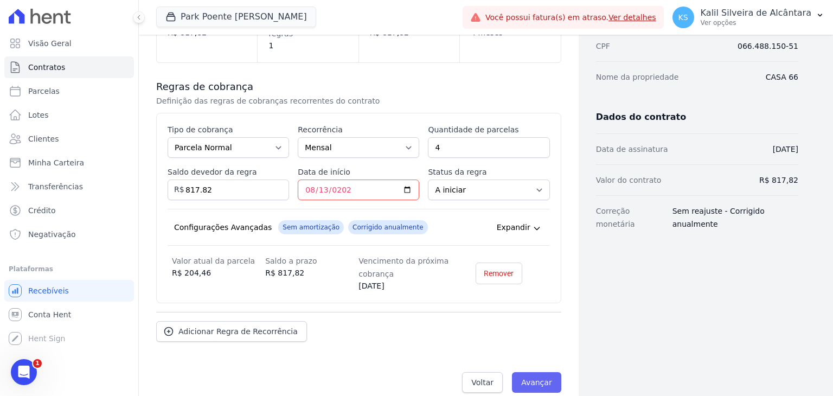
drag, startPoint x: 540, startPoint y: 384, endPoint x: 537, endPoint y: 375, distance: 9.8
click at [540, 384] on div "Voltar Avançar" at bounding box center [358, 382] width 405 height 34
click at [537, 372] on input "Avançar" at bounding box center [536, 382] width 49 height 21
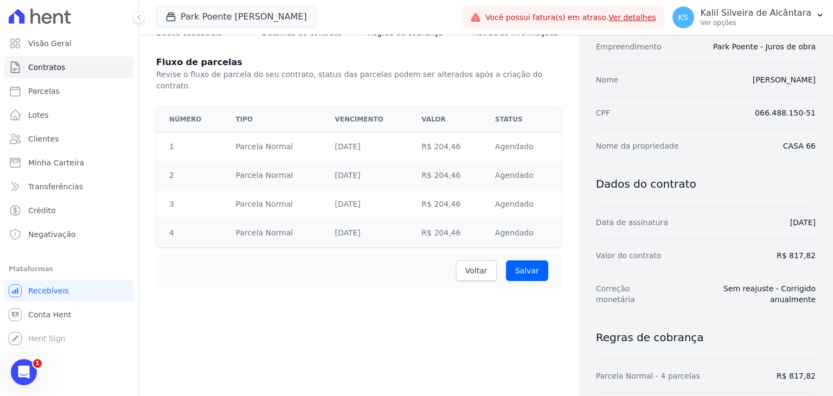
click at [534, 269] on div "Voltar [GEOGRAPHIC_DATA]" at bounding box center [358, 271] width 405 height 34
click at [534, 262] on input "Salvar" at bounding box center [527, 270] width 42 height 21
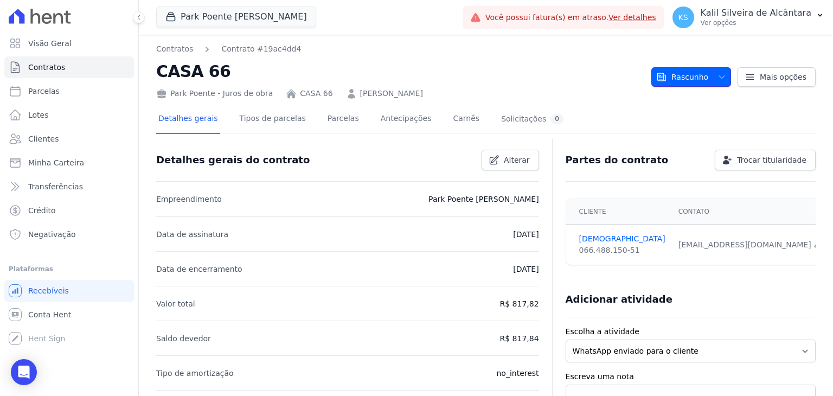
click at [720, 80] on icon "button" at bounding box center [721, 77] width 9 height 9
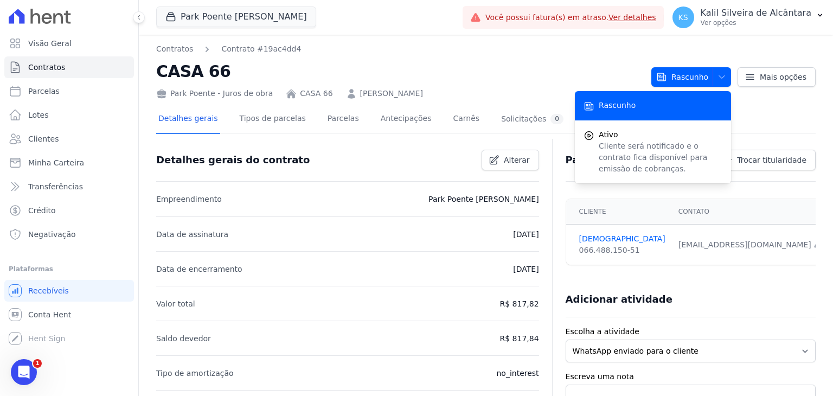
click at [565, 61] on h2 "CASA 66" at bounding box center [399, 71] width 486 height 24
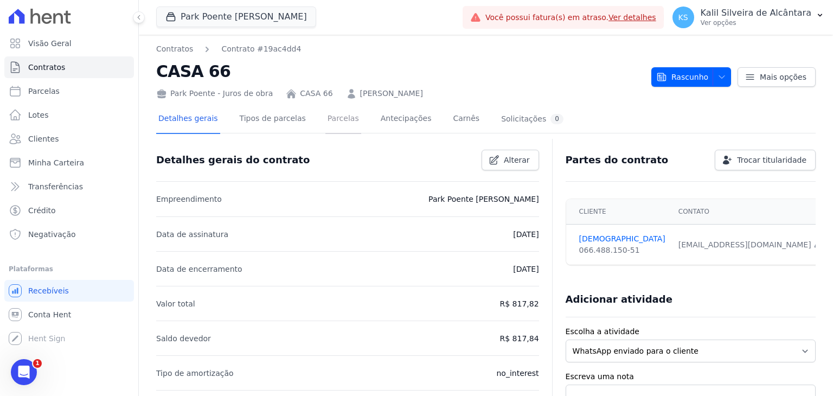
click at [335, 121] on link "Parcelas" at bounding box center [343, 119] width 36 height 29
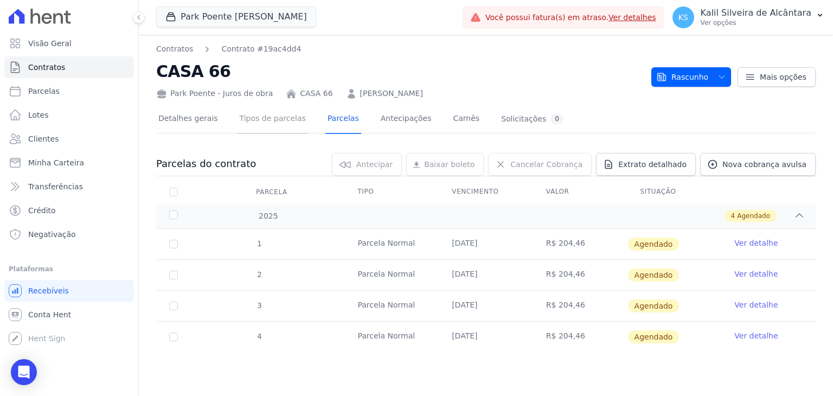
click at [275, 118] on link "Tipos de parcelas" at bounding box center [272, 119] width 70 height 29
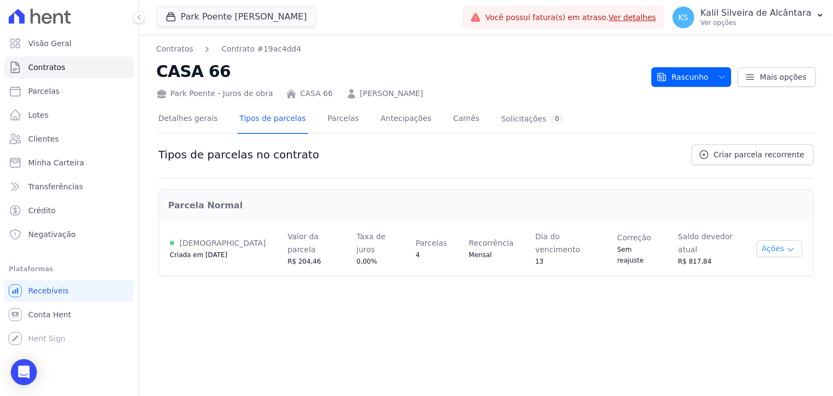
click at [786, 245] on icon "button" at bounding box center [790, 249] width 9 height 9
click at [768, 284] on span "Alterar vencimento" at bounding box center [755, 285] width 83 height 13
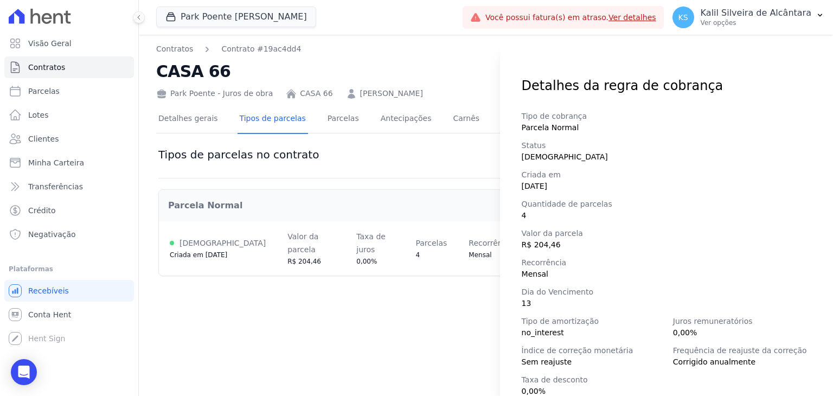
click at [410, 293] on div "Detalhes da regra de cobrança Tipo de cobrança Parcela Normal Status [DEMOGRAPH…" at bounding box center [416, 198] width 833 height 396
click at [475, 76] on div "Detalhes da regra de cobrança Tipo de cobrança Parcela Normal Status [DEMOGRAPH…" at bounding box center [416, 198] width 833 height 396
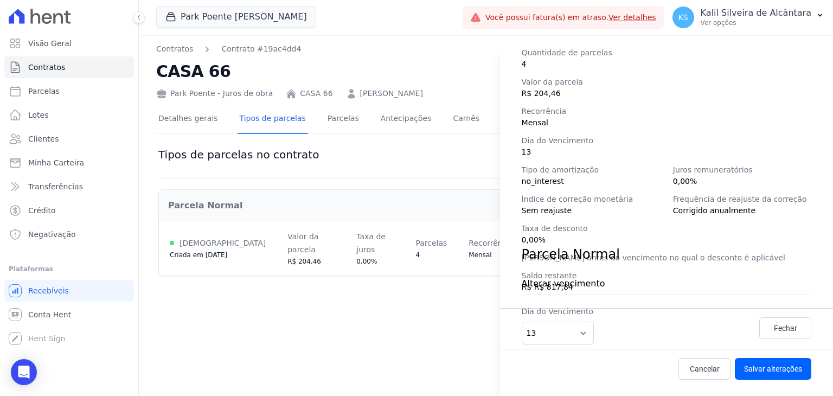
scroll to position [152, 0]
click at [783, 325] on div "Dia do Vencimento 1 2 3 4 5 6 7 8 9 10 11 12 13 14 15 16 17 18 19 20 21 22 23 2…" at bounding box center [667, 324] width 290 height 38
click at [706, 365] on span "Cancelar" at bounding box center [705, 368] width 30 height 11
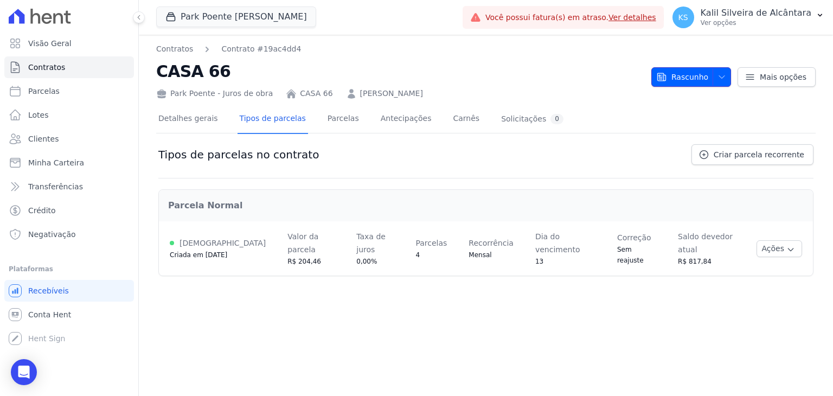
click at [721, 81] on span "button" at bounding box center [719, 76] width 14 height 17
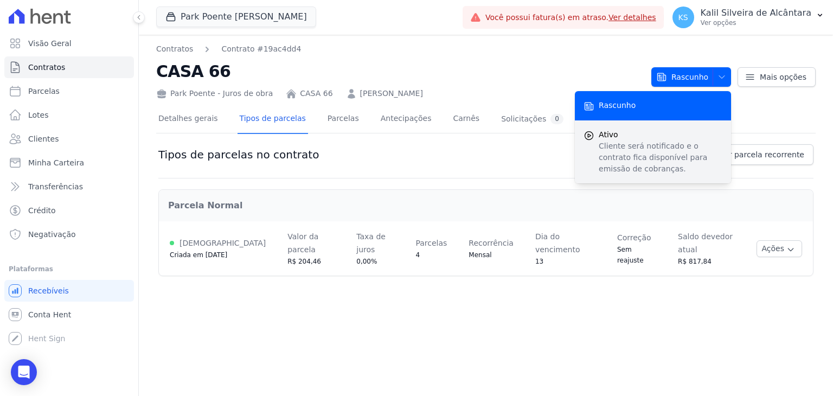
click at [623, 146] on p "Cliente será notificado e o contrato fica disponível para emissão de cobranças." at bounding box center [661, 157] width 124 height 34
click at [622, 146] on p "Cliente será notificado e o contrato fica disponível para emissão de cobranças." at bounding box center [661, 157] width 124 height 34
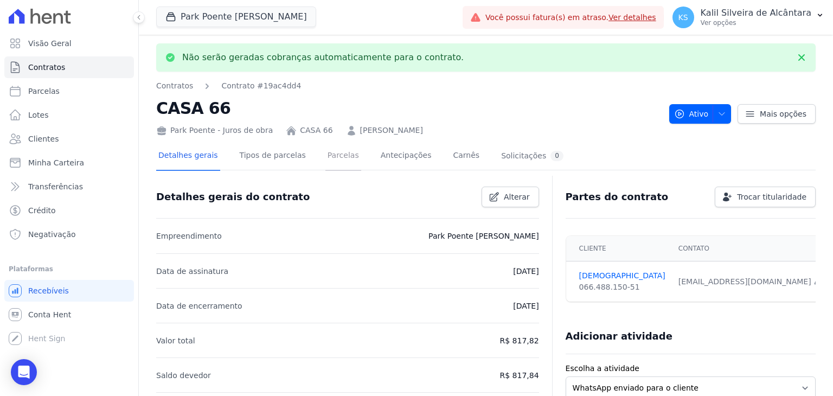
click at [334, 157] on link "Parcelas" at bounding box center [343, 156] width 36 height 29
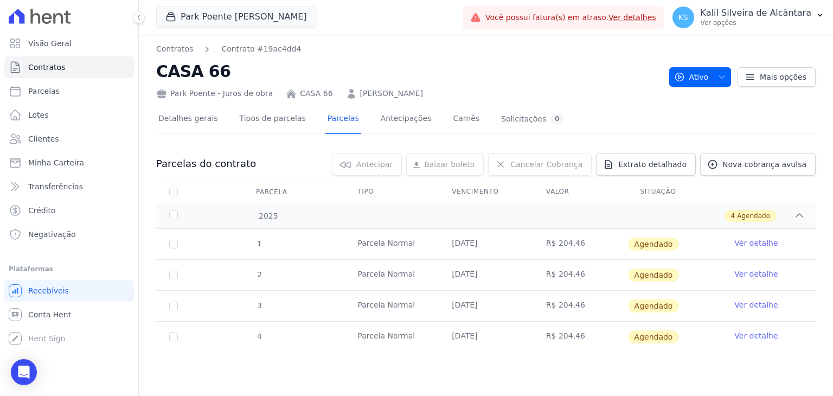
click at [760, 243] on link "Ver detalhe" at bounding box center [755, 242] width 43 height 11
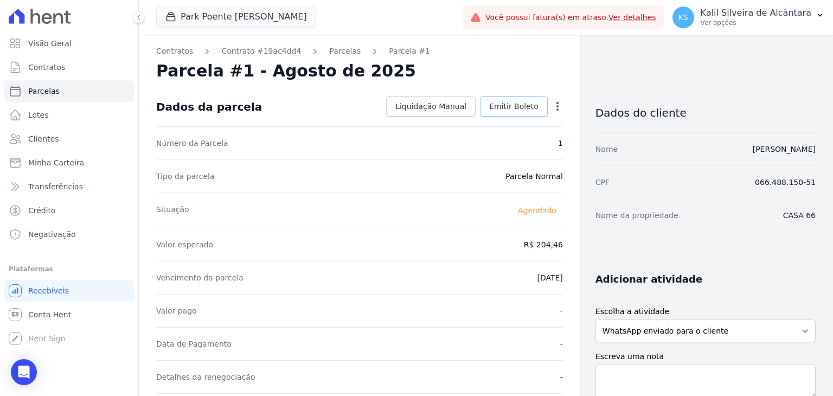
click at [522, 111] on span "Emitir Boleto" at bounding box center [513, 106] width 49 height 11
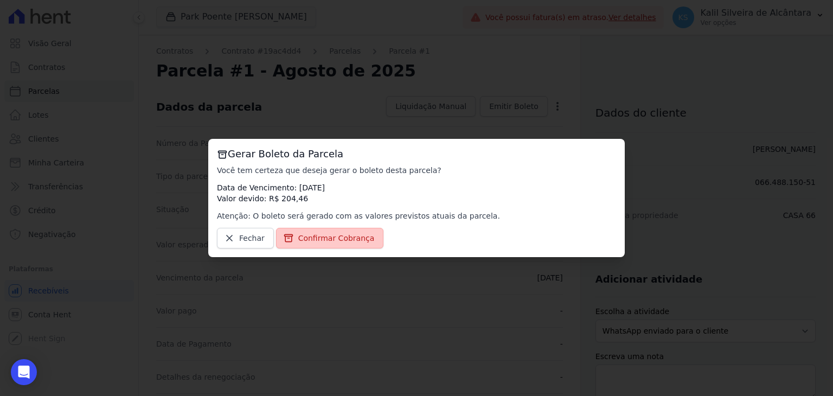
click at [336, 237] on span "Confirmar Cobrança" at bounding box center [336, 238] width 76 height 11
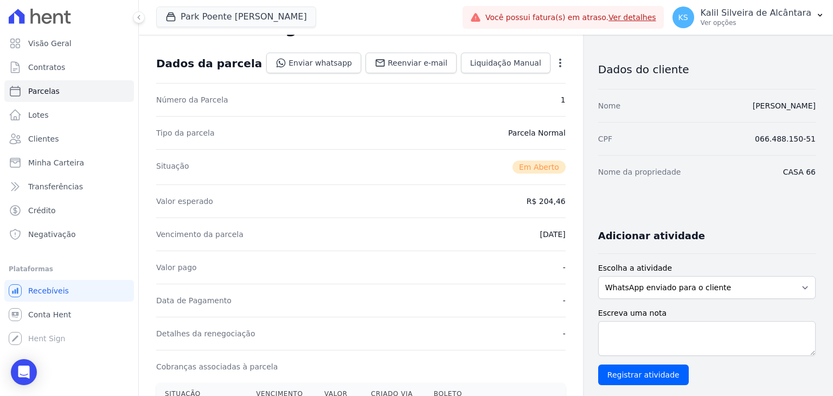
scroll to position [163, 0]
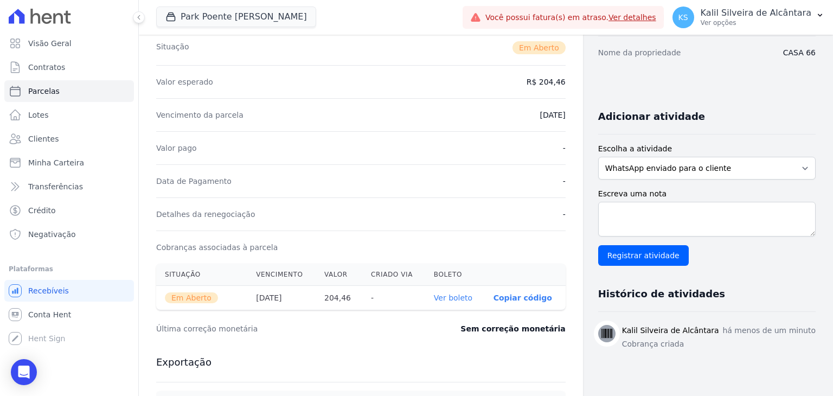
click at [468, 298] on link "Ver boleto" at bounding box center [453, 297] width 38 height 9
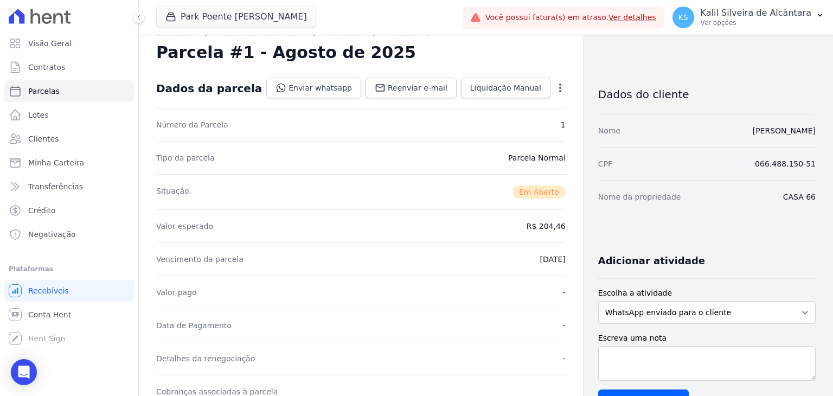
scroll to position [0, 0]
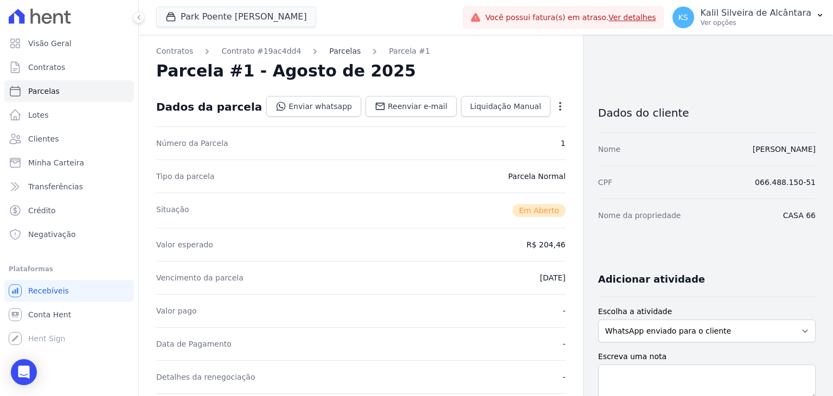
click at [332, 46] on link "Parcelas" at bounding box center [344, 51] width 31 height 11
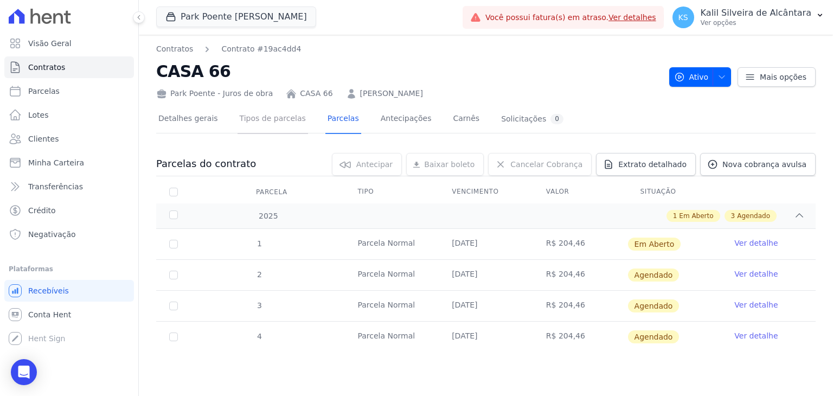
click at [281, 122] on link "Tipos de parcelas" at bounding box center [272, 119] width 70 height 29
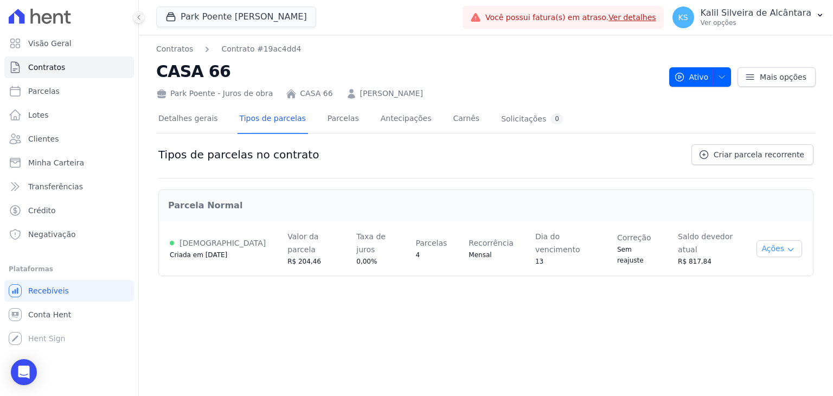
click at [786, 245] on icon "button" at bounding box center [790, 249] width 9 height 9
click at [768, 279] on span "Alterar vencimento" at bounding box center [755, 285] width 83 height 13
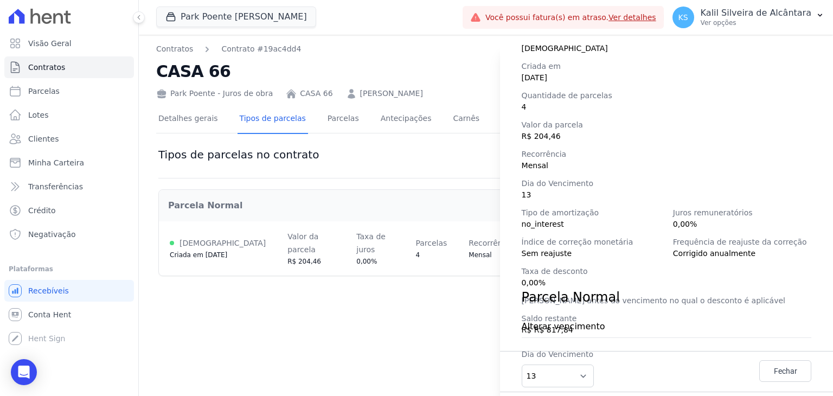
scroll to position [152, 0]
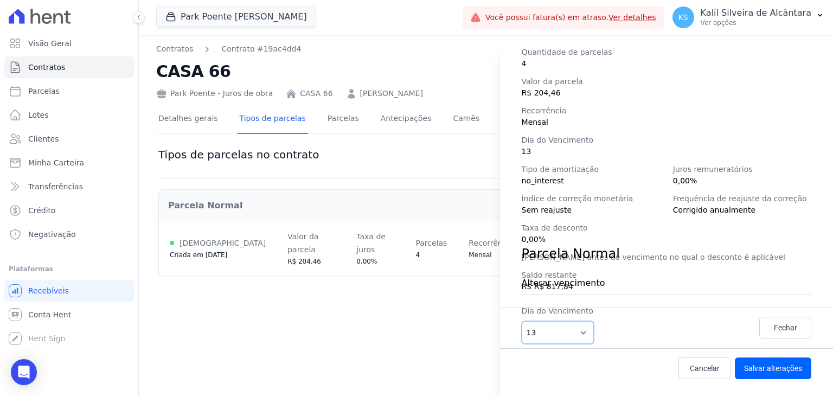
click at [547, 332] on select "1 2 3 4 5 6 7 8 9 10 11 12 13 14 15 16 17 18 19 20 21 22 23 24 25 26 27 28 29 3…" at bounding box center [558, 332] width 73 height 23
select select "25"
click at [522, 321] on select "1 2 3 4 5 6 7 8 9 10 11 12 13 14 15 16 17 18 19 20 21 22 23 24 25 26 27 28 29 3…" at bounding box center [558, 332] width 73 height 23
click at [462, 303] on div "Detalhes da regra de cobrança Tipo de cobrança Parcela Normal Status [DEMOGRAPH…" at bounding box center [416, 198] width 833 height 396
click at [762, 370] on button "Salvar alterações" at bounding box center [773, 368] width 76 height 22
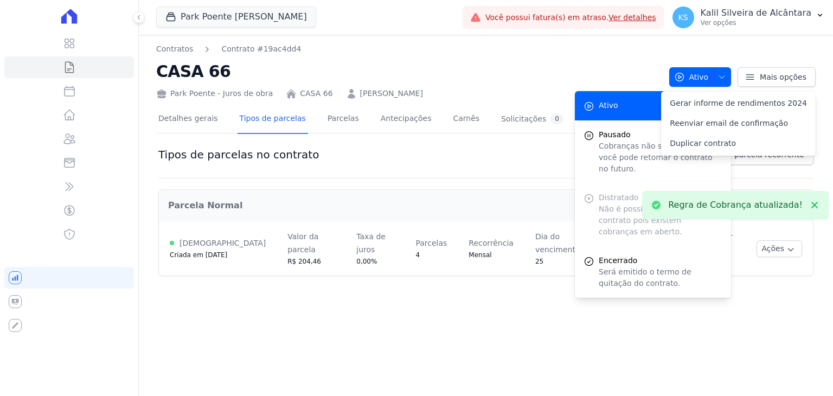
click at [679, 322] on div "Contratos Contrato #19ac4dd4 CASA 66 Park Poente - Juros de obra CASA 66 [PERSO…" at bounding box center [486, 215] width 694 height 361
click at [691, 332] on div "Contratos Contrato #19ac4dd4 CASA 66 Park Poente - Juros de obra CASA 66 [PERSO…" at bounding box center [486, 215] width 694 height 361
click at [476, 65] on h2 "CASA 66" at bounding box center [408, 71] width 504 height 24
click at [325, 108] on link "Parcelas" at bounding box center [343, 119] width 36 height 29
click at [332, 124] on link "Parcelas" at bounding box center [343, 119] width 36 height 29
